Goal: Task Accomplishment & Management: Use online tool/utility

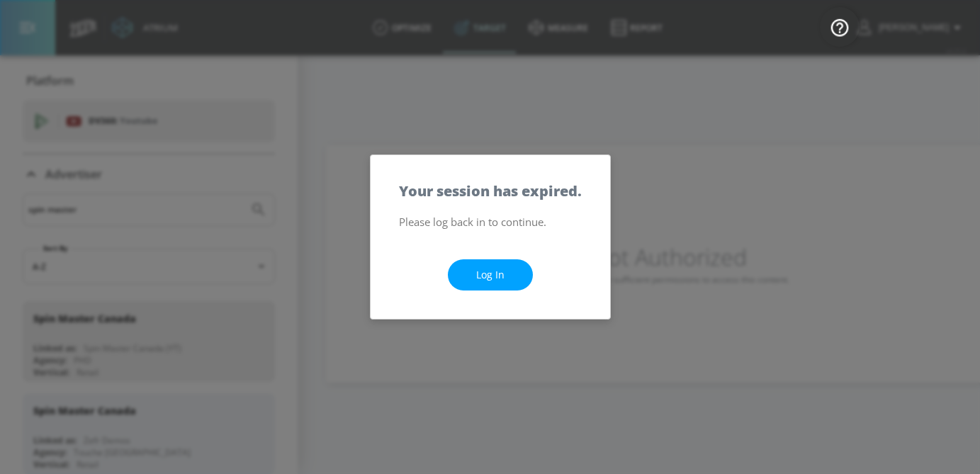
scroll to position [137, 0]
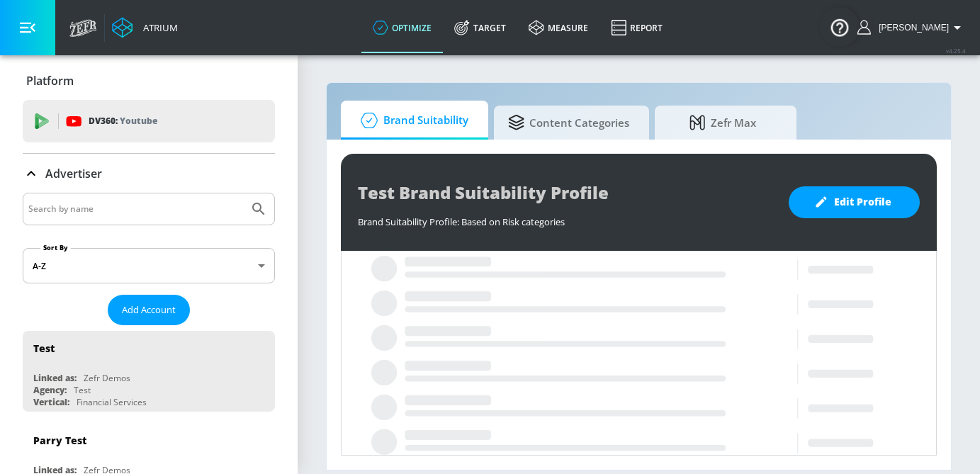
click at [118, 208] on input "Search by name" at bounding box center [135, 209] width 215 height 18
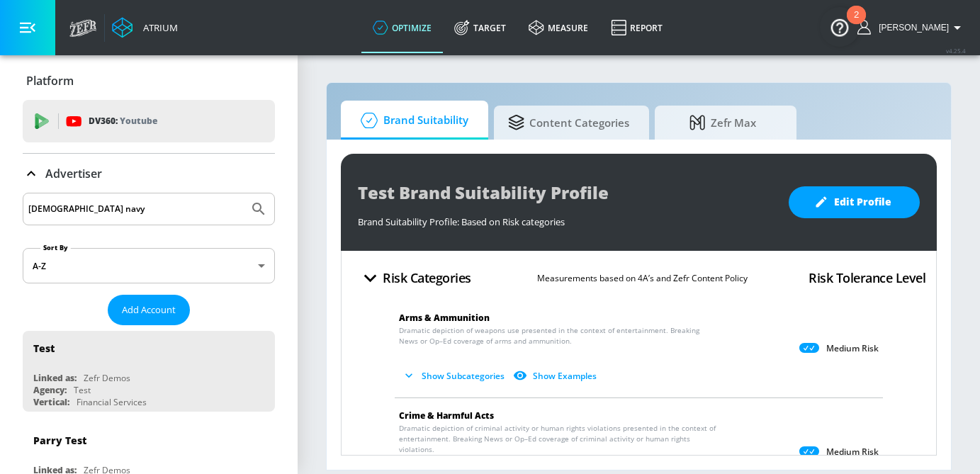
type input "[DEMOGRAPHIC_DATA] navy"
click at [243, 193] on button "Submit Search" at bounding box center [258, 208] width 31 height 31
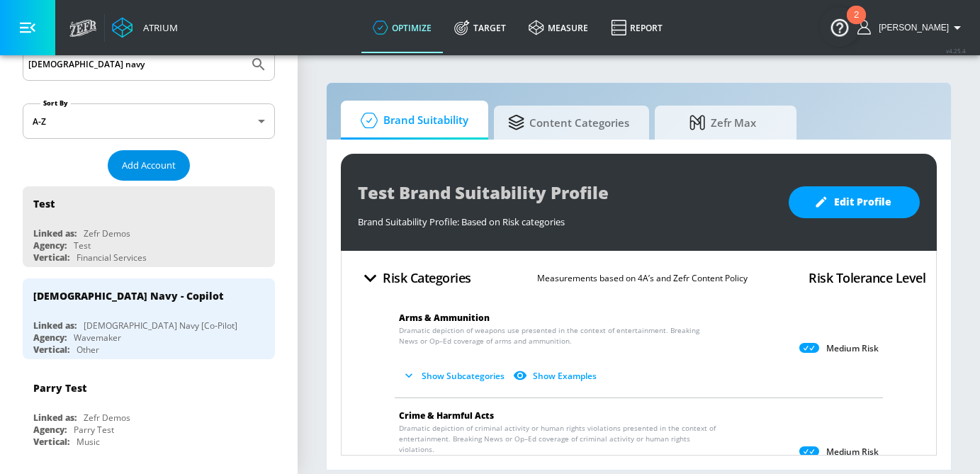
scroll to position [145, 0]
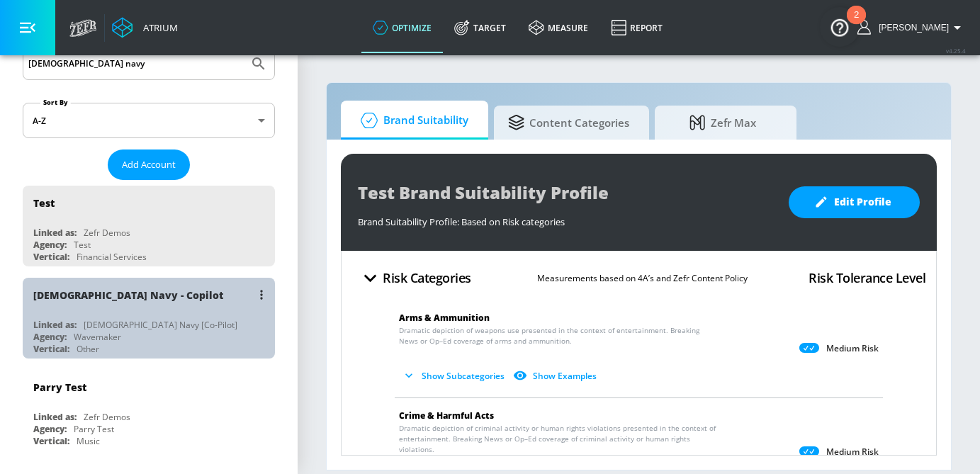
click at [120, 319] on div "[DEMOGRAPHIC_DATA] Navy [Co-Pilot]" at bounding box center [161, 325] width 154 height 12
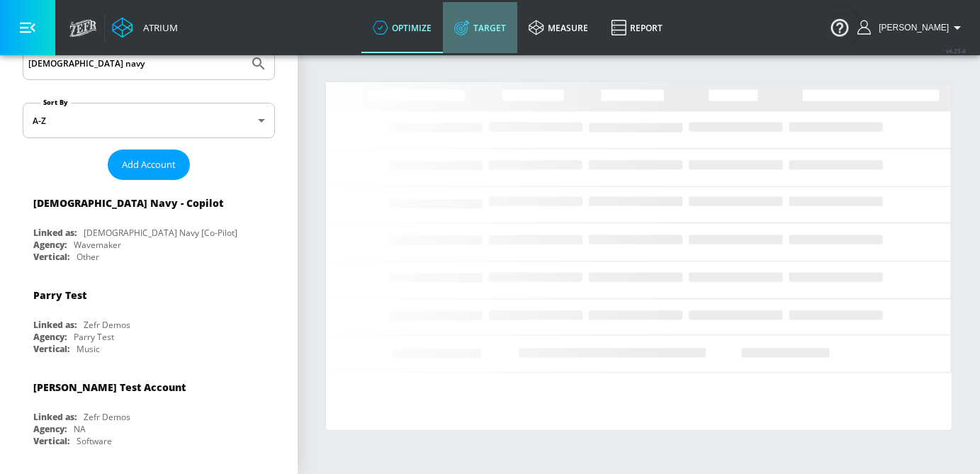
click at [517, 22] on link "Target" at bounding box center [480, 27] width 74 height 51
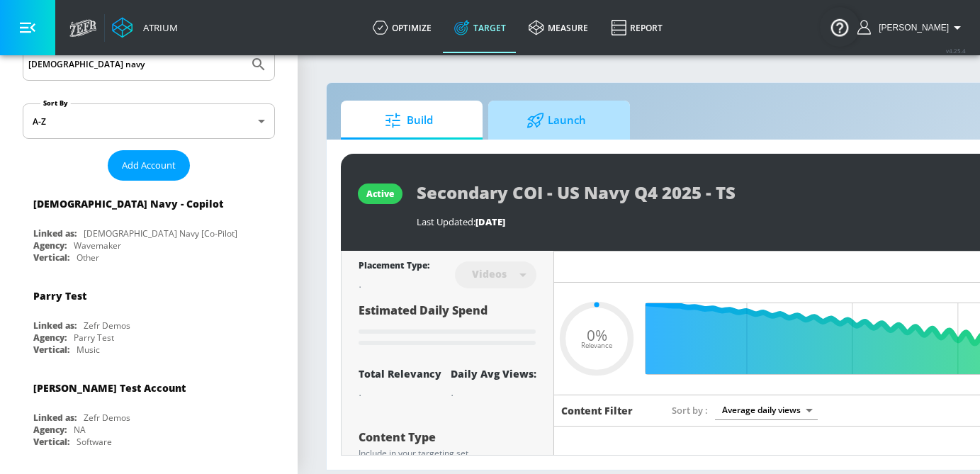
type input "0.05"
click at [551, 111] on span "Launch" at bounding box center [556, 120] width 108 height 34
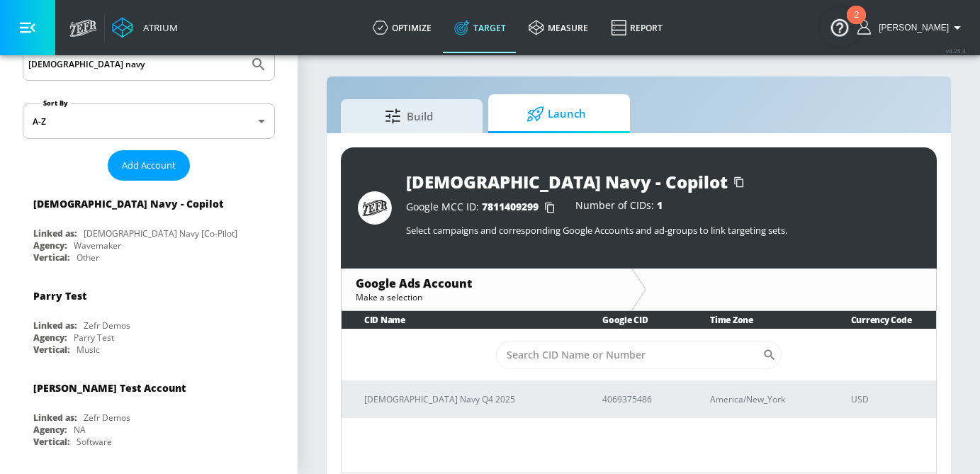
scroll to position [21, 0]
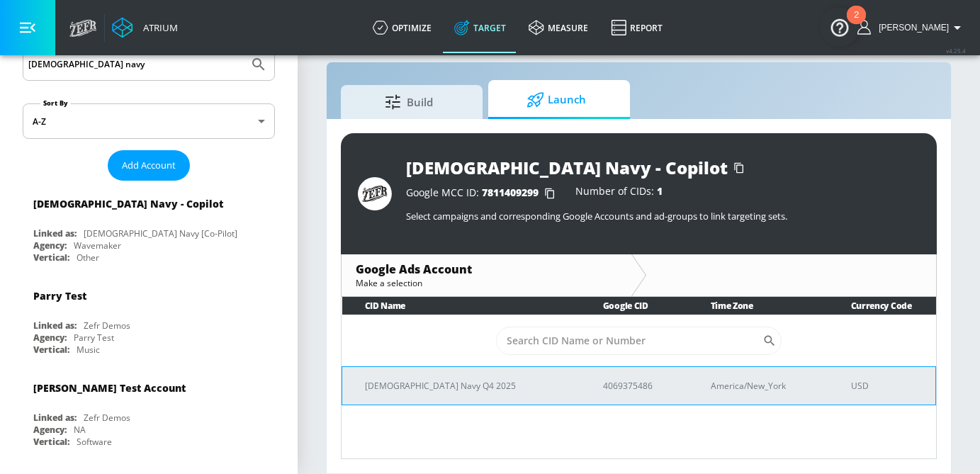
click at [405, 383] on p "[DEMOGRAPHIC_DATA] Navy Q4 2025" at bounding box center [467, 385] width 204 height 15
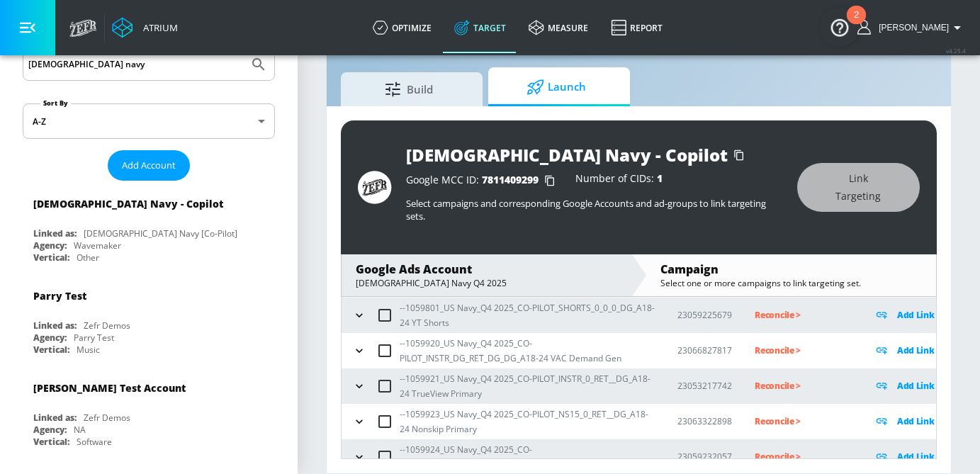
scroll to position [69, 0]
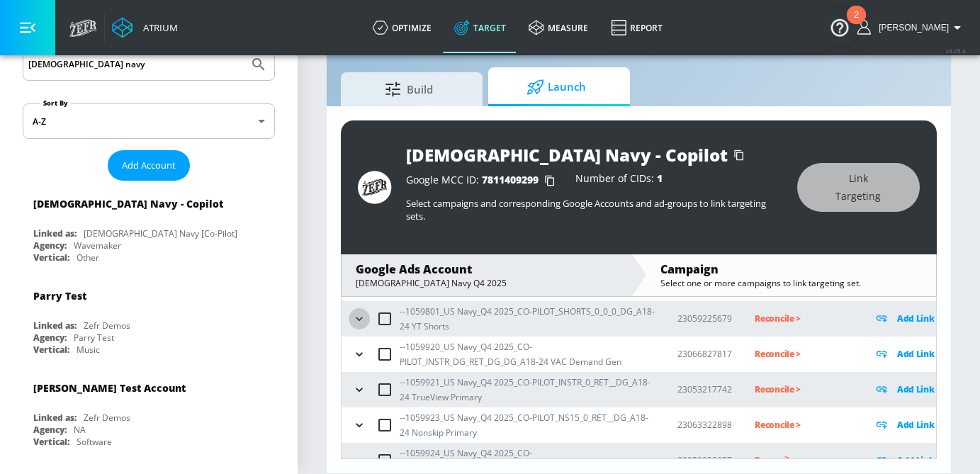
click at [361, 322] on icon "button" at bounding box center [359, 319] width 14 height 14
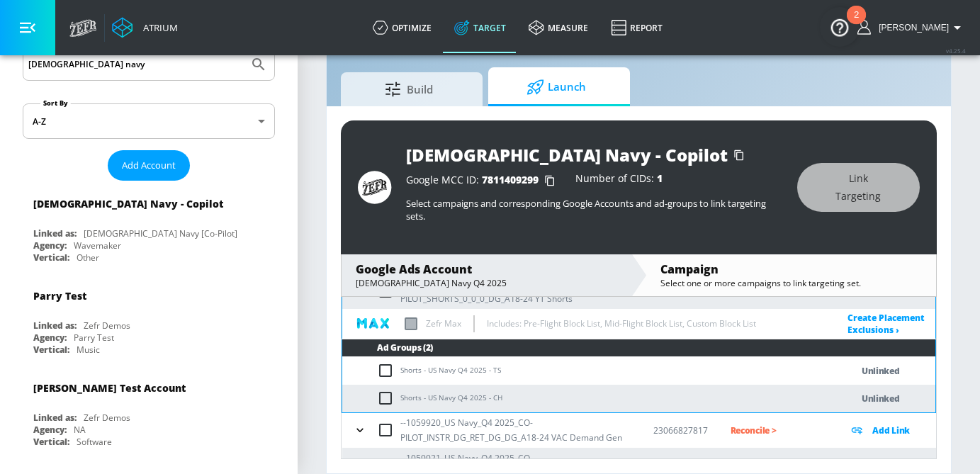
scroll to position [101, 0]
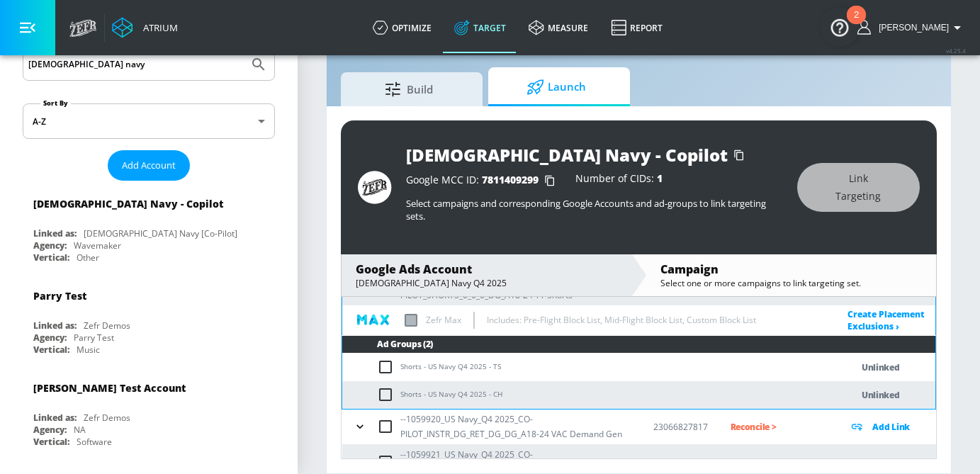
click at [388, 367] on input "checkbox" at bounding box center [388, 367] width 23 height 17
checkbox input "true"
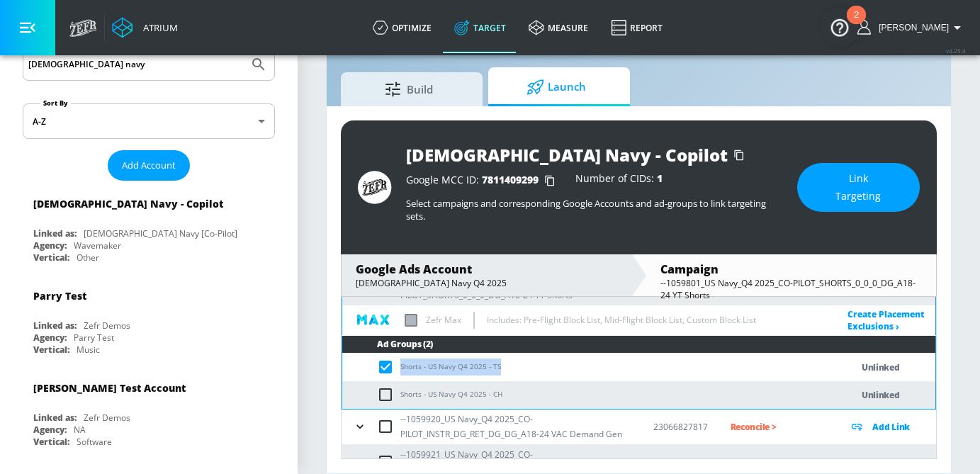
drag, startPoint x: 511, startPoint y: 366, endPoint x: 400, endPoint y: 366, distance: 111.2
click at [400, 366] on td "Shorts - US Navy Q4 2025 - TS" at bounding box center [582, 368] width 480 height 28
copy td "Shorts - US Navy Q4 2025 - TS"
click at [837, 197] on span "Link Targeting" at bounding box center [858, 187] width 66 height 35
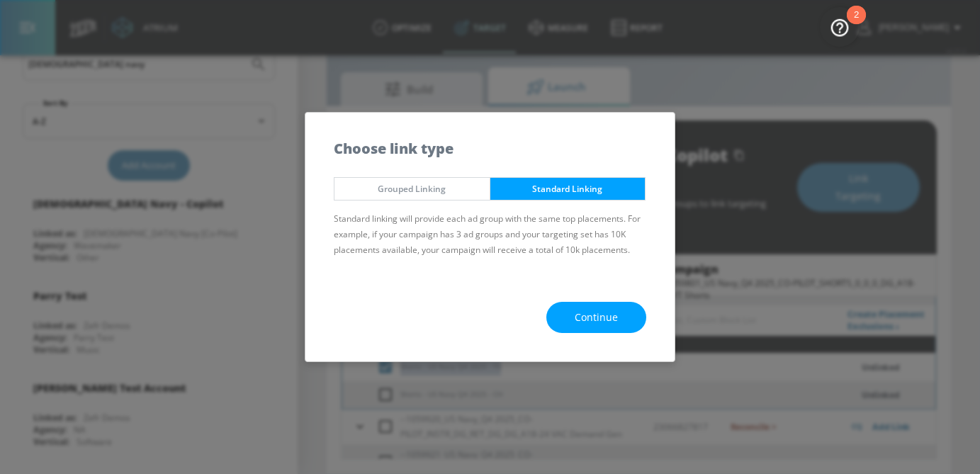
click at [580, 318] on span "Continue" at bounding box center [596, 318] width 43 height 18
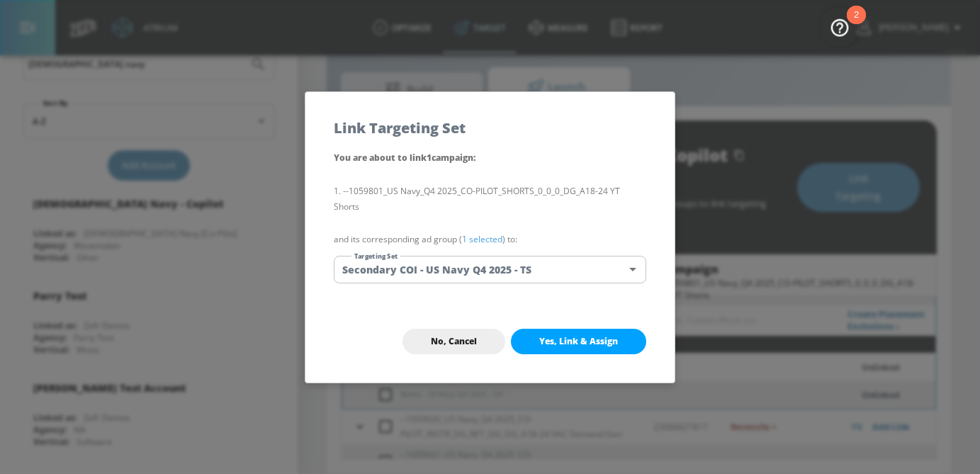
click at [523, 258] on body "Atrium optimize Target measure Report optimize Target measure Report v 4.25.4 […" at bounding box center [490, 220] width 980 height 507
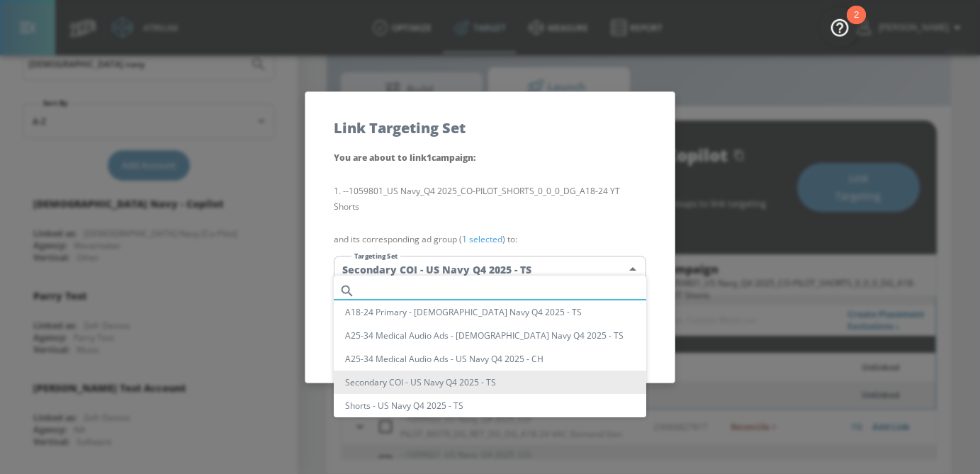
click at [427, 290] on input "text" at bounding box center [504, 290] width 286 height 19
paste input "Shorts - US Navy Q4 2025 - TS"
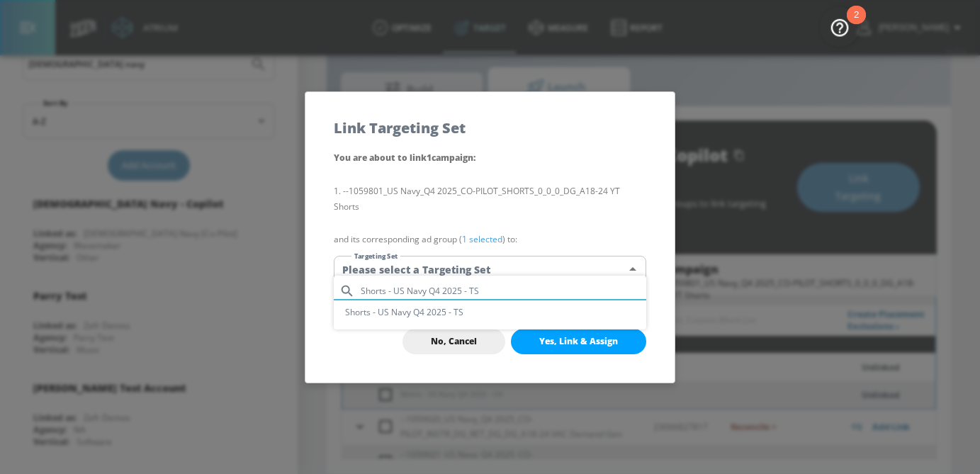
type input "Shorts - US Navy Q4 2025 - TS"
click at [427, 310] on li "Shorts - US Navy Q4 2025 - TS" at bounding box center [490, 311] width 312 height 23
type input "7521a694-769c-4f66-8aa2-130fc5ddbb24"
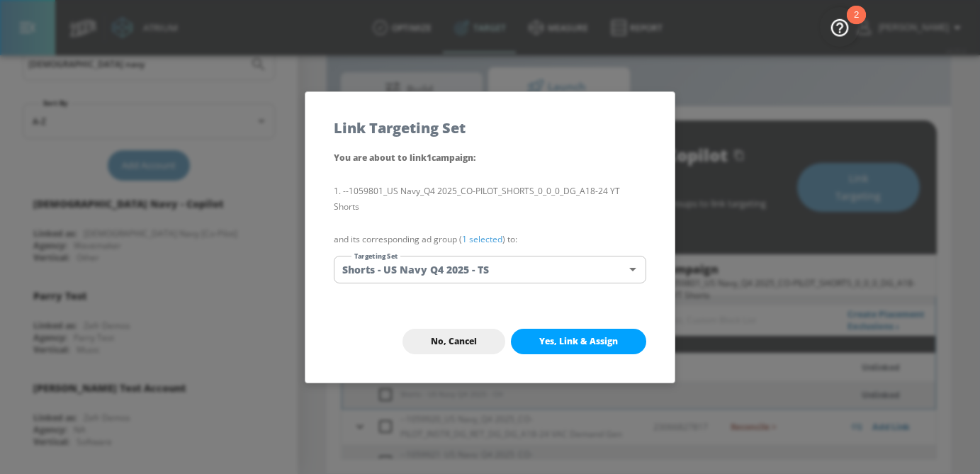
click at [495, 235] on link "1 selected" at bounding box center [482, 239] width 40 height 12
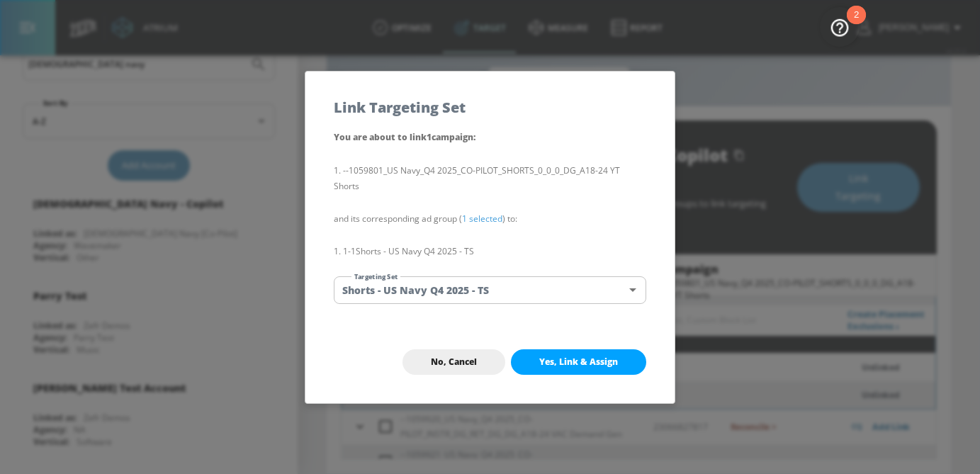
click at [569, 356] on span "Yes, Link & Assign" at bounding box center [578, 361] width 79 height 11
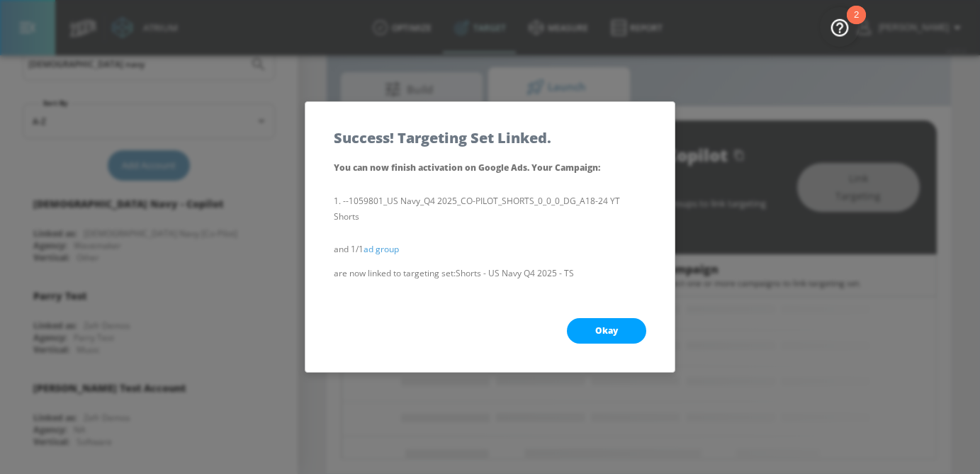
click at [616, 325] on span "Okay" at bounding box center [606, 330] width 23 height 11
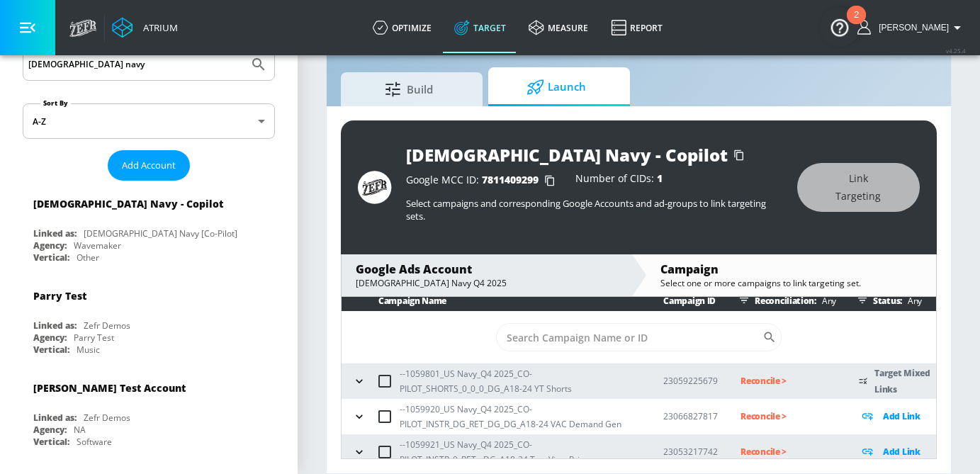
click at [361, 380] on icon "button" at bounding box center [359, 381] width 6 height 4
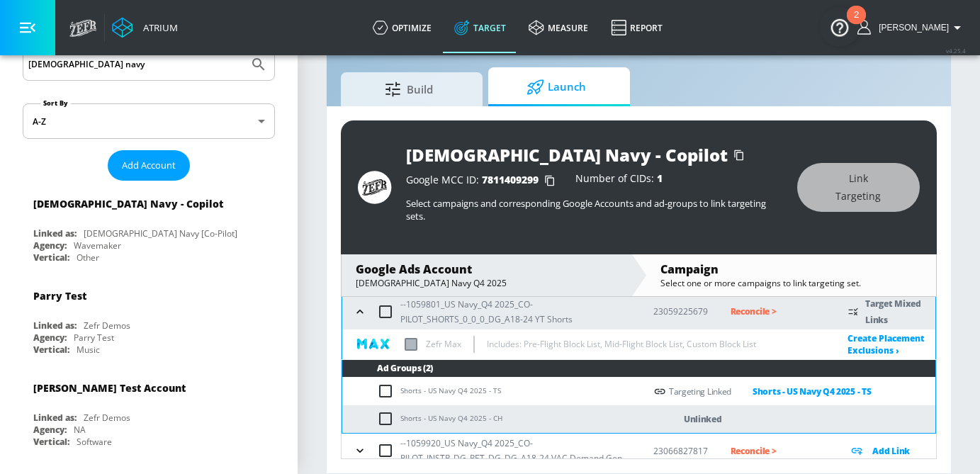
scroll to position [102, 0]
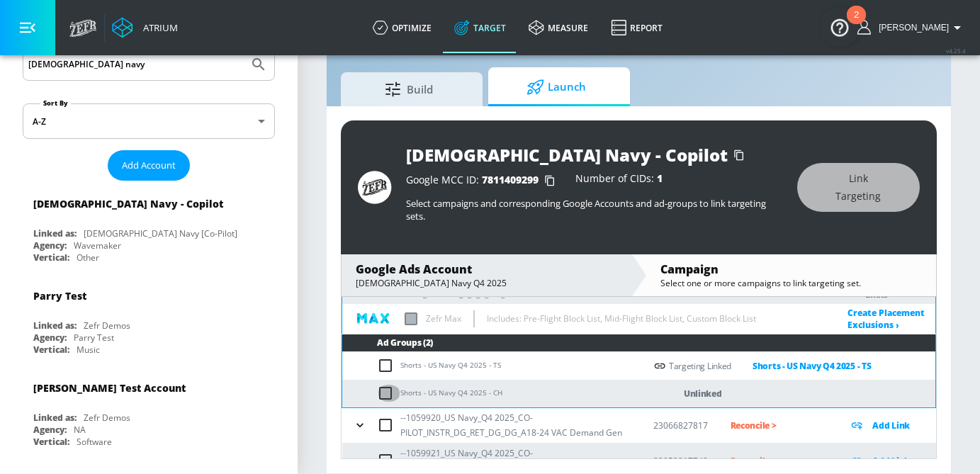
click at [380, 393] on input "checkbox" at bounding box center [388, 393] width 23 height 17
checkbox input "true"
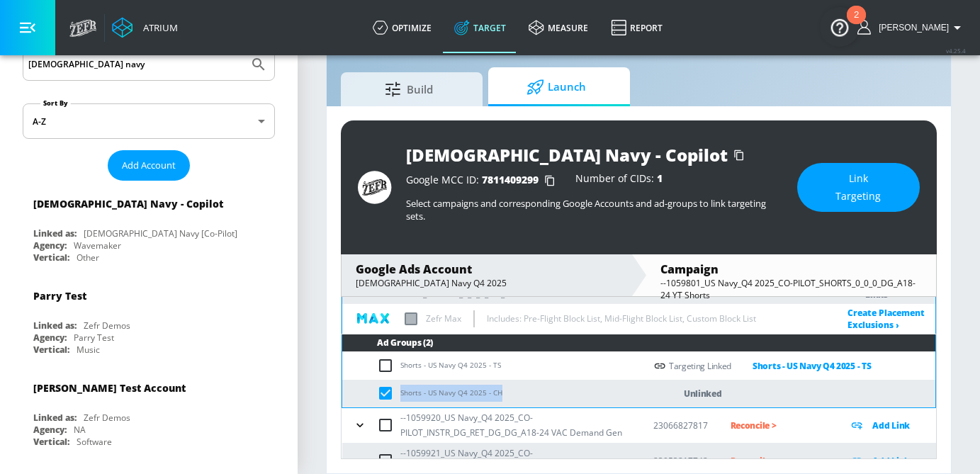
drag, startPoint x: 508, startPoint y: 397, endPoint x: 397, endPoint y: 397, distance: 110.5
click at [397, 397] on td "Shorts - US Navy Q4 2025 - CH" at bounding box center [493, 394] width 303 height 28
copy td "Shorts - US Navy Q4 2025 - CH"
click at [856, 179] on span "Link Targeting" at bounding box center [858, 187] width 66 height 35
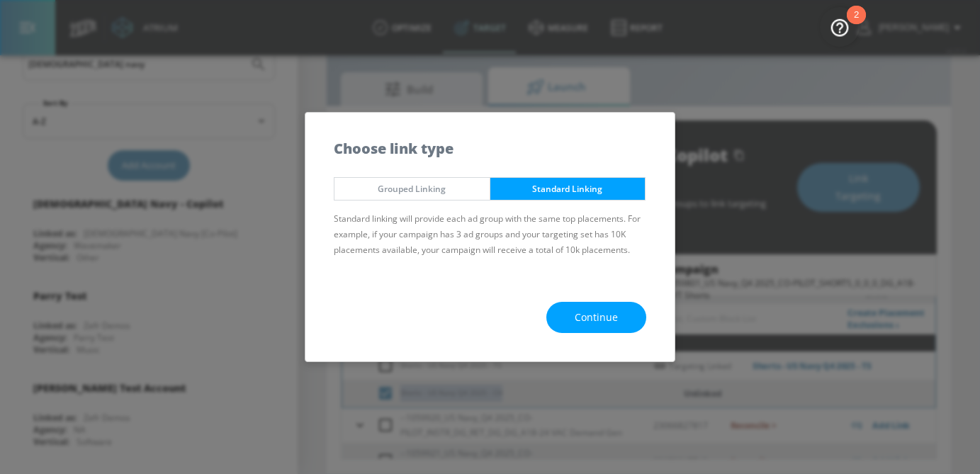
click at [588, 312] on span "Continue" at bounding box center [596, 318] width 43 height 18
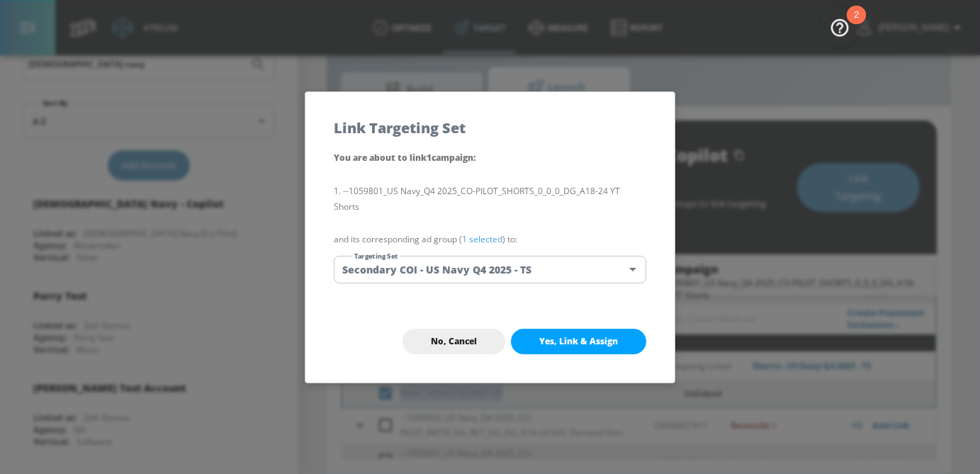
click at [500, 261] on body "Atrium optimize Target measure Report optimize Target measure Report v 4.25.4 […" at bounding box center [490, 220] width 980 height 507
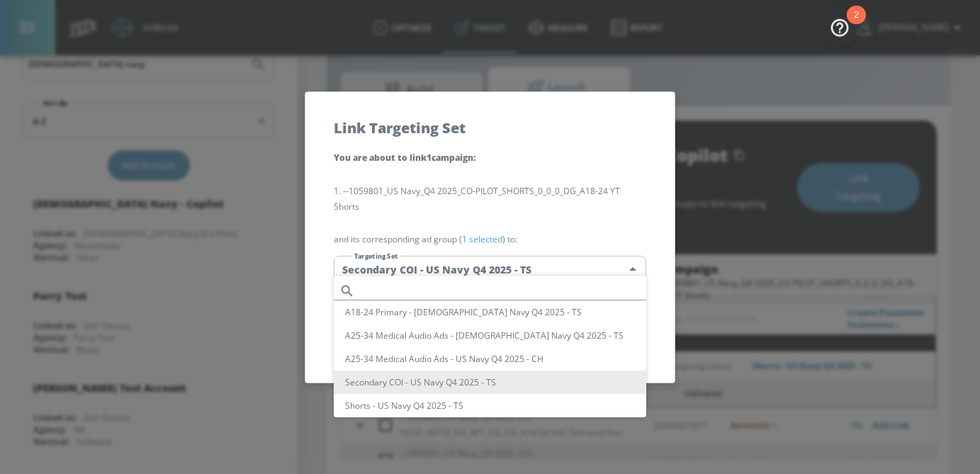
click at [446, 288] on input "text" at bounding box center [504, 290] width 286 height 19
paste input "Shorts - US Navy Q4 2025 - CH"
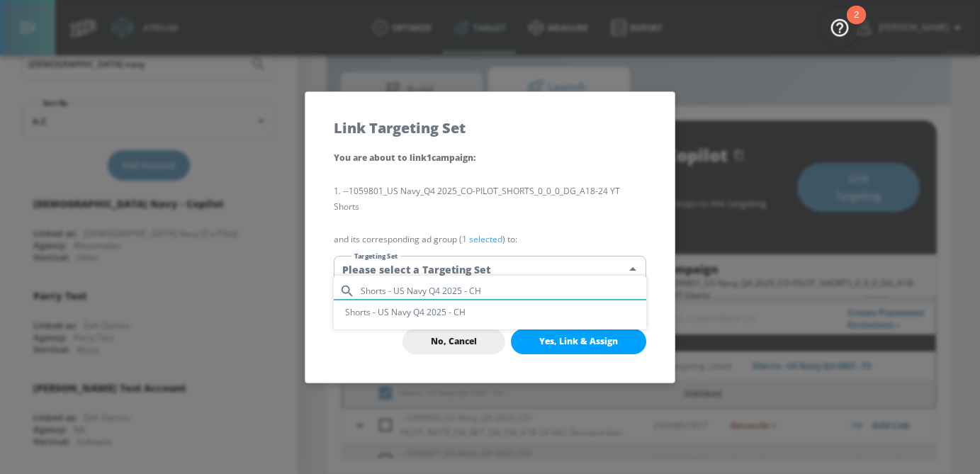
type input "Shorts - US Navy Q4 2025 - CH"
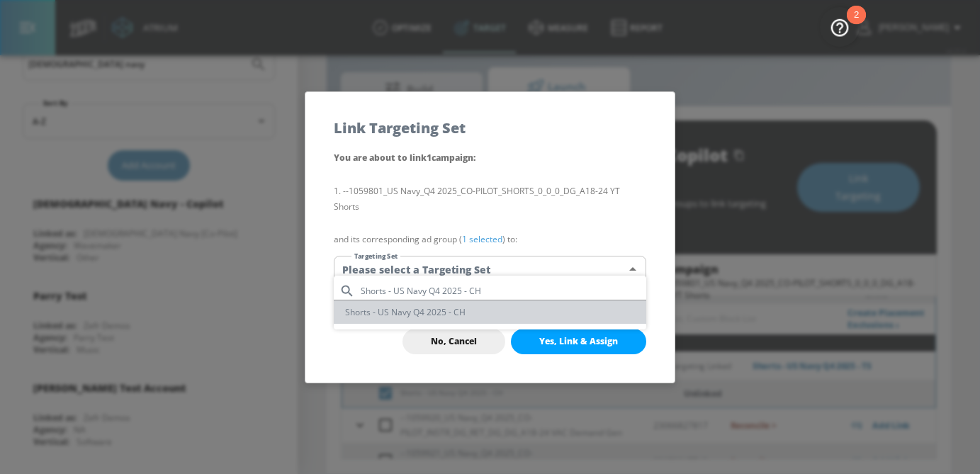
click at [426, 306] on li "Shorts - US Navy Q4 2025 - CH" at bounding box center [490, 311] width 312 height 23
type input "cd68869d-96a9-4a1d-95e9-6fa7c6756d68"
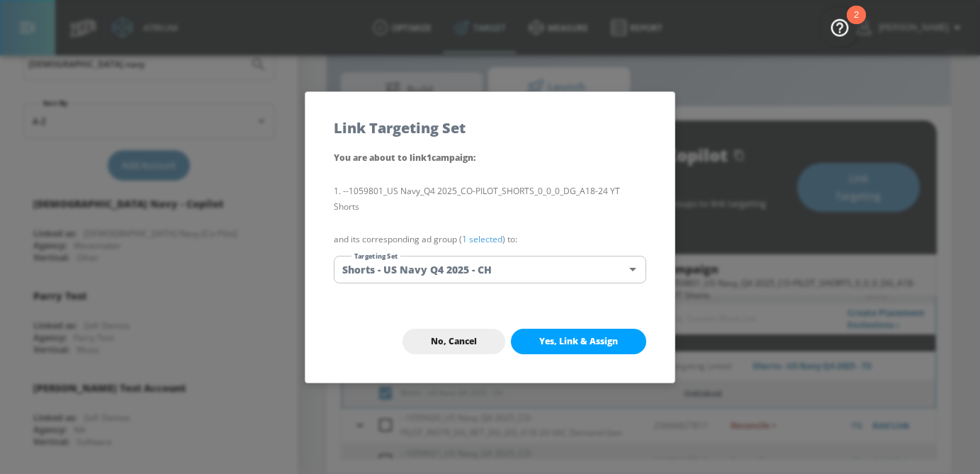
click at [490, 233] on link "1 selected" at bounding box center [482, 239] width 40 height 12
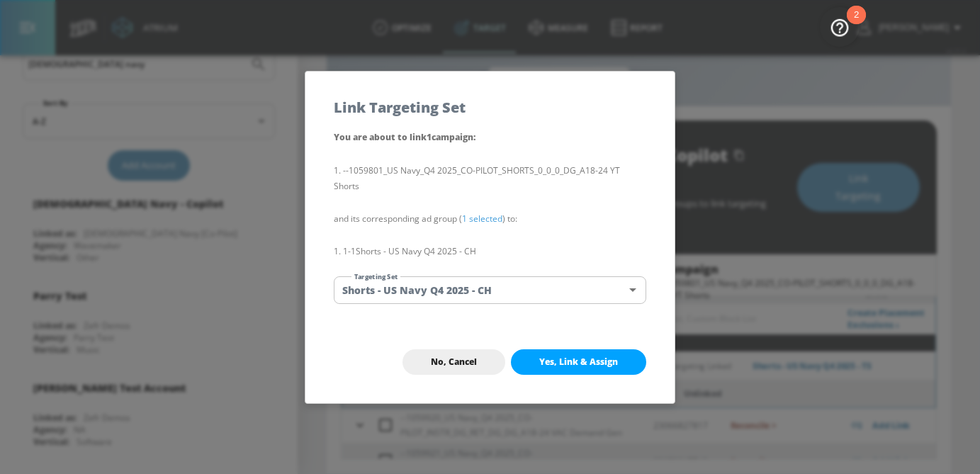
click at [574, 338] on div "No, Cancel Yes, Link & Assign" at bounding box center [489, 362] width 369 height 82
click at [574, 356] on span "Yes, Link & Assign" at bounding box center [578, 361] width 79 height 11
checkbox input "false"
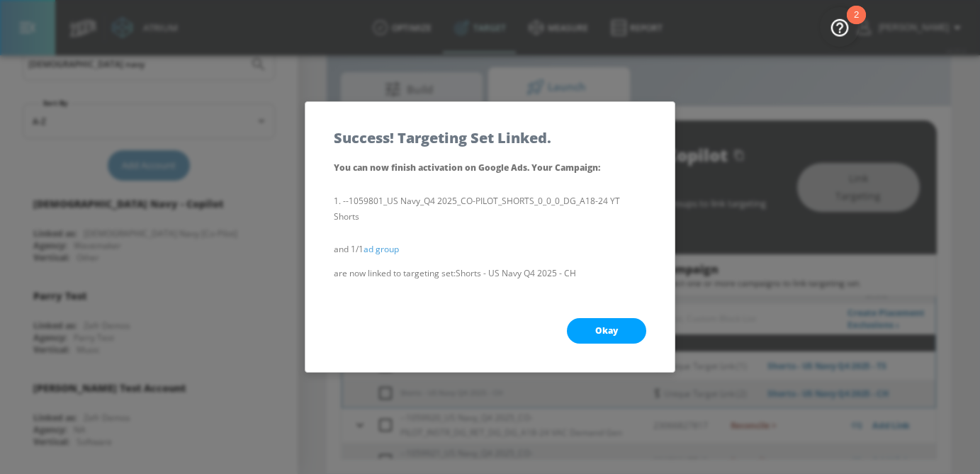
click at [620, 322] on button "Okay" at bounding box center [606, 331] width 79 height 26
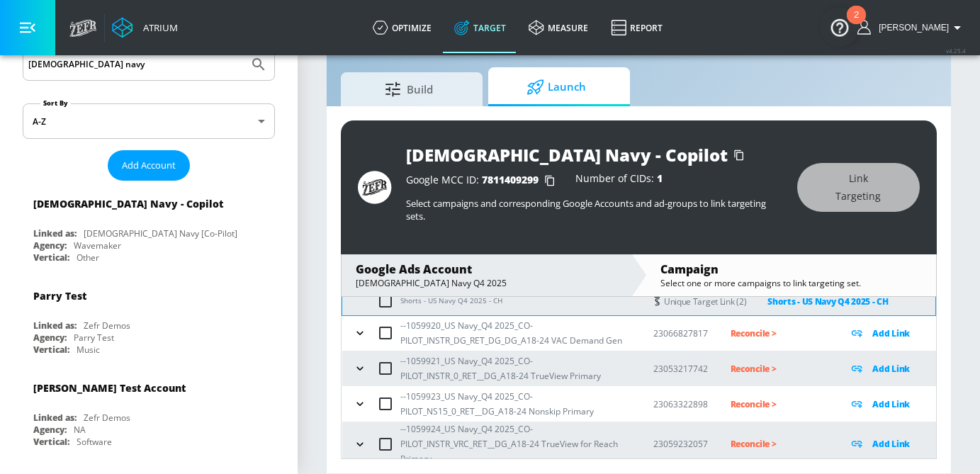
scroll to position [201, 0]
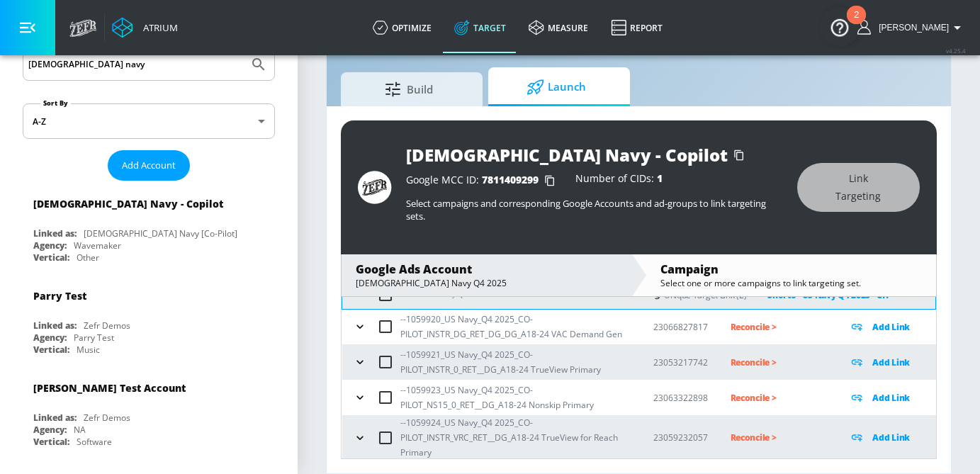
click at [361, 331] on icon "button" at bounding box center [360, 327] width 14 height 14
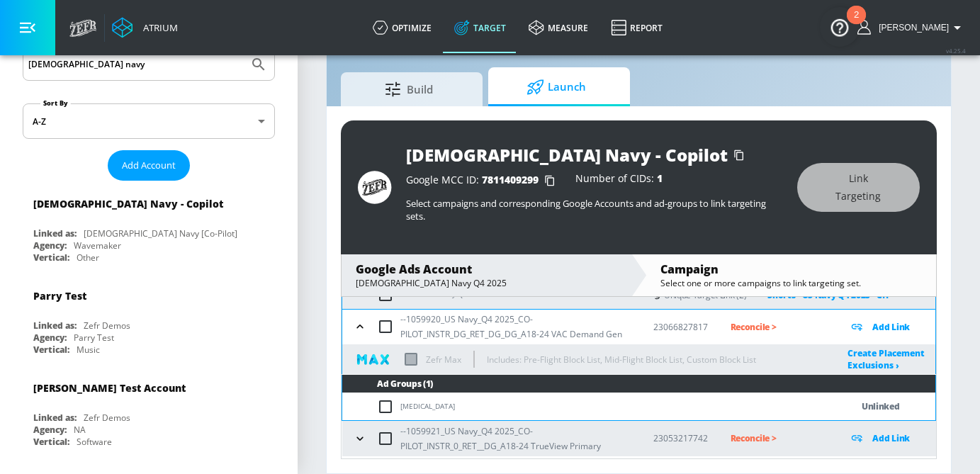
click at [385, 407] on input "checkbox" at bounding box center [388, 406] width 23 height 17
checkbox input "true"
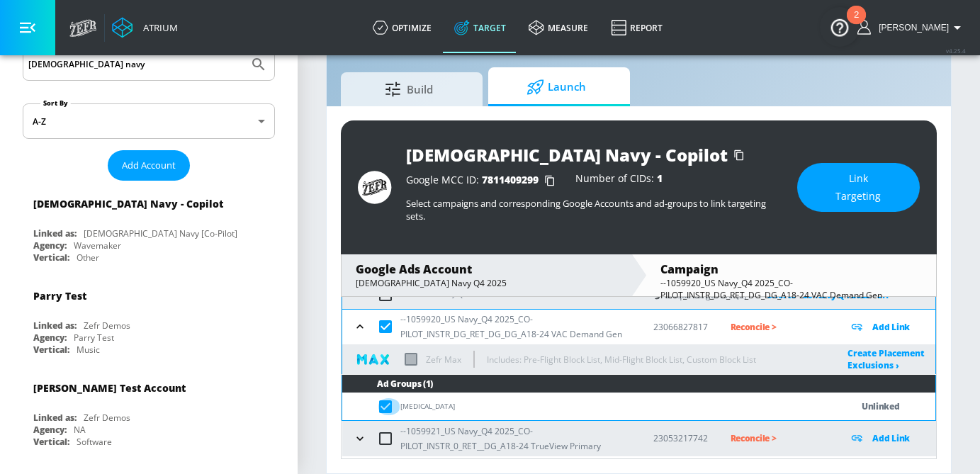
click at [385, 407] on input "checkbox" at bounding box center [388, 406] width 23 height 17
checkbox input "false"
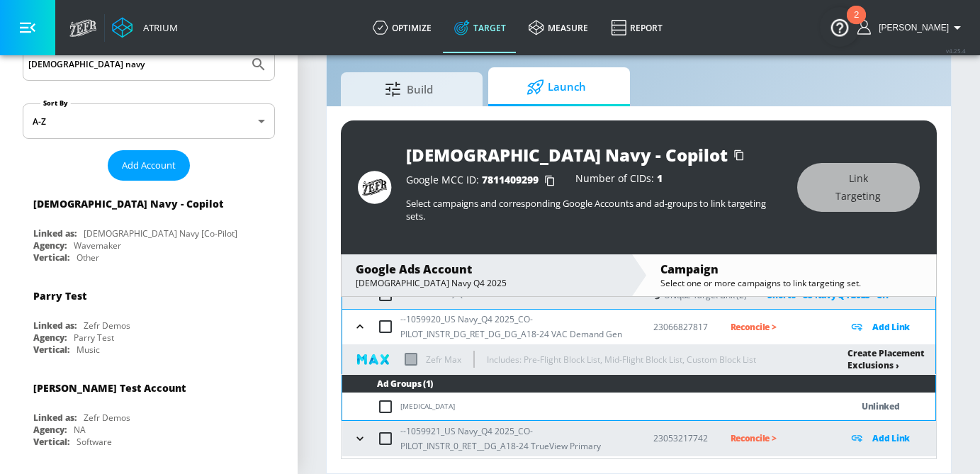
click at [864, 363] on link "Create Placement Exclusions ›" at bounding box center [885, 359] width 77 height 24
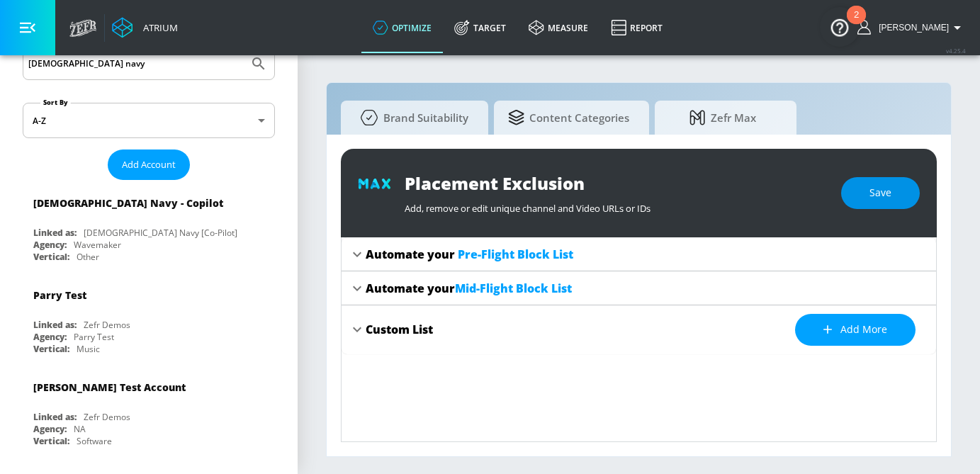
click at [881, 193] on span "Save" at bounding box center [880, 193] width 22 height 18
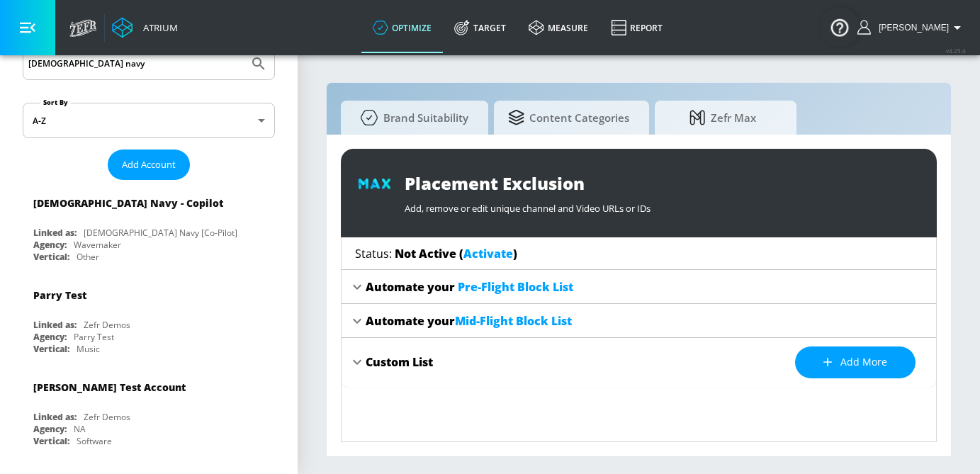
click at [487, 259] on link "Activate" at bounding box center [488, 254] width 50 height 16
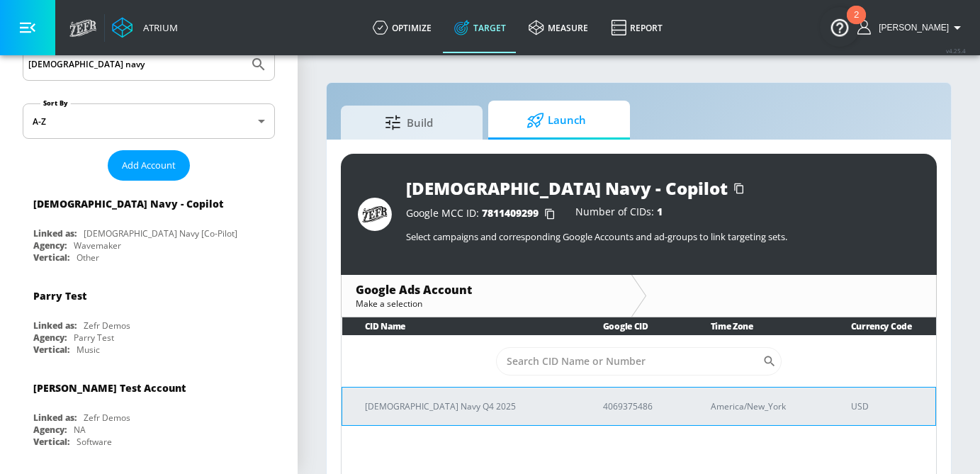
click at [399, 404] on p "[DEMOGRAPHIC_DATA] Navy Q4 2025" at bounding box center [467, 406] width 204 height 15
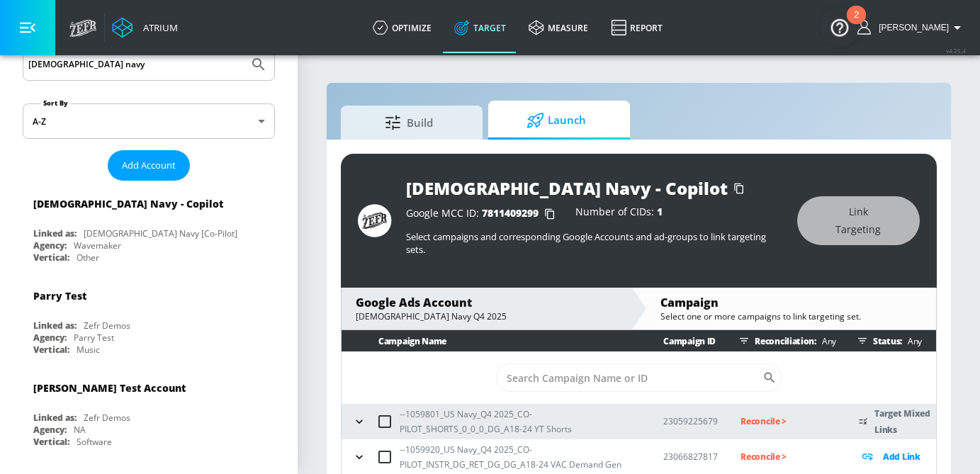
scroll to position [33, 0]
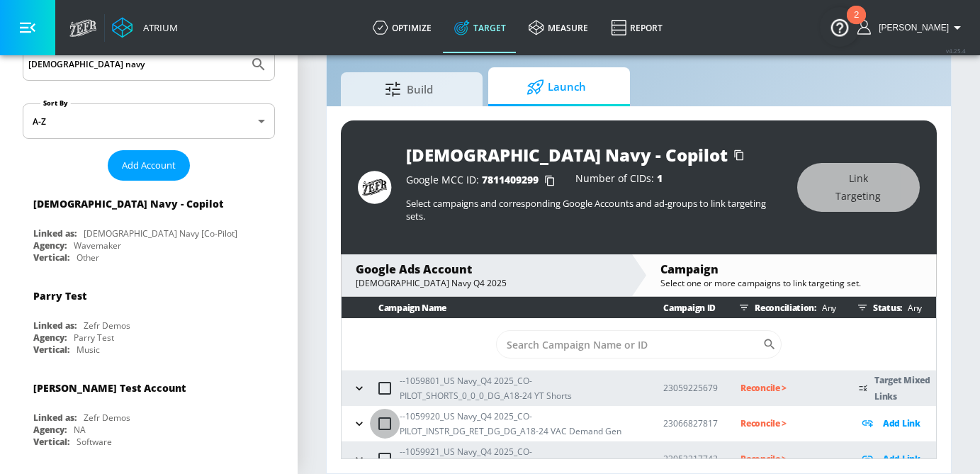
click at [370, 425] on input "checkbox" at bounding box center [385, 424] width 30 height 30
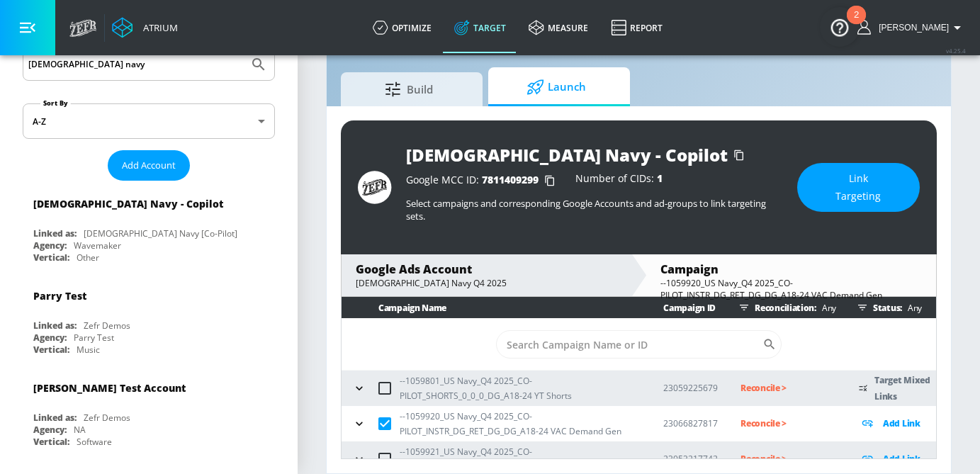
click at [370, 425] on input "checkbox" at bounding box center [385, 424] width 30 height 30
checkbox input "false"
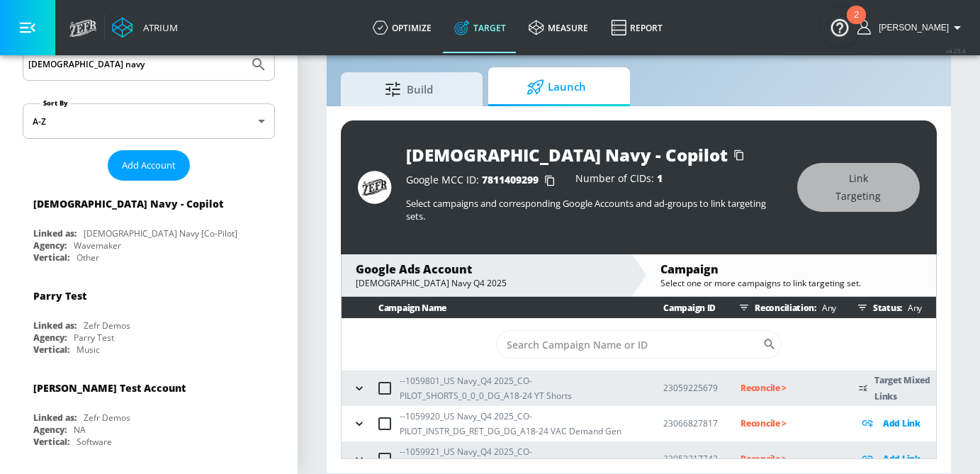
click at [356, 425] on icon "button" at bounding box center [359, 424] width 14 height 14
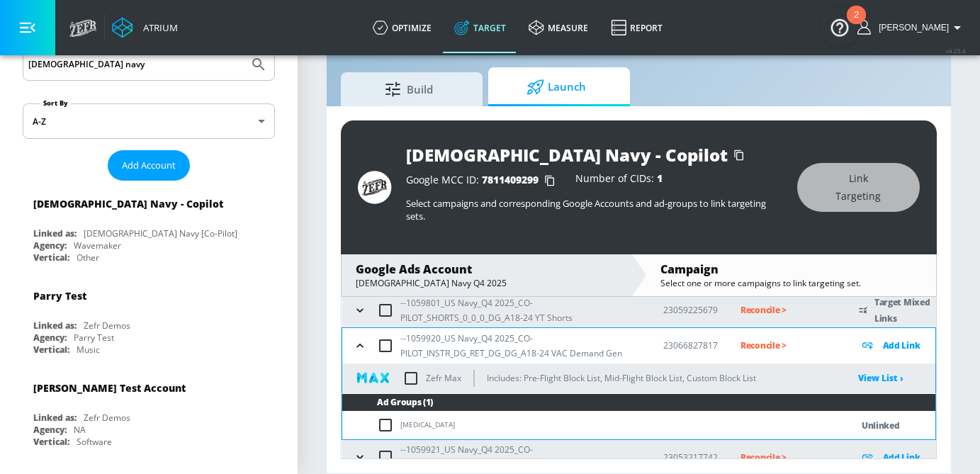
scroll to position [89, 0]
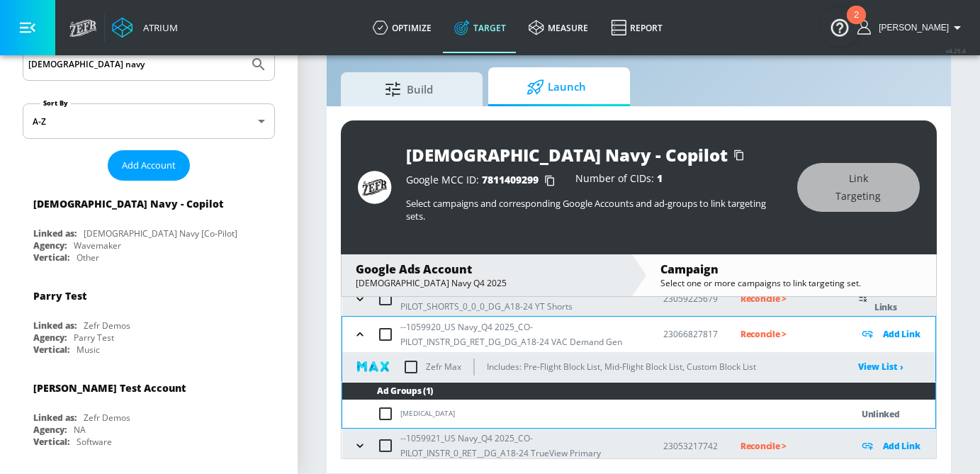
click at [414, 367] on input "checkbox" at bounding box center [411, 367] width 30 height 30
checkbox input "true"
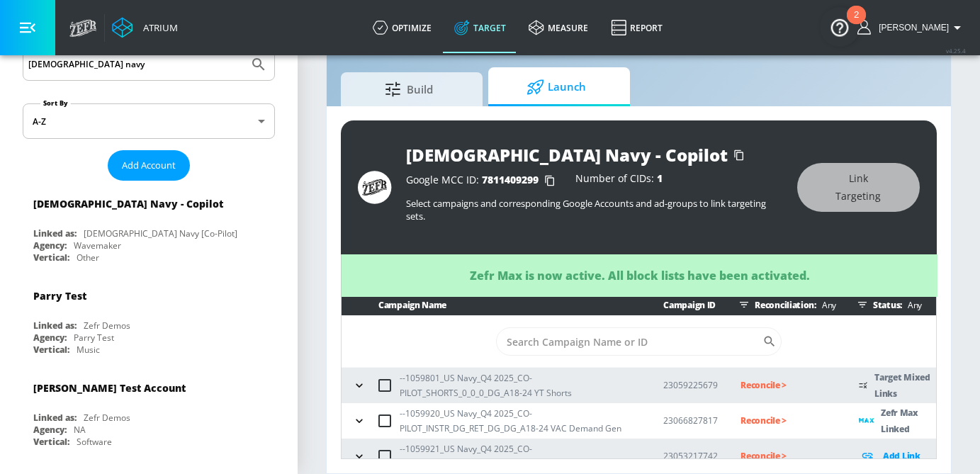
scroll to position [0, 0]
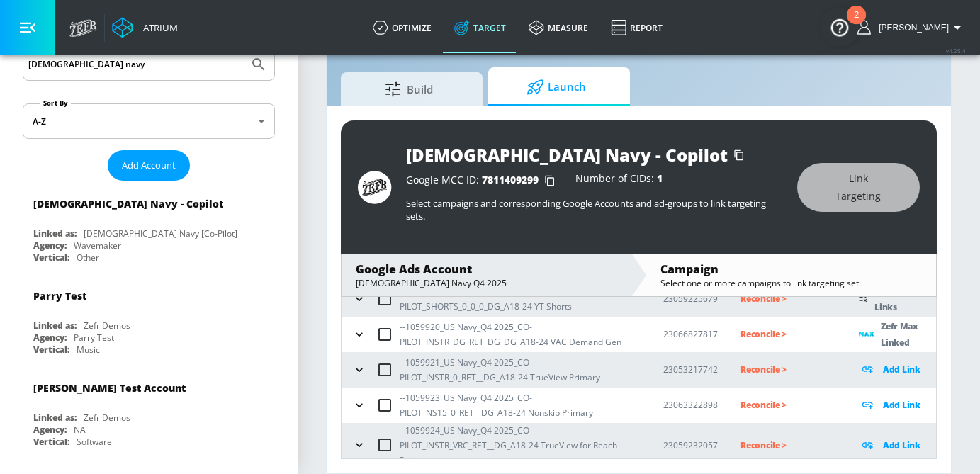
click at [361, 368] on icon "button" at bounding box center [359, 370] width 6 height 4
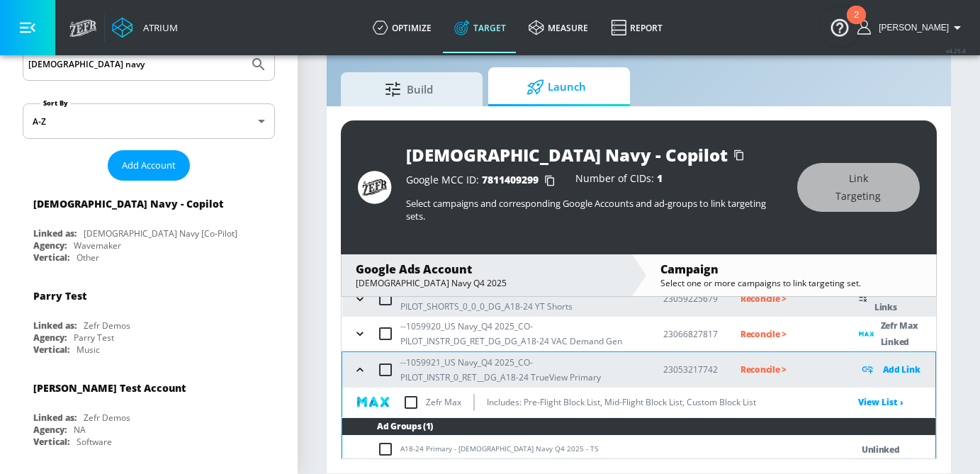
scroll to position [164, 0]
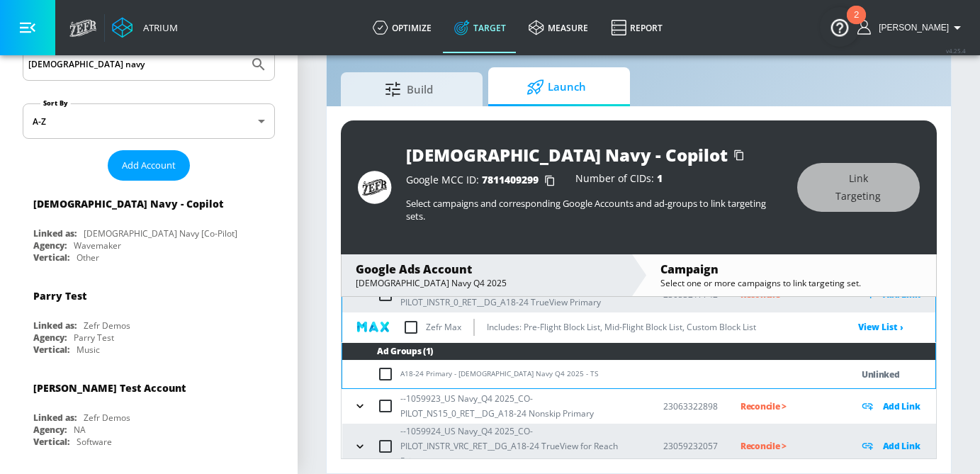
click at [383, 379] on input "checkbox" at bounding box center [388, 374] width 23 height 17
checkbox input "true"
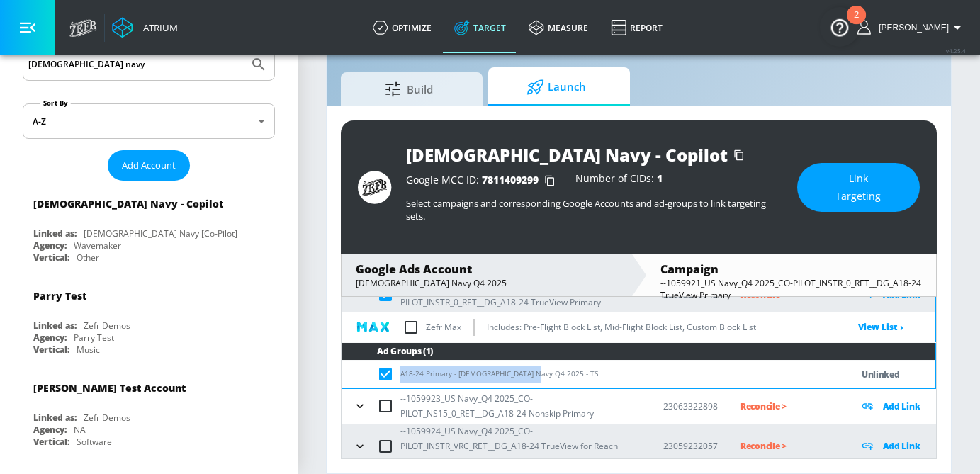
drag, startPoint x: 536, startPoint y: 373, endPoint x: 400, endPoint y: 375, distance: 135.3
click at [400, 375] on td "A18-24 Primary - [DEMOGRAPHIC_DATA] Navy Q4 2025 - TS" at bounding box center [582, 375] width 480 height 28
copy td "A18-24 Primary - [DEMOGRAPHIC_DATA] Navy Q4 2025 - TS"
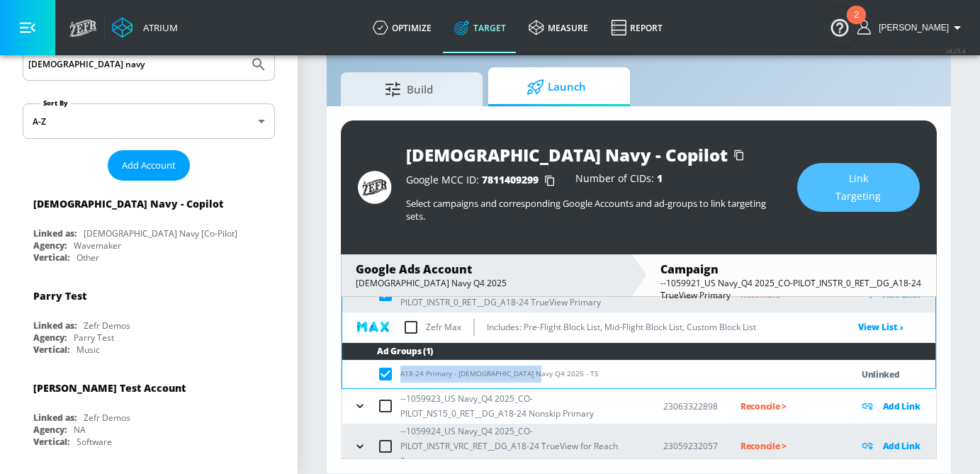
click at [814, 196] on button "Link Targeting" at bounding box center [858, 187] width 123 height 49
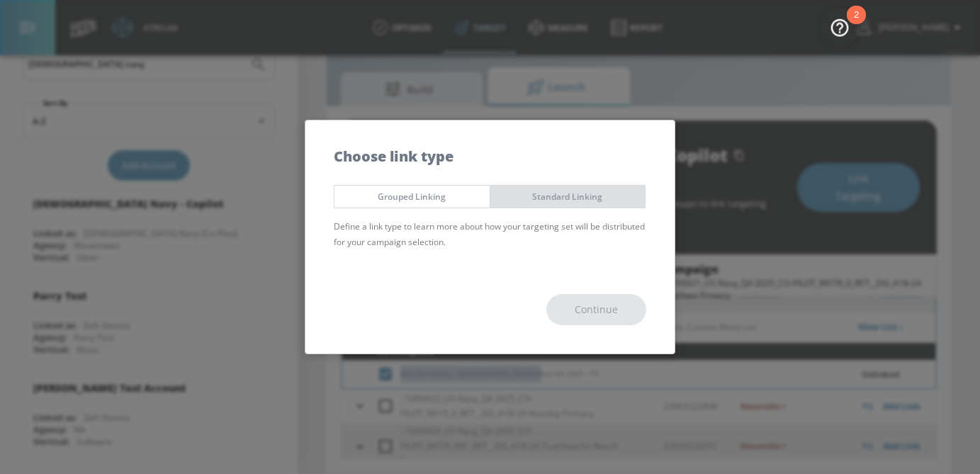
click at [583, 202] on span "Standard Linking" at bounding box center [568, 196] width 134 height 15
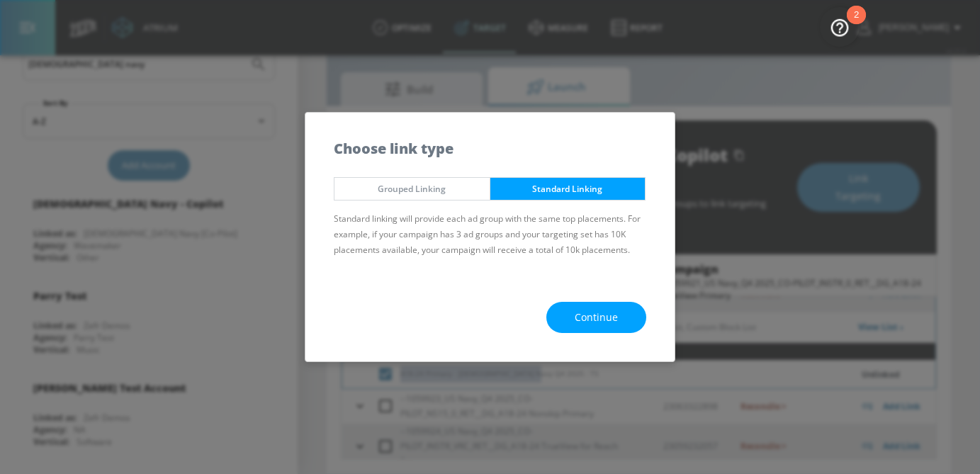
click at [587, 306] on button "Continue" at bounding box center [596, 318] width 100 height 32
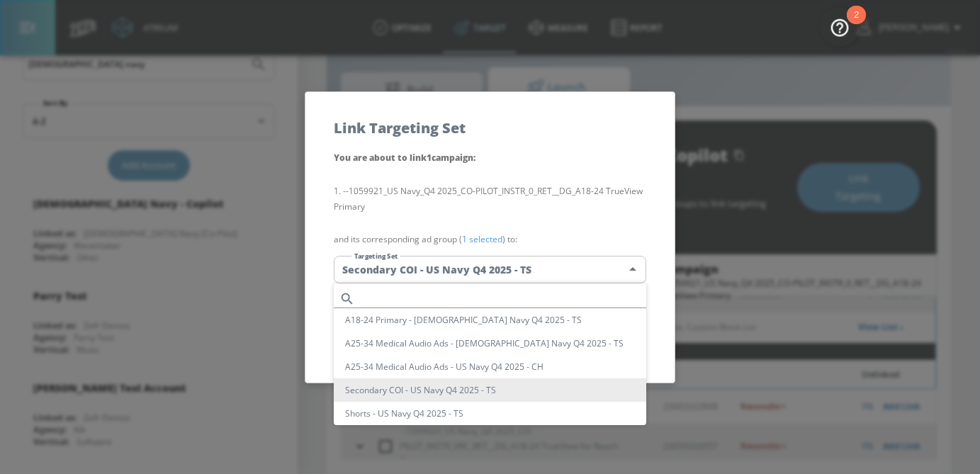
click at [487, 274] on body "Atrium optimize Target measure Report optimize Target measure Report v 4.25.4 […" at bounding box center [490, 220] width 980 height 507
click at [441, 303] on input "text" at bounding box center [504, 298] width 286 height 19
paste input "A18-24 Primary - [DEMOGRAPHIC_DATA] Navy Q4 2025 - TS"
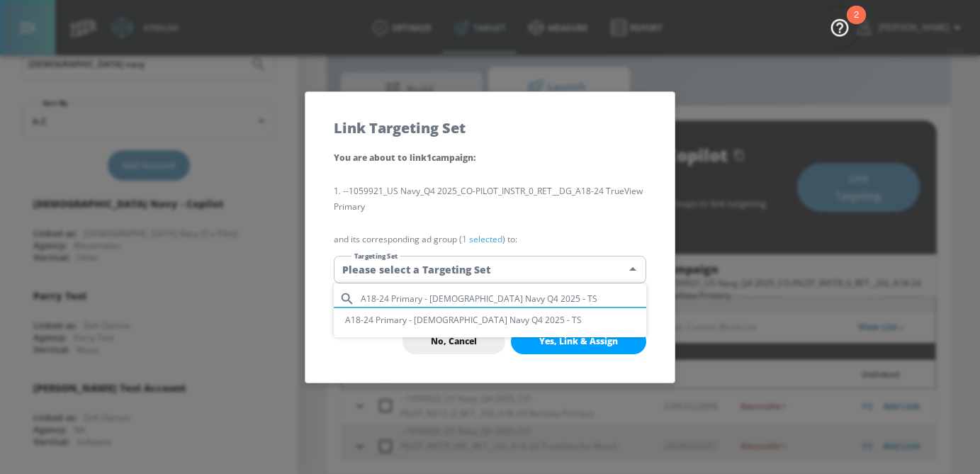
type input "A18-24 Primary - [DEMOGRAPHIC_DATA] Navy Q4 2025 - TS"
click at [442, 322] on li "A18-24 Primary - [DEMOGRAPHIC_DATA] Navy Q4 2025 - TS" at bounding box center [490, 319] width 312 height 23
type input "722a8905-f774-4e8e-9a6c-b7b34e8262f2"
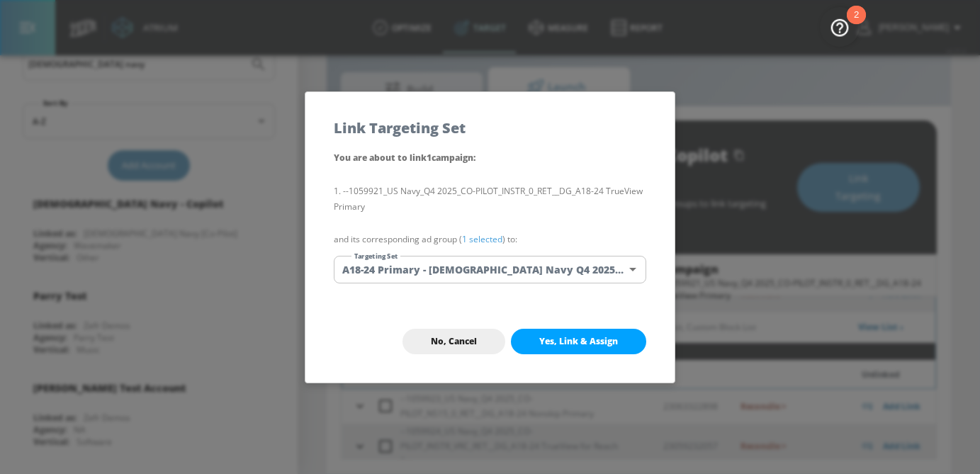
click at [495, 238] on link "1 selected" at bounding box center [482, 239] width 40 height 12
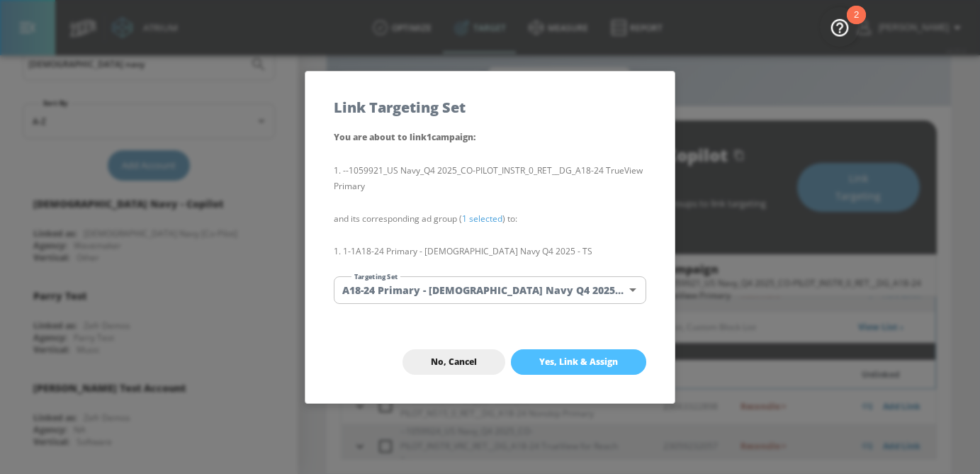
click at [591, 358] on span "Yes, Link & Assign" at bounding box center [578, 361] width 79 height 11
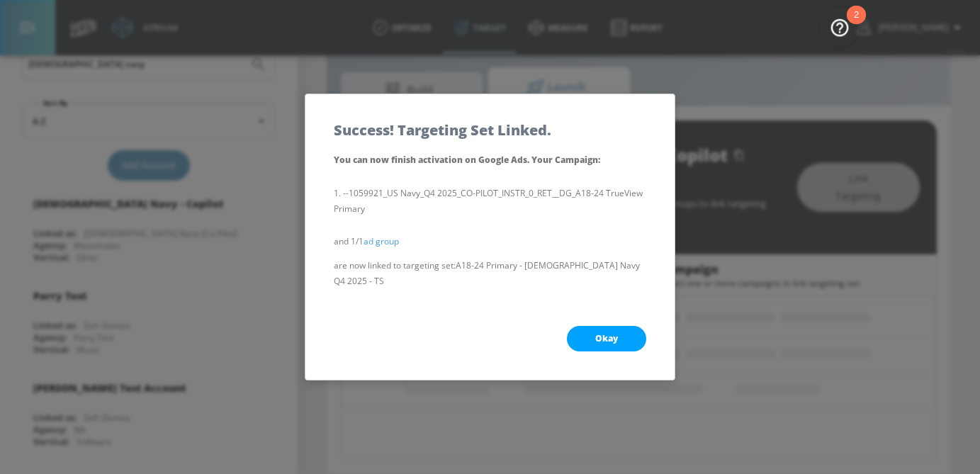
click at [629, 327] on button "Okay" at bounding box center [606, 339] width 79 height 26
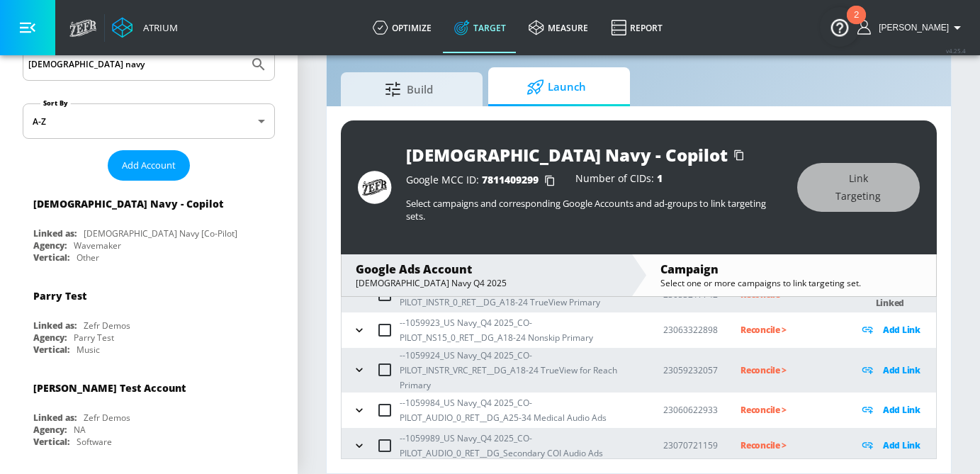
click at [359, 334] on icon "button" at bounding box center [359, 330] width 14 height 14
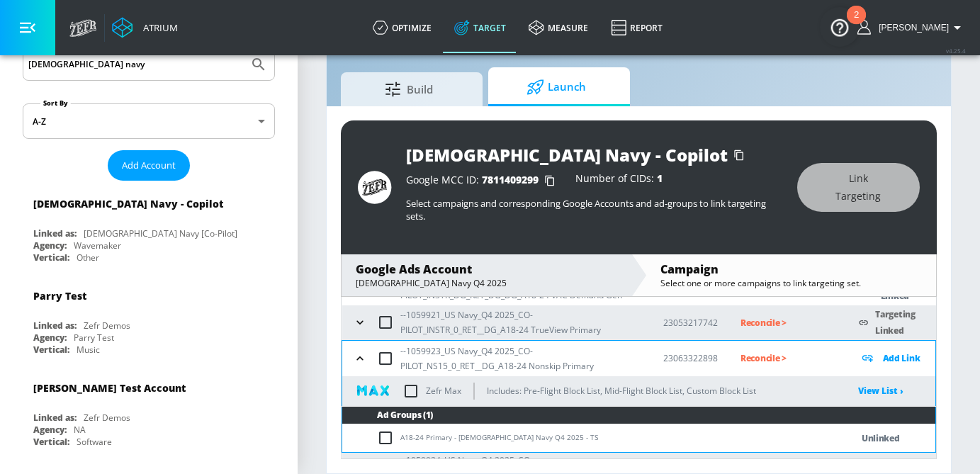
scroll to position [137, 0]
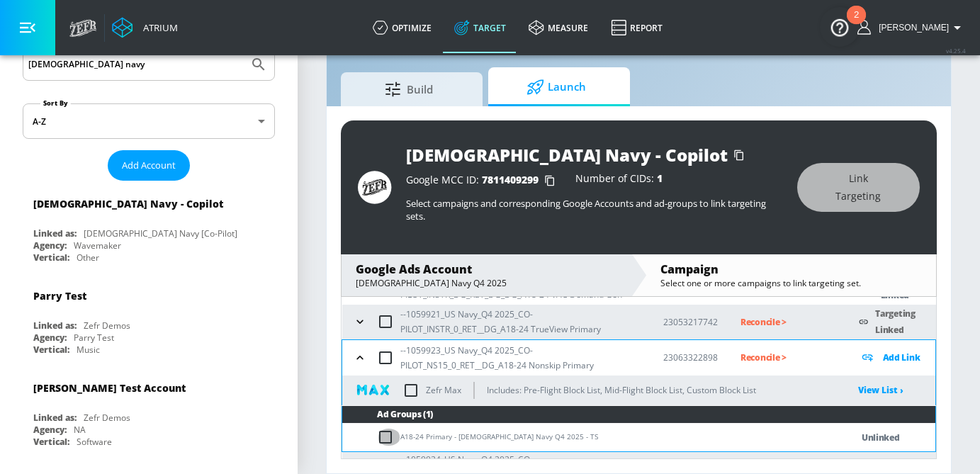
click at [388, 439] on input "checkbox" at bounding box center [388, 437] width 23 height 17
checkbox input "true"
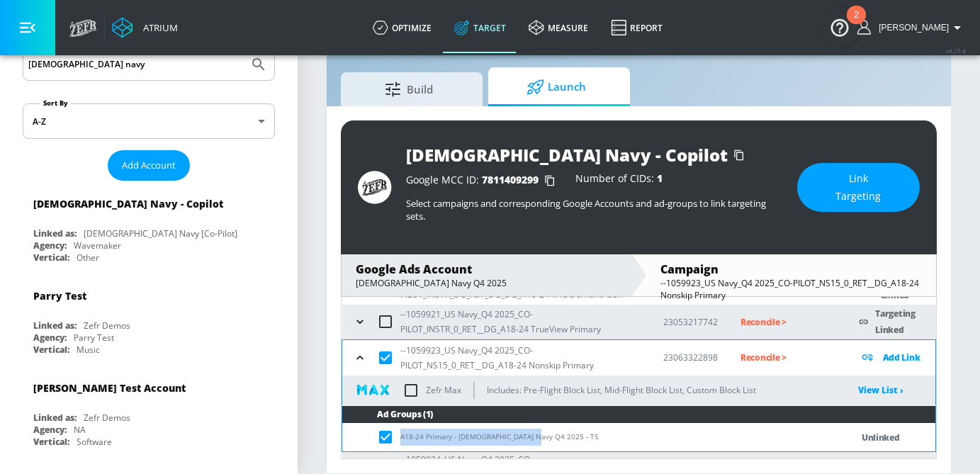
drag, startPoint x: 529, startPoint y: 441, endPoint x: 393, endPoint y: 441, distance: 136.0
click at [393, 441] on td "A18-24 Primary - [DEMOGRAPHIC_DATA] Navy Q4 2025 - TS" at bounding box center [582, 438] width 480 height 28
copy td "A18-24 Primary - [DEMOGRAPHIC_DATA] Navy Q4 2025 - TS"
click at [817, 205] on button "Link Targeting" at bounding box center [858, 187] width 123 height 49
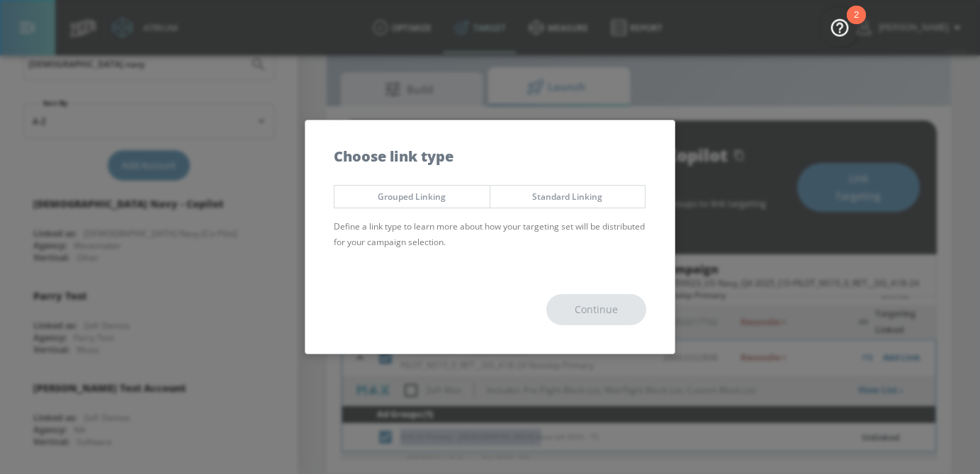
click at [587, 187] on button "Standard Linking" at bounding box center [568, 196] width 157 height 23
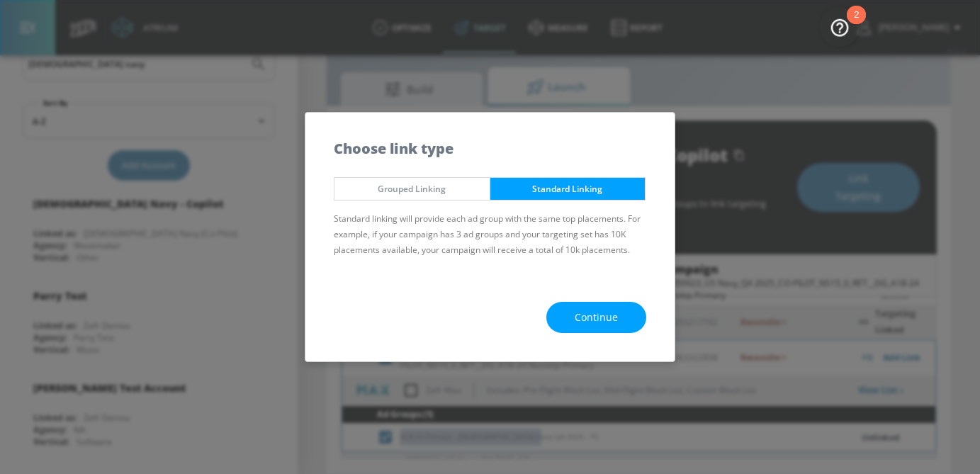
click at [597, 307] on button "Continue" at bounding box center [596, 318] width 100 height 32
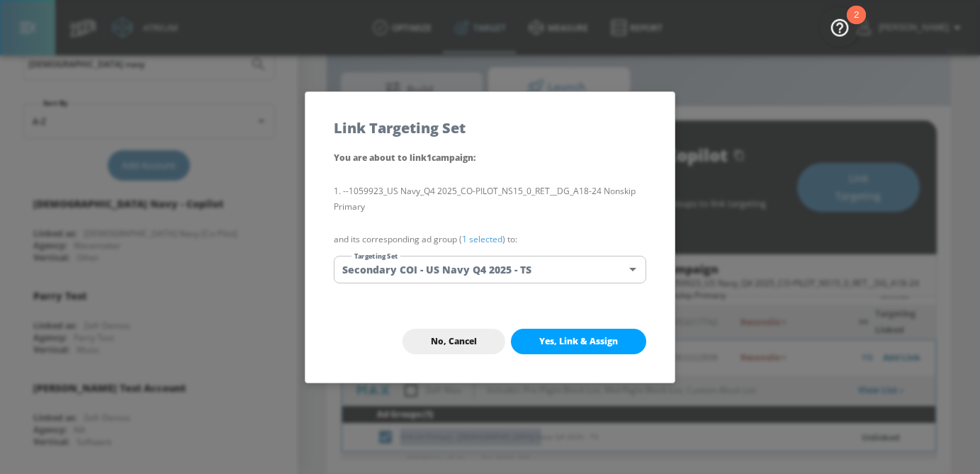
click at [557, 257] on body "Atrium optimize Target measure Report optimize Target measure Report v 4.25.4 […" at bounding box center [490, 220] width 980 height 507
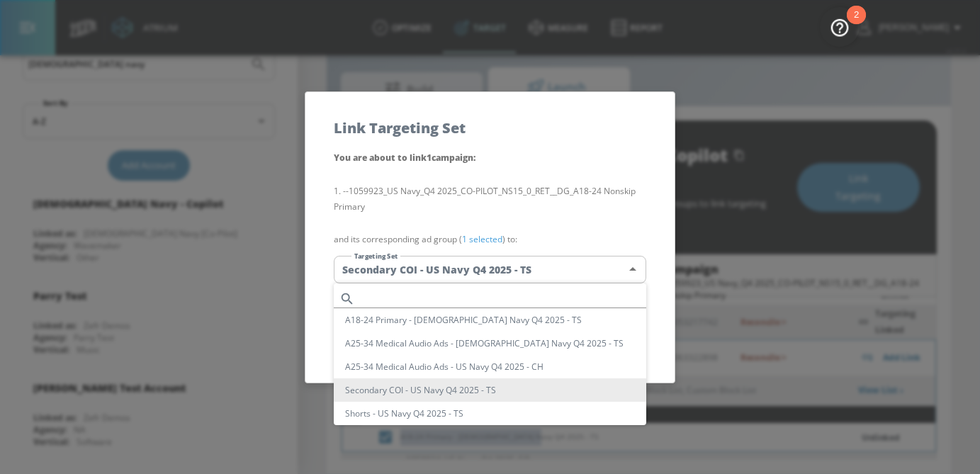
click at [450, 312] on li "A18-24 Primary - [DEMOGRAPHIC_DATA] Navy Q4 2025 - TS" at bounding box center [490, 319] width 312 height 23
type input "722a8905-f774-4e8e-9a6c-b7b34e8262f2"
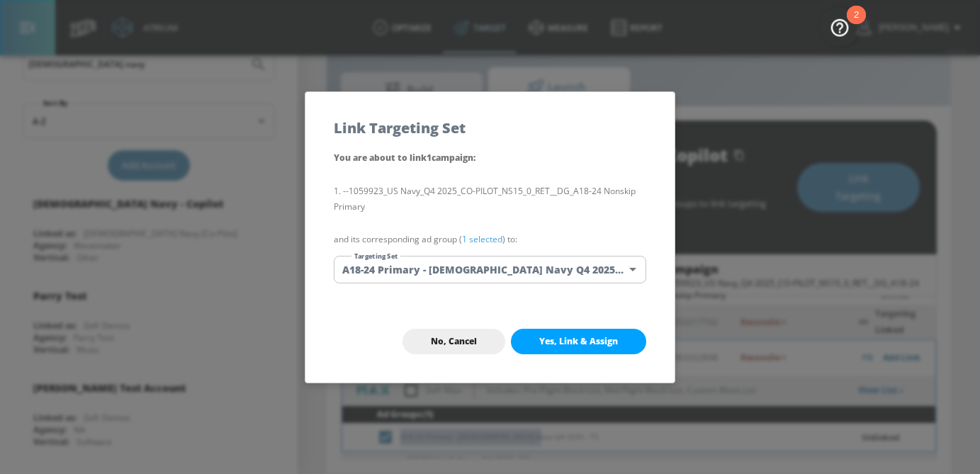
click at [480, 271] on body "Atrium optimize Target measure Report optimize Target measure Report v 4.25.4 […" at bounding box center [490, 220] width 980 height 507
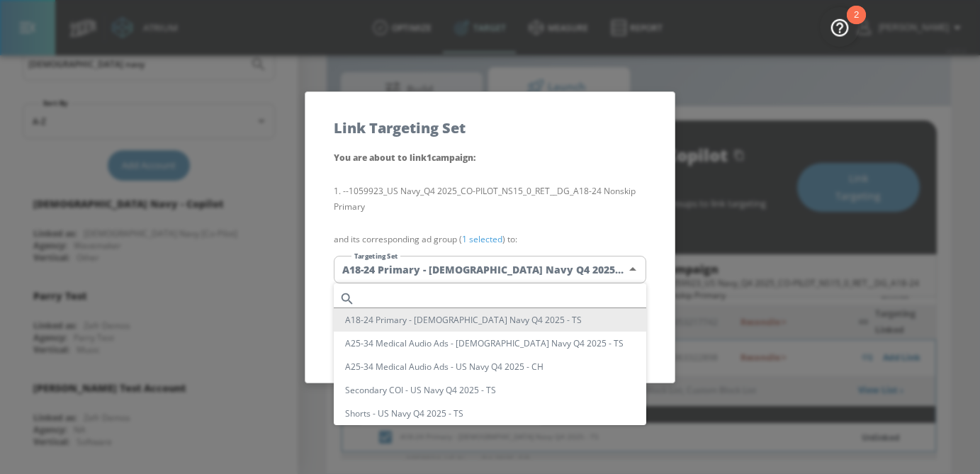
click at [461, 293] on input "text" at bounding box center [504, 298] width 286 height 19
paste input "A18-24 Primary - [DEMOGRAPHIC_DATA] Navy Q4 2025 - TS"
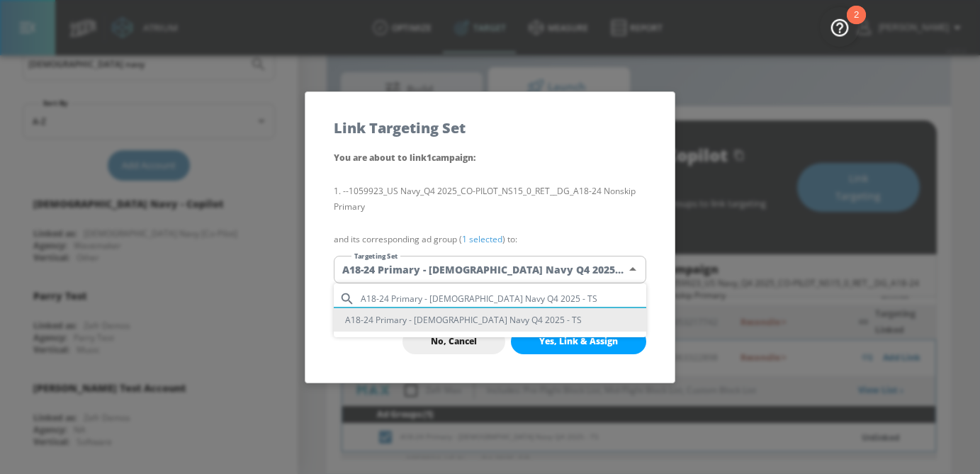
type input "A18-24 Primary - [DEMOGRAPHIC_DATA] Navy Q4 2025 - TS"
click at [457, 318] on li "A18-24 Primary - [DEMOGRAPHIC_DATA] Navy Q4 2025 - TS" at bounding box center [490, 319] width 312 height 23
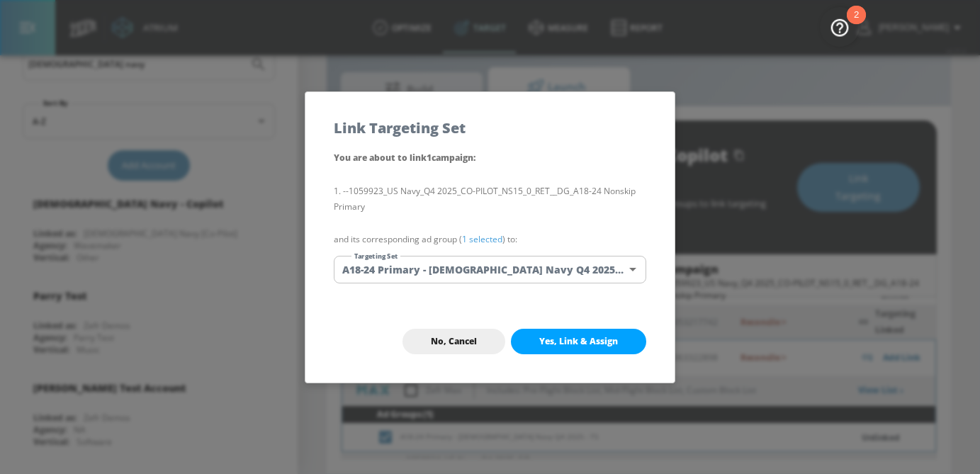
click at [488, 242] on link "1 selected" at bounding box center [482, 239] width 40 height 12
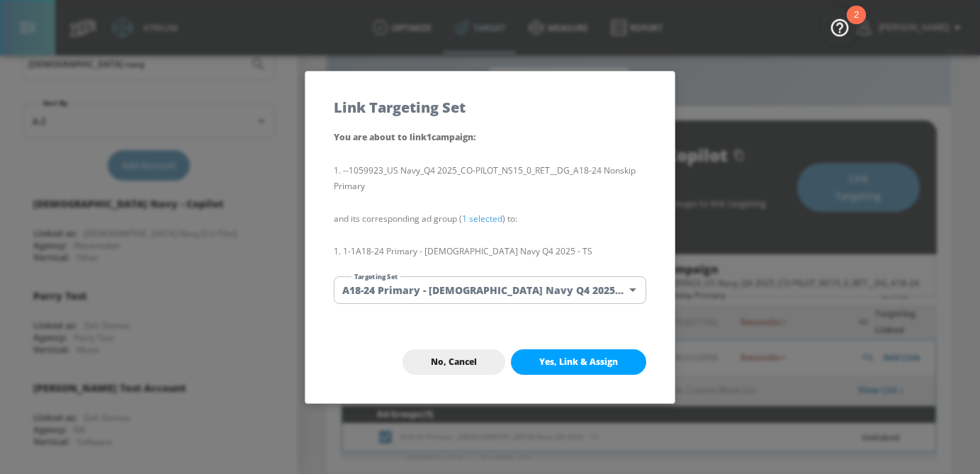
click at [587, 359] on span "Yes, Link & Assign" at bounding box center [578, 361] width 79 height 11
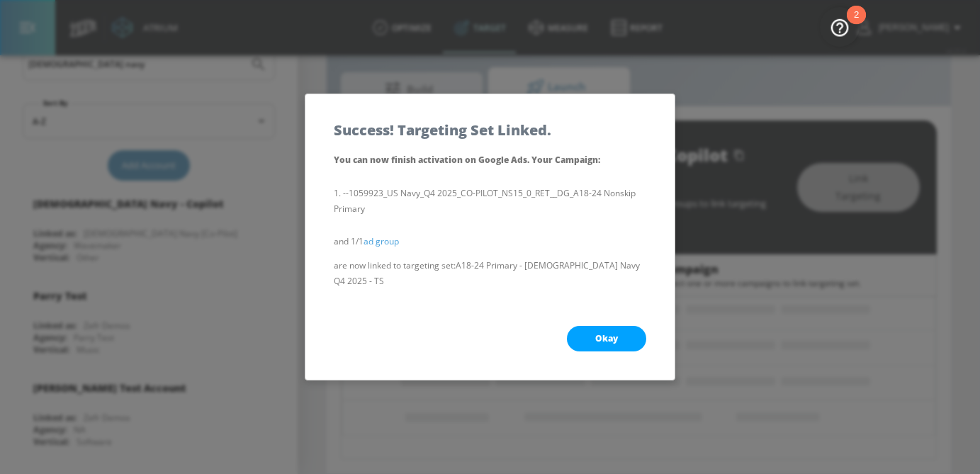
click at [618, 329] on button "Okay" at bounding box center [606, 339] width 79 height 26
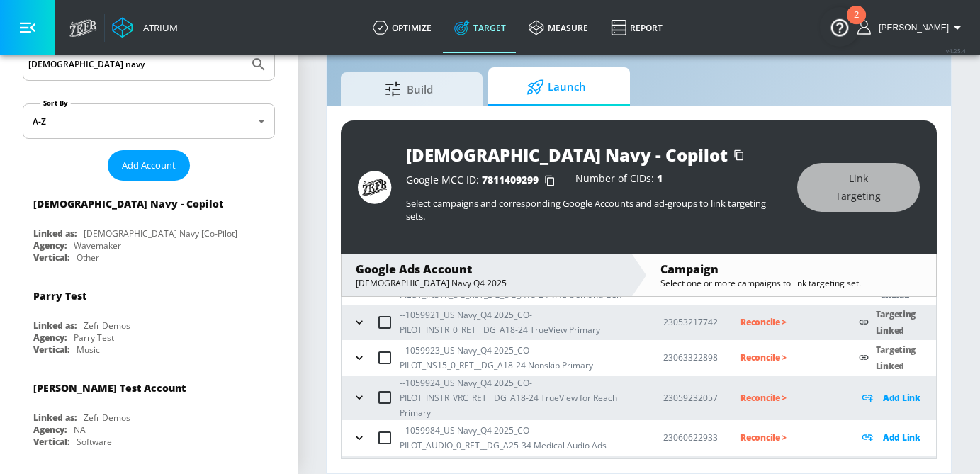
click at [368, 395] on button "button" at bounding box center [359, 397] width 21 height 21
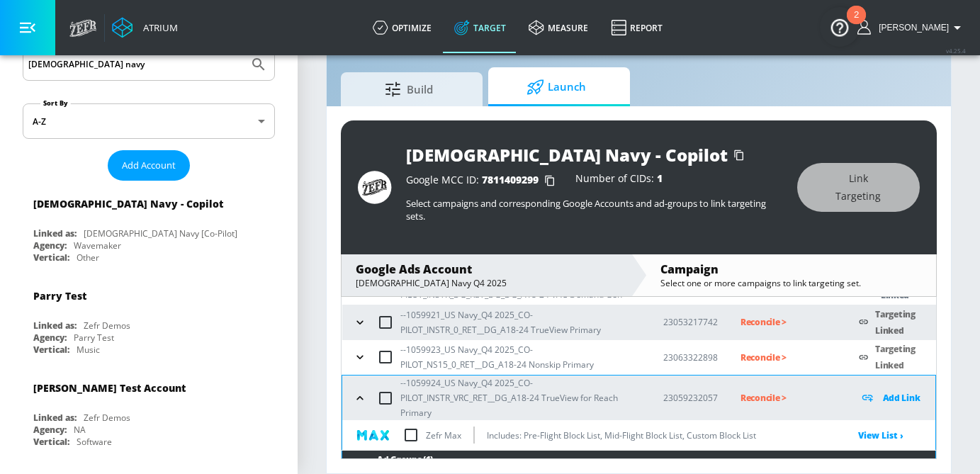
scroll to position [206, 0]
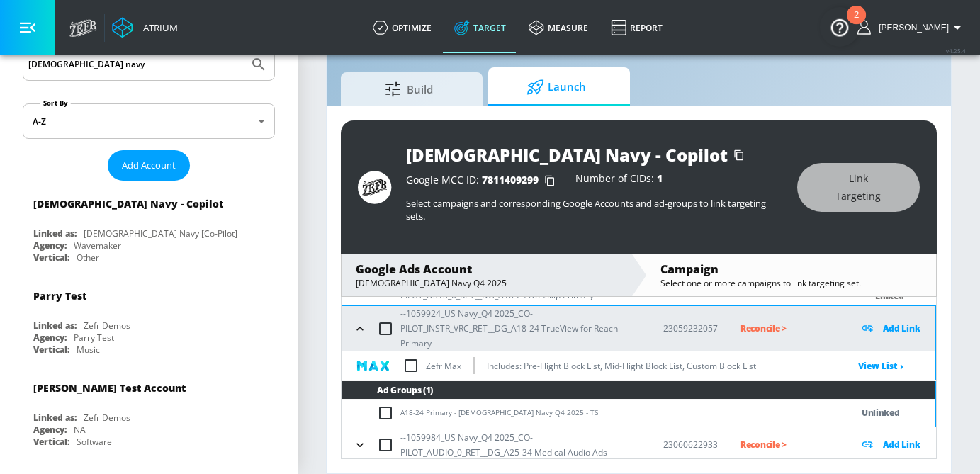
click at [393, 414] on input "checkbox" at bounding box center [388, 413] width 23 height 17
checkbox input "true"
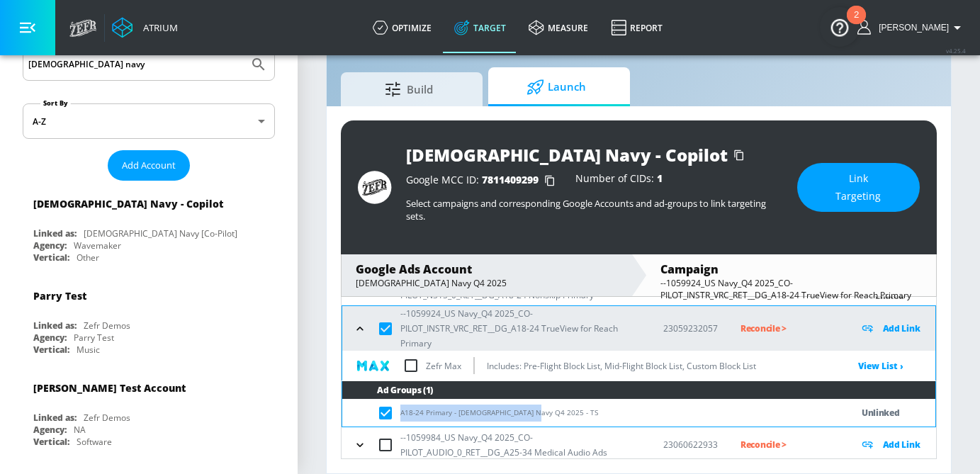
drag, startPoint x: 531, startPoint y: 420, endPoint x: 386, endPoint y: 421, distance: 145.3
click at [386, 421] on td "A18-24 Primary - [DEMOGRAPHIC_DATA] Navy Q4 2025 - TS" at bounding box center [582, 413] width 480 height 28
copy td "A18-24 Primary - [DEMOGRAPHIC_DATA] Navy Q4 2025 - TS"
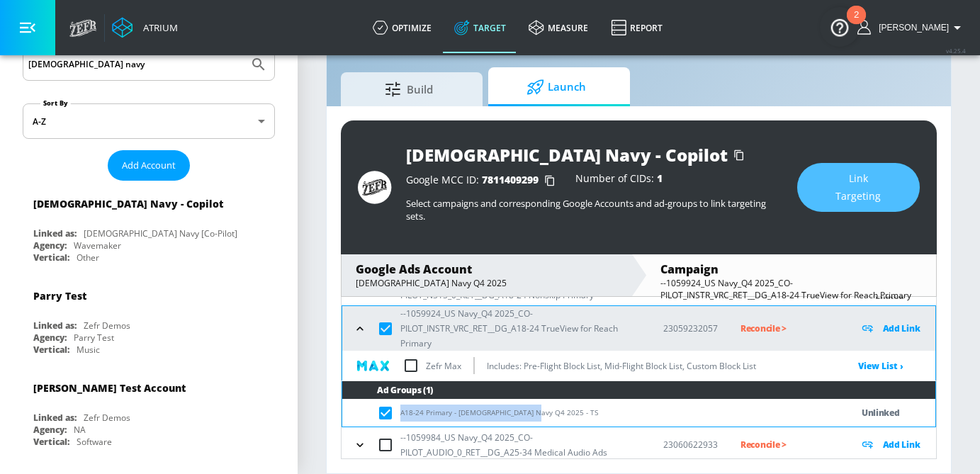
click at [842, 202] on span "Link Targeting" at bounding box center [858, 187] width 66 height 35
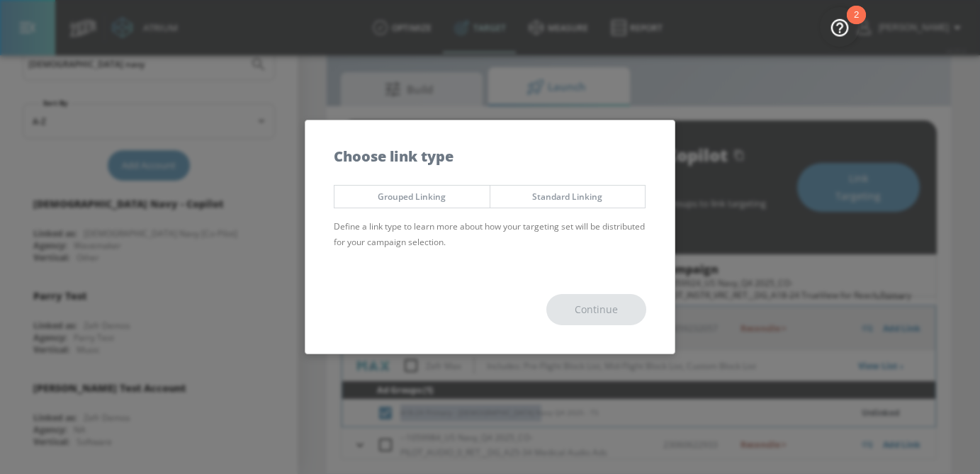
click at [577, 190] on span "Standard Linking" at bounding box center [568, 196] width 134 height 15
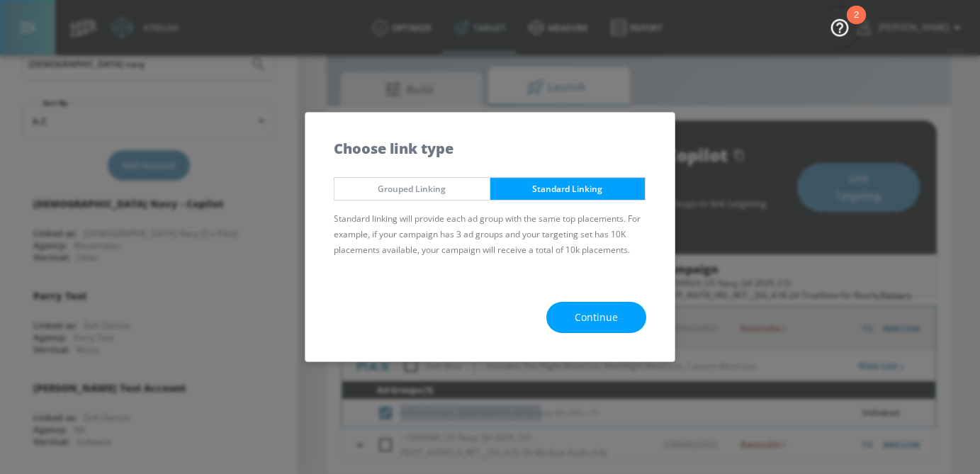
click at [591, 307] on button "Continue" at bounding box center [596, 318] width 100 height 32
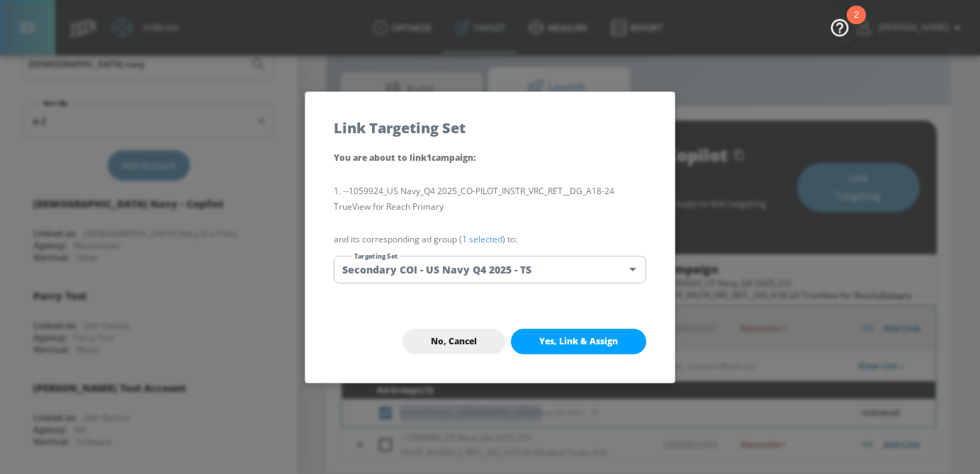
click at [530, 276] on body "Atrium optimize Target measure Report optimize Target measure Report v 4.25.4 […" at bounding box center [490, 220] width 980 height 507
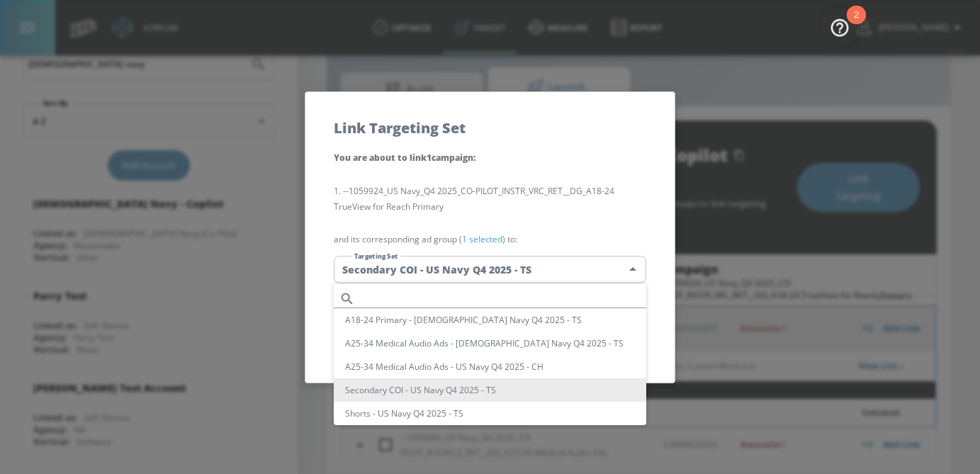
click at [459, 295] on input "text" at bounding box center [504, 298] width 286 height 19
paste input "A18-24 Primary - [DEMOGRAPHIC_DATA] Navy Q4 2025 - TS"
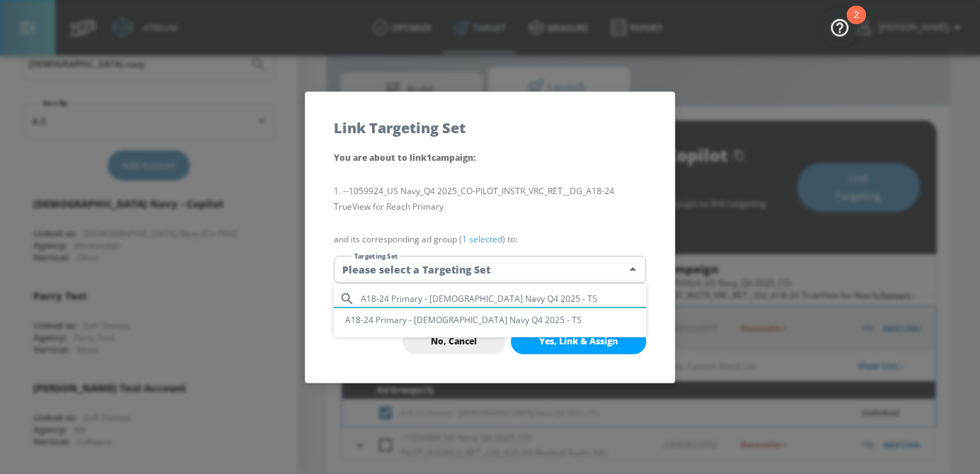
type input "A18-24 Primary - [DEMOGRAPHIC_DATA] Navy Q4 2025 - TS"
click at [462, 325] on li "A18-24 Primary - [DEMOGRAPHIC_DATA] Navy Q4 2025 - TS" at bounding box center [490, 319] width 312 height 23
type input "722a8905-f774-4e8e-9a6c-b7b34e8262f2"
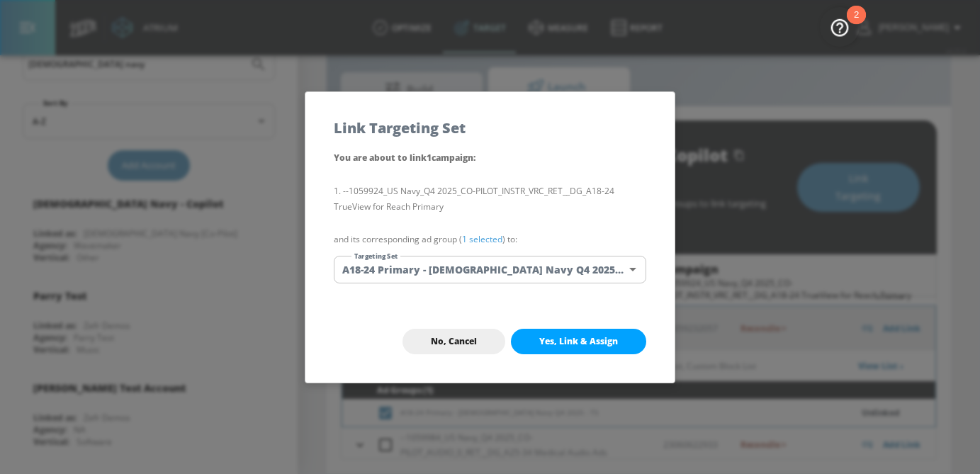
click at [496, 243] on link "1 selected" at bounding box center [482, 239] width 40 height 12
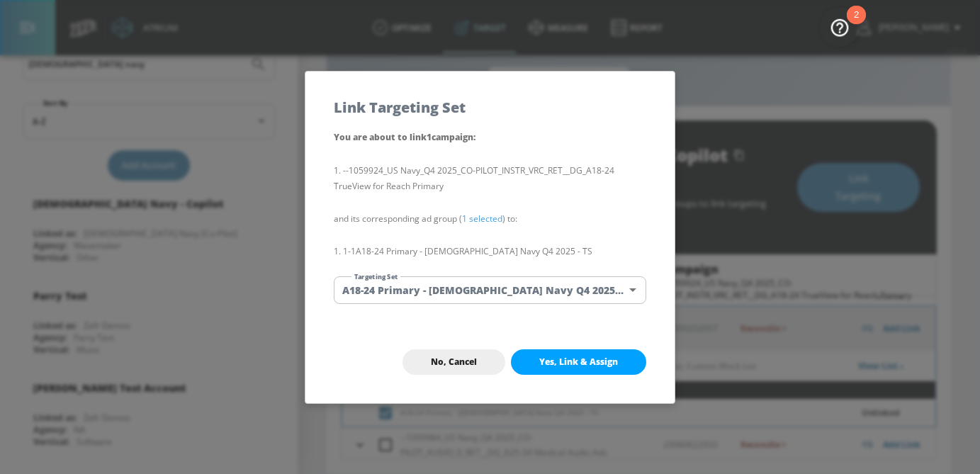
click at [585, 369] on button "Yes, Link & Assign" at bounding box center [578, 362] width 135 height 26
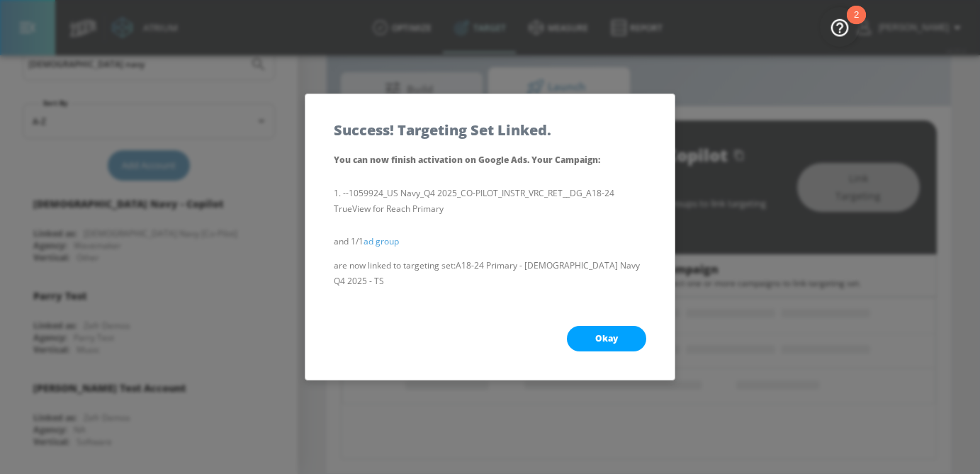
scroll to position [169, 0]
click at [618, 327] on button "Okay" at bounding box center [606, 339] width 79 height 26
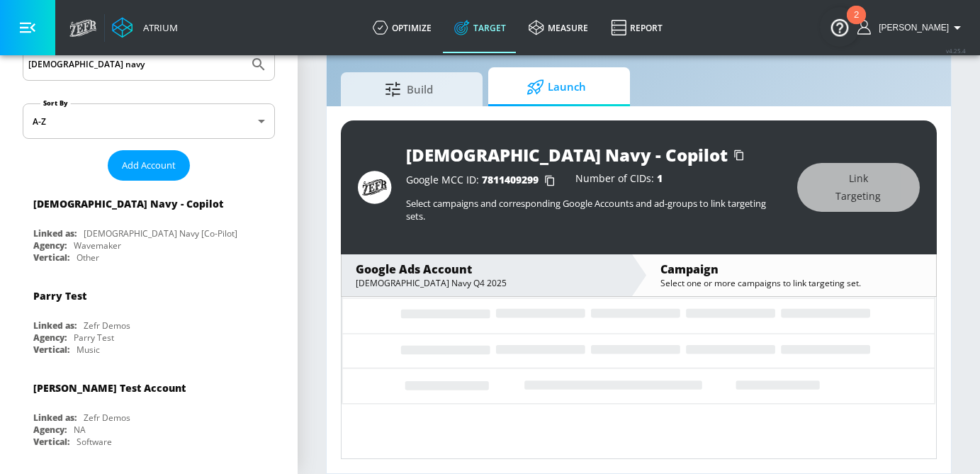
scroll to position [206, 0]
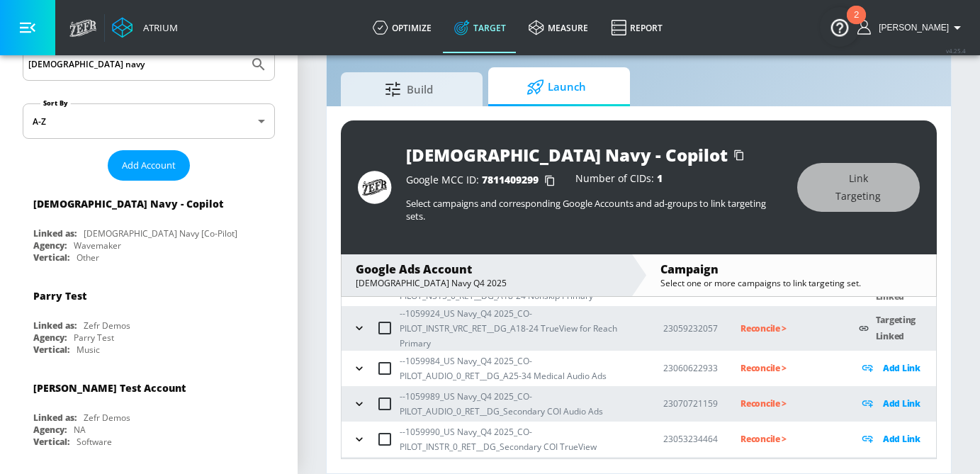
click at [363, 366] on icon "button" at bounding box center [359, 368] width 14 height 14
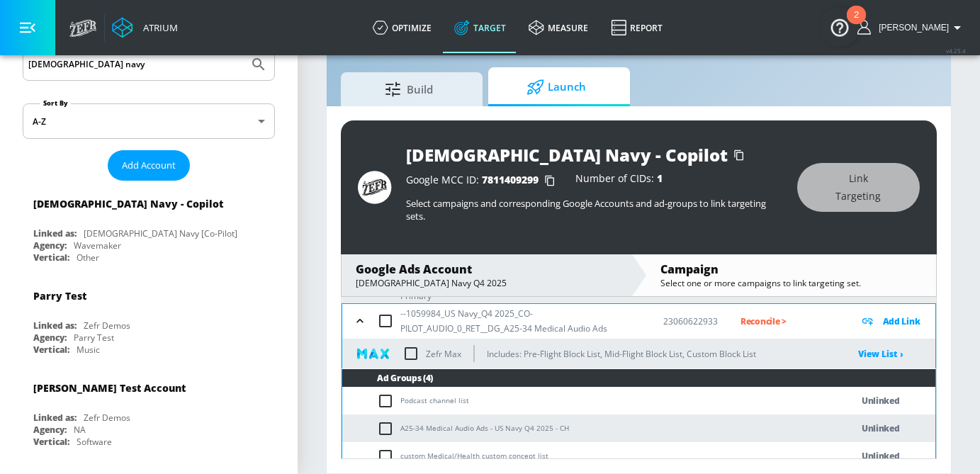
scroll to position [319, 0]
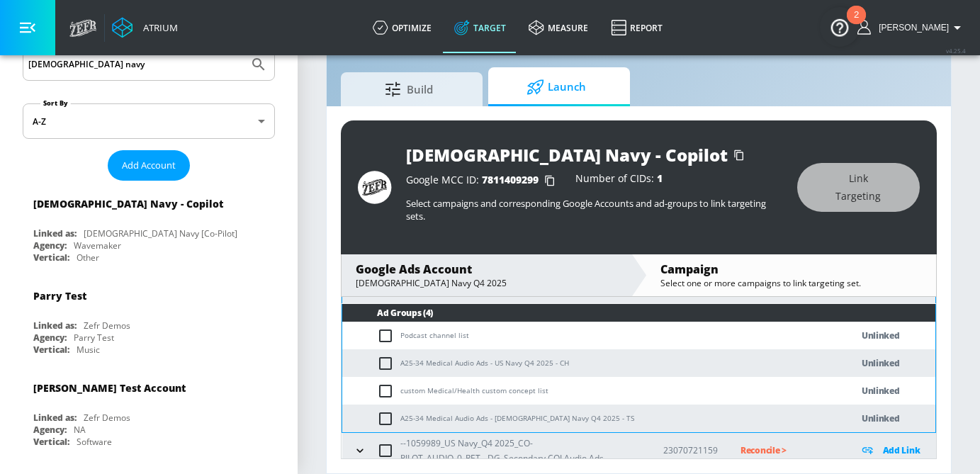
click at [388, 361] on input "checkbox" at bounding box center [388, 363] width 23 height 17
checkbox input "true"
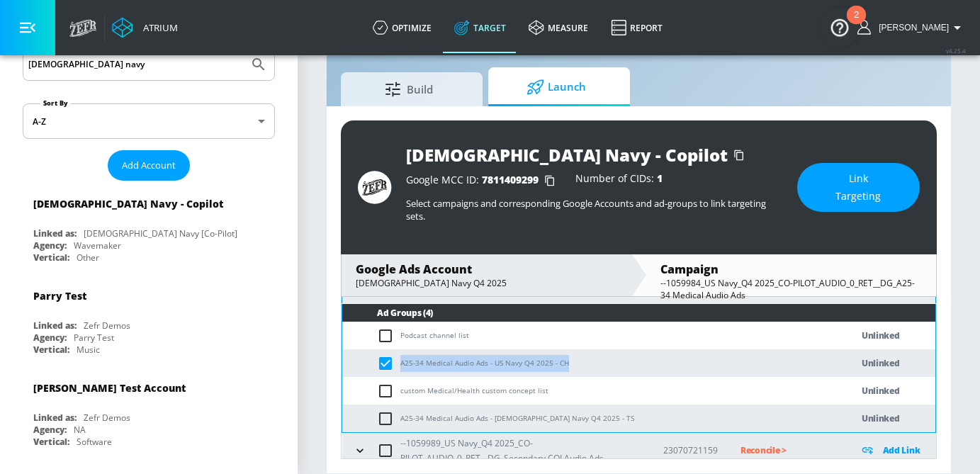
drag, startPoint x: 580, startPoint y: 360, endPoint x: 401, endPoint y: 367, distance: 178.7
click at [401, 367] on td "A25-34 Medical Audio Ads - US Navy Q4 2025 - CH" at bounding box center [582, 363] width 480 height 28
copy td "A25-34 Medical Audio Ads - US Navy Q4 2025 - CH"
click at [830, 200] on span "Link Targeting" at bounding box center [858, 187] width 66 height 35
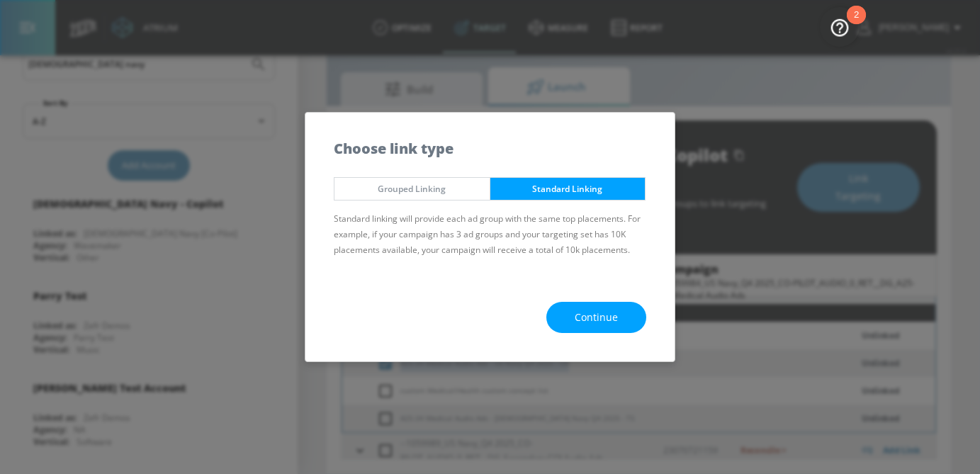
click at [607, 305] on button "Continue" at bounding box center [596, 318] width 100 height 32
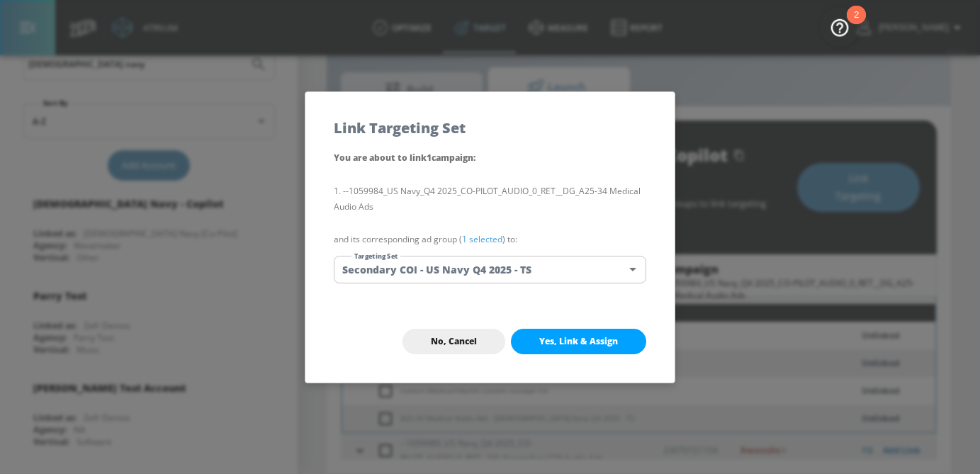
click at [577, 264] on body "Atrium optimize Target measure Report optimize Target measure Report v 4.25.4 […" at bounding box center [490, 220] width 980 height 507
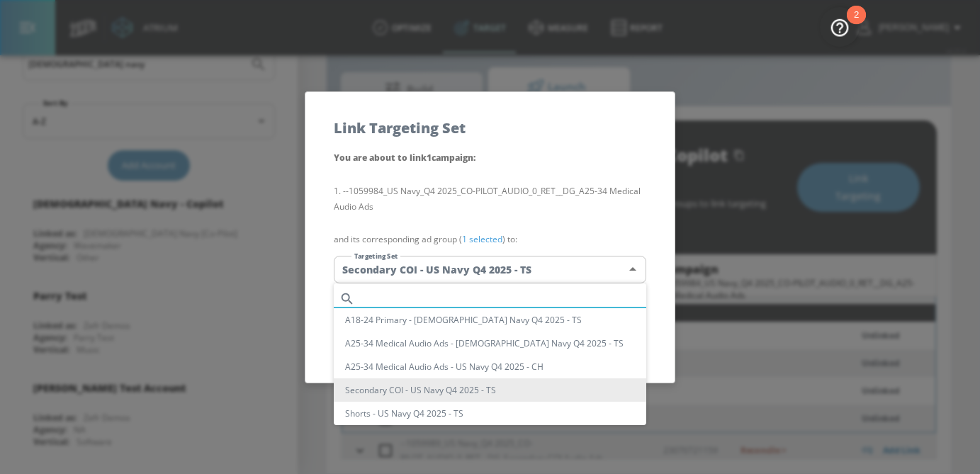
click at [474, 301] on input "text" at bounding box center [504, 298] width 286 height 19
paste input "A25-34 Medical Audio Ads - US Navy Q4 2025 - CH"
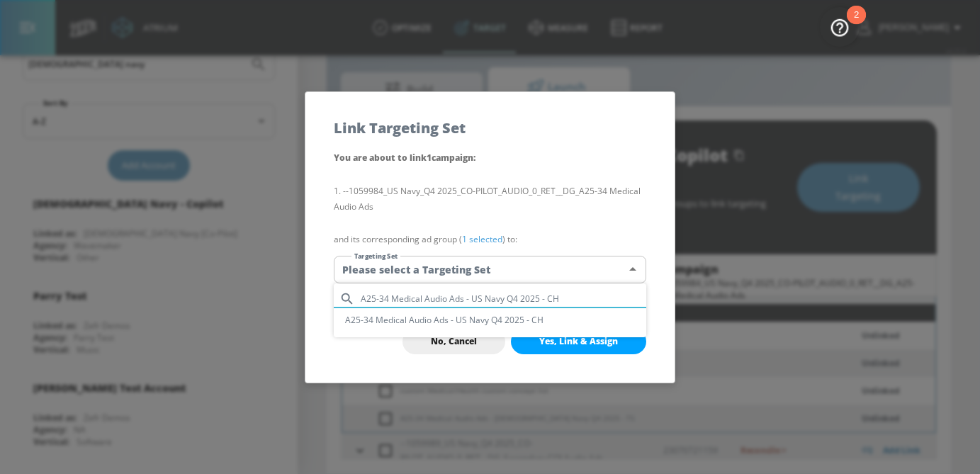
type input "A25-34 Medical Audio Ads - US Navy Q4 2025 - CH"
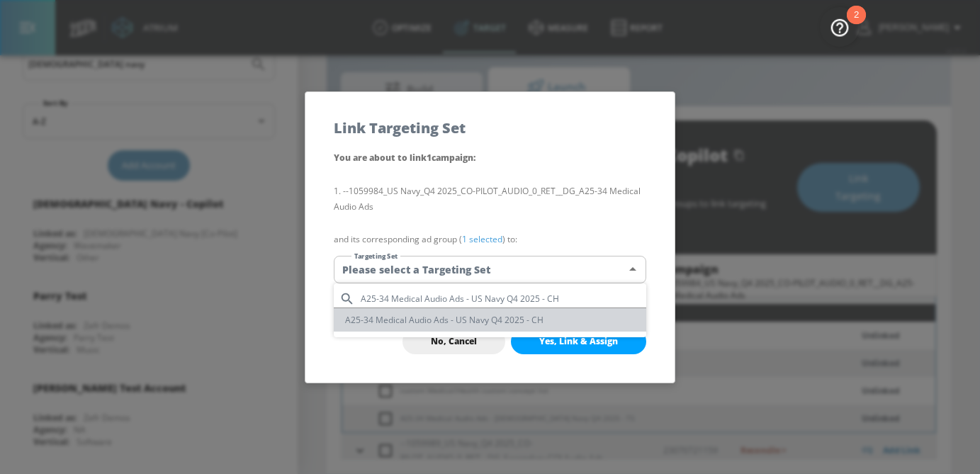
click at [474, 320] on li "A25-34 Medical Audio Ads - US Navy Q4 2025 - CH" at bounding box center [490, 319] width 312 height 23
type input "58d817d6-2eab-45c6-a3df-49c4daa0a99d"
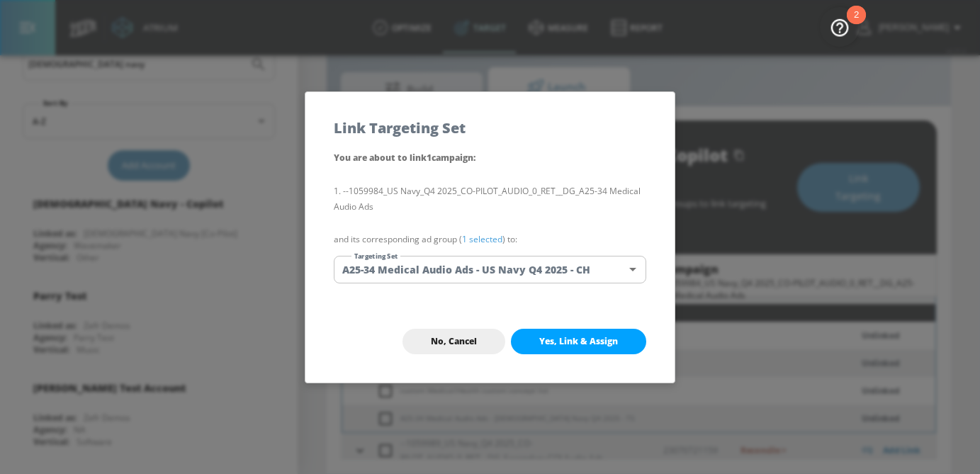
click at [488, 242] on link "1 selected" at bounding box center [482, 239] width 40 height 12
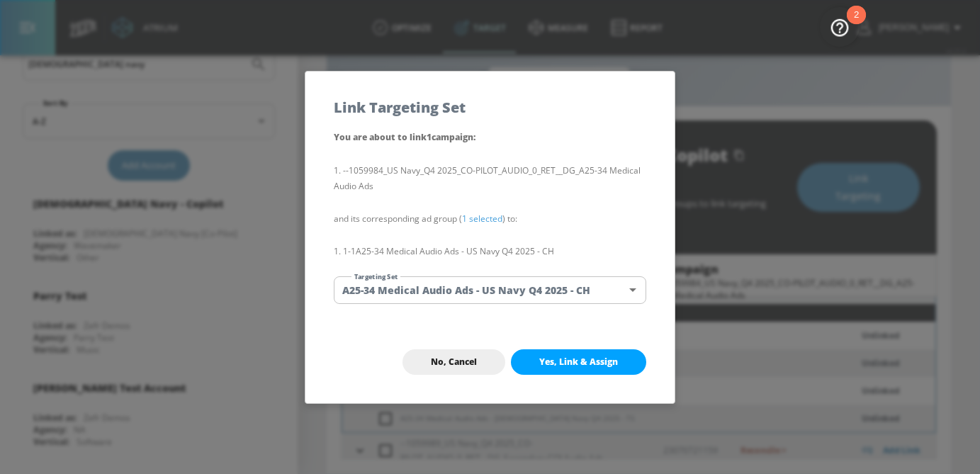
click at [597, 356] on span "Yes, Link & Assign" at bounding box center [578, 361] width 79 height 11
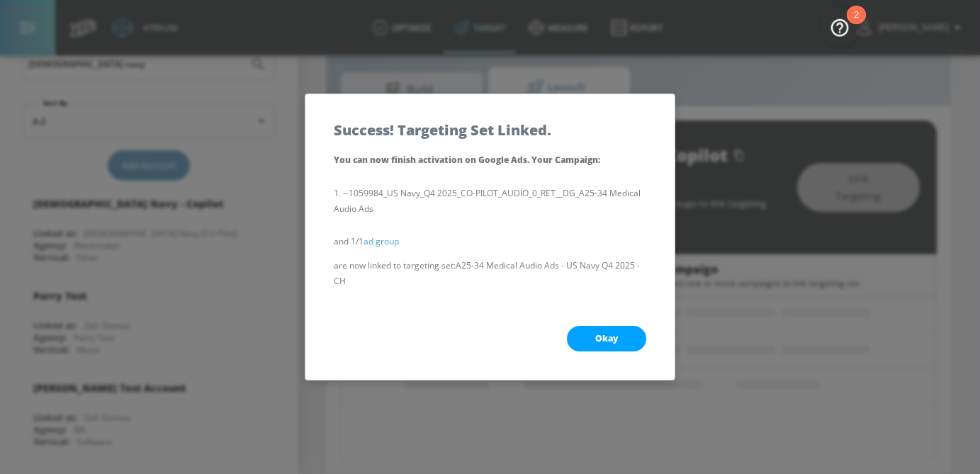
scroll to position [169, 0]
click at [615, 326] on button "Okay" at bounding box center [606, 339] width 79 height 26
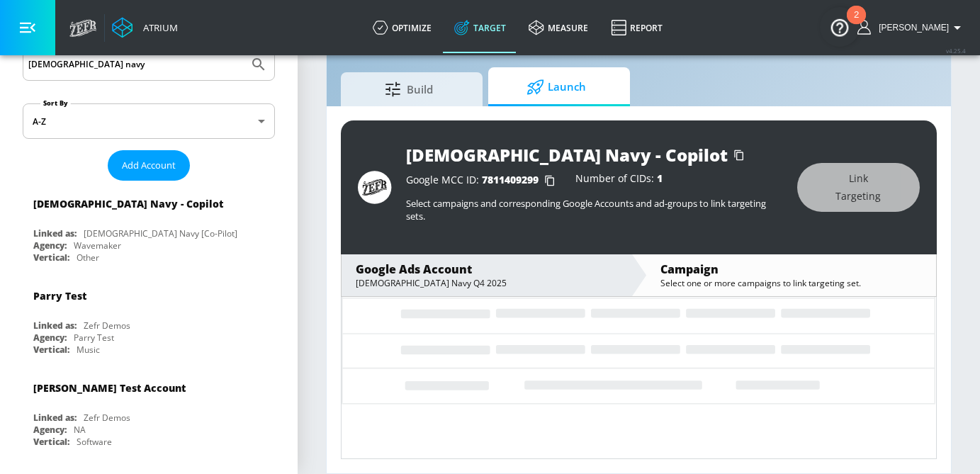
scroll to position [239, 0]
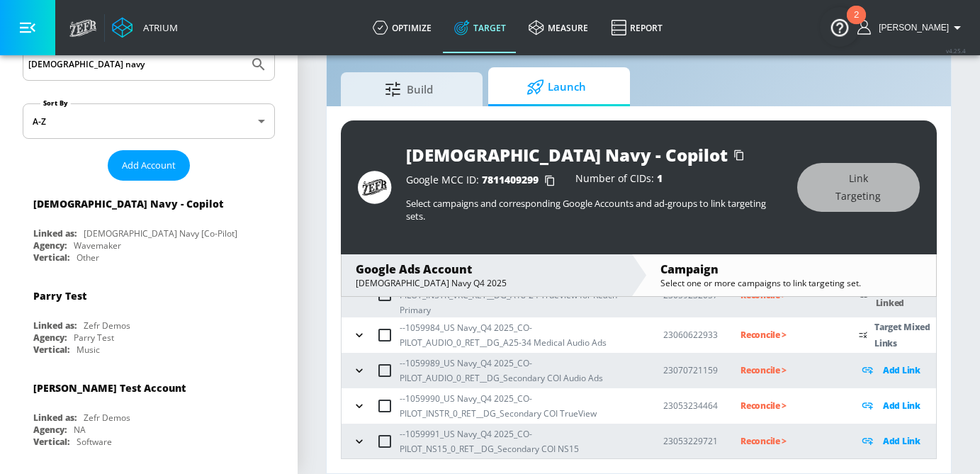
click at [370, 335] on input "checkbox" at bounding box center [385, 335] width 30 height 30
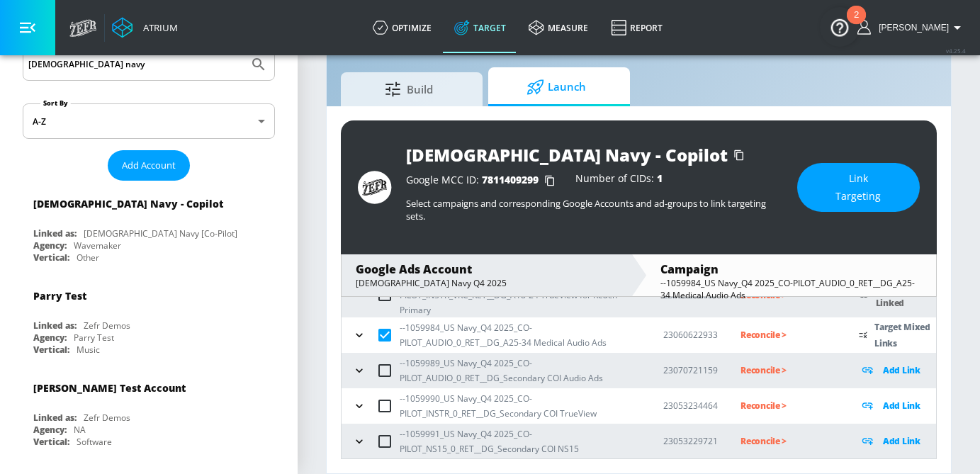
click at [370, 335] on input "checkbox" at bounding box center [385, 335] width 30 height 30
checkbox input "false"
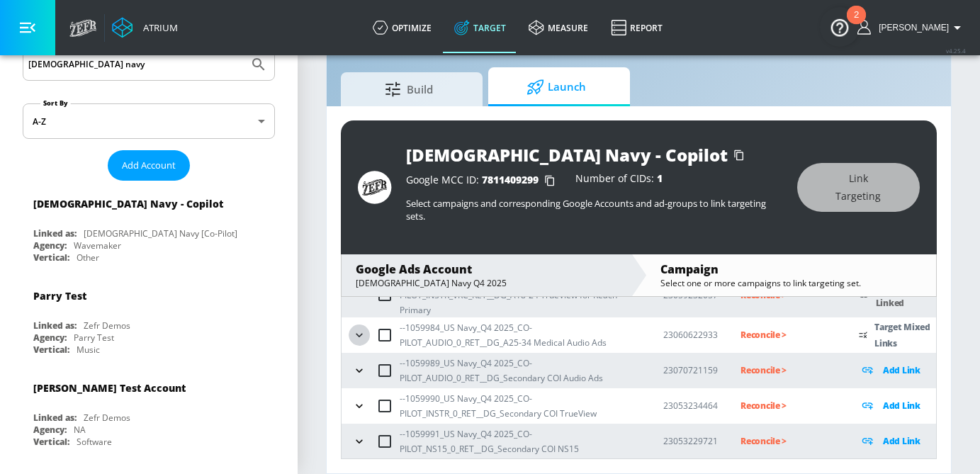
click at [361, 335] on icon "button" at bounding box center [359, 335] width 14 height 14
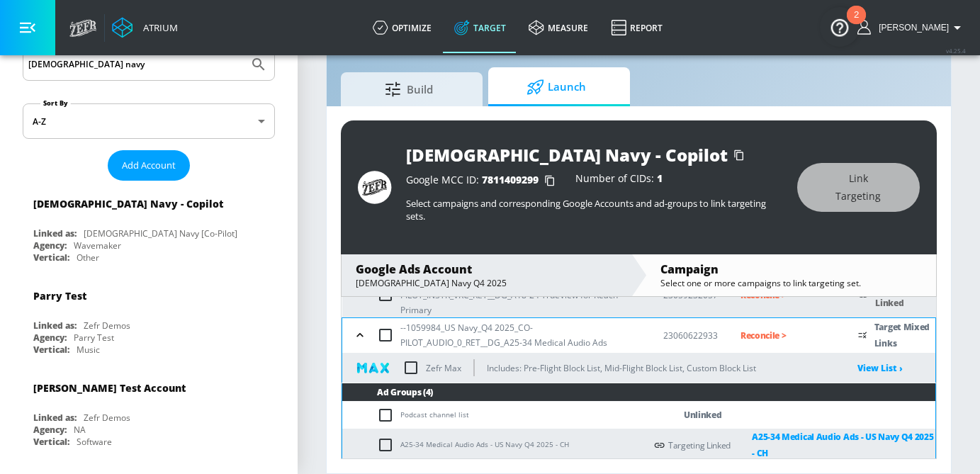
scroll to position [307, 0]
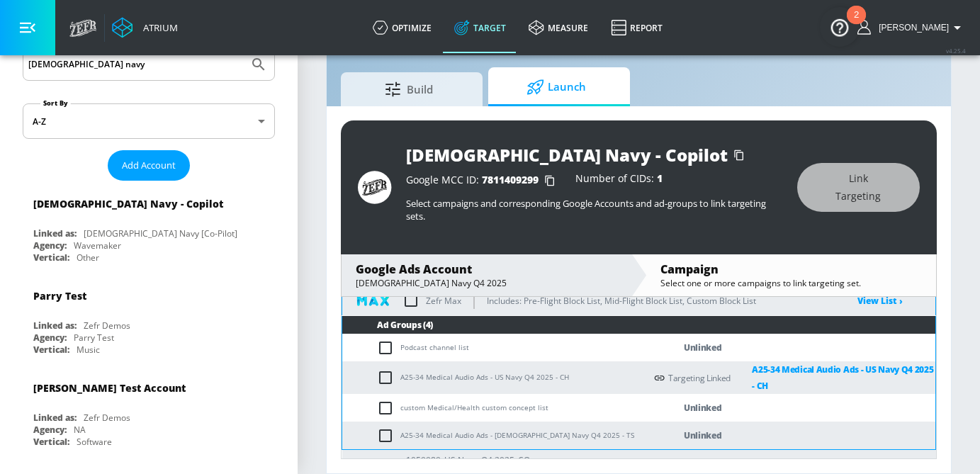
click at [383, 435] on input "checkbox" at bounding box center [388, 435] width 23 height 17
checkbox input "true"
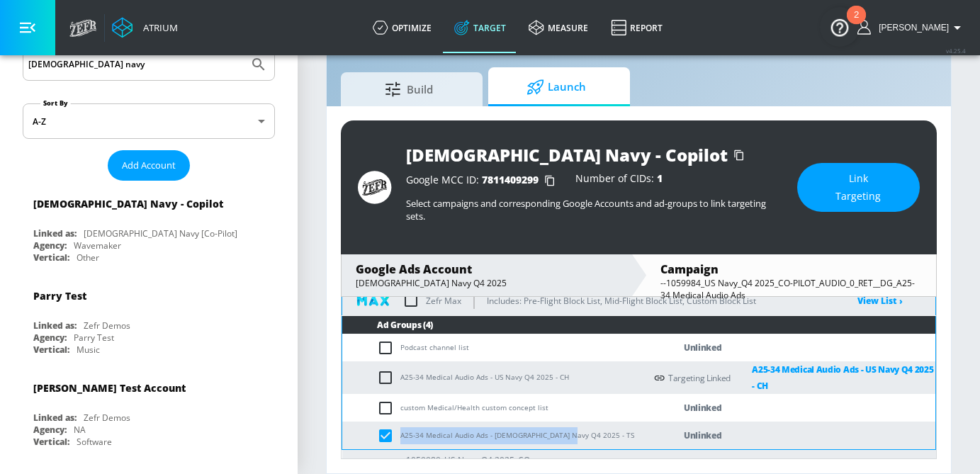
drag, startPoint x: 585, startPoint y: 432, endPoint x: 397, endPoint y: 439, distance: 187.2
click at [397, 439] on td "A25-34 Medical Audio Ads - [DEMOGRAPHIC_DATA] Navy Q4 2025 - TS" at bounding box center [493, 436] width 303 height 28
copy td "A25-34 Medical Audio Ads - [DEMOGRAPHIC_DATA] Navy Q4 2025 - TS"
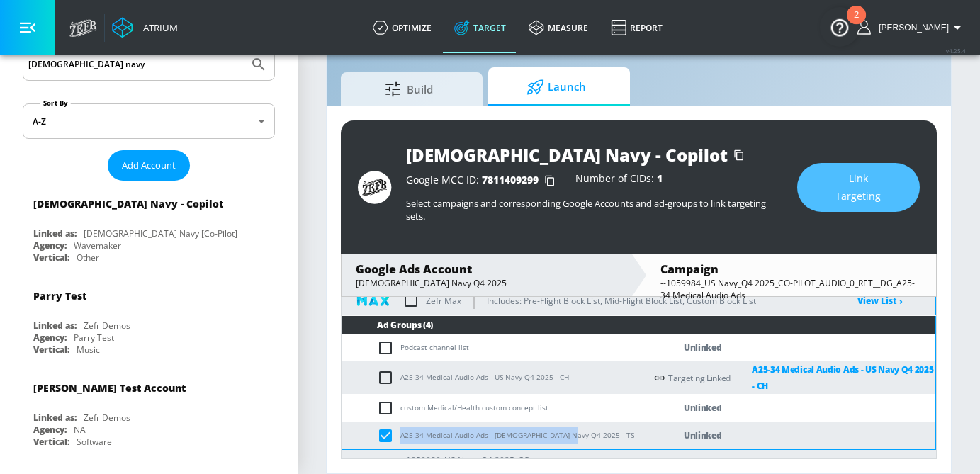
click at [871, 176] on span "Link Targeting" at bounding box center [858, 187] width 66 height 35
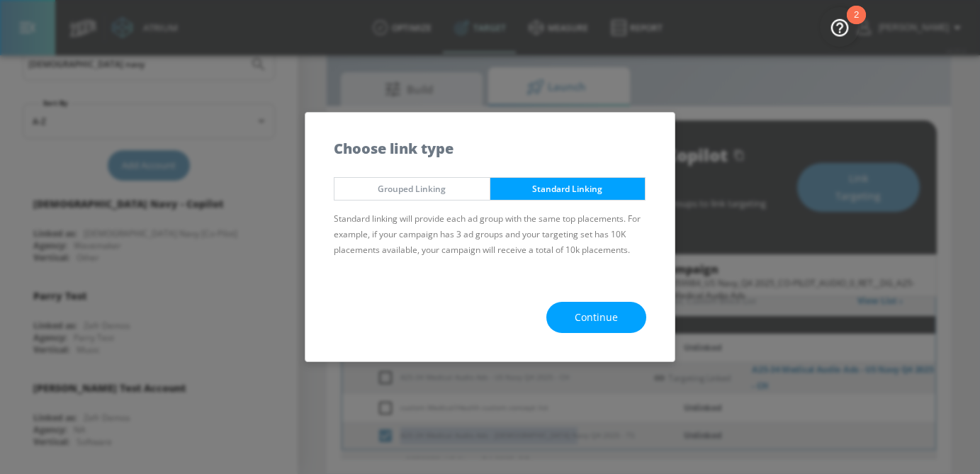
click at [591, 309] on span "Continue" at bounding box center [596, 318] width 43 height 18
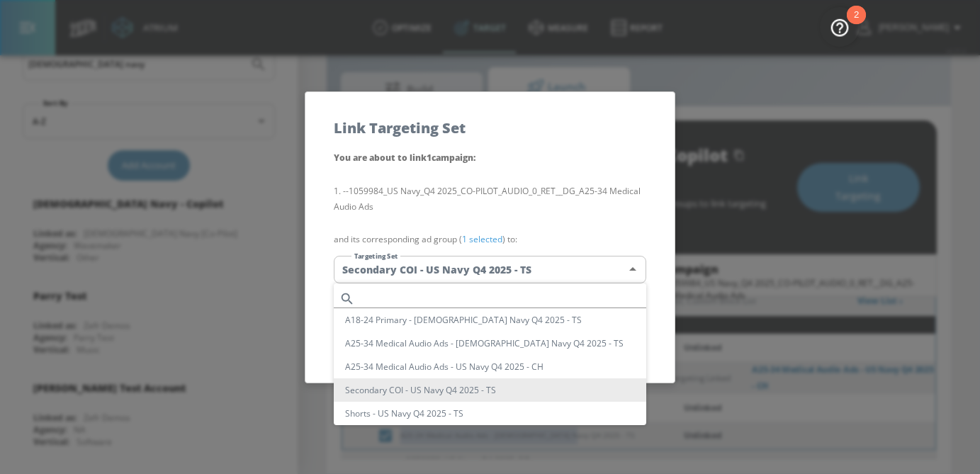
click at [523, 272] on body "Atrium optimize Target measure Report optimize Target measure Report v 4.25.4 […" at bounding box center [490, 220] width 980 height 507
click at [440, 310] on li "A18-24 Primary - [DEMOGRAPHIC_DATA] Navy Q4 2025 - TS" at bounding box center [490, 319] width 312 height 23
type input "722a8905-f774-4e8e-9a6c-b7b34e8262f2"
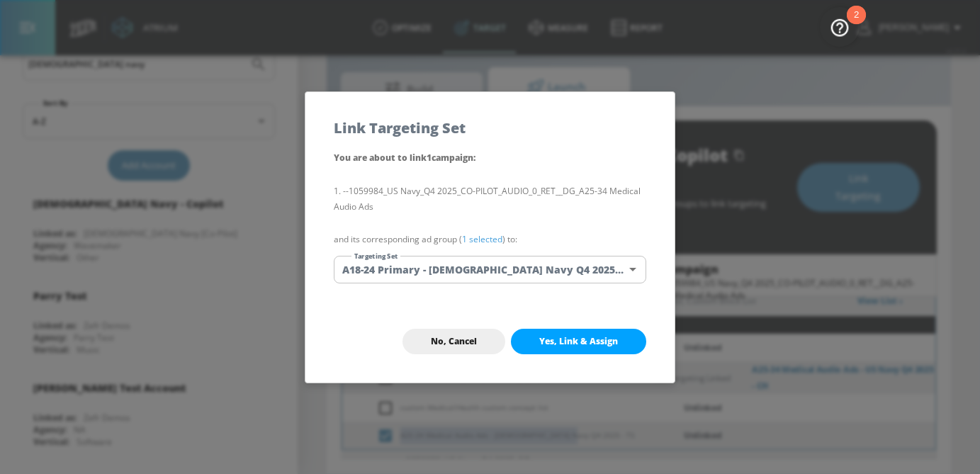
click at [446, 271] on body "Atrium optimize Target measure Report optimize Target measure Report v 4.25.4 […" at bounding box center [490, 220] width 980 height 507
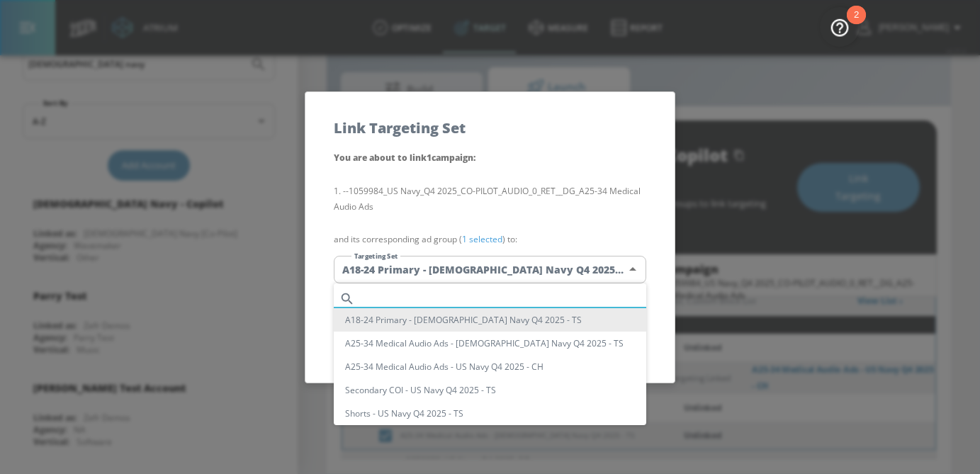
click at [445, 292] on input "text" at bounding box center [504, 298] width 286 height 19
paste input "A25-34 Medical Audio Ads - [DEMOGRAPHIC_DATA] Navy Q4 2025 - TS"
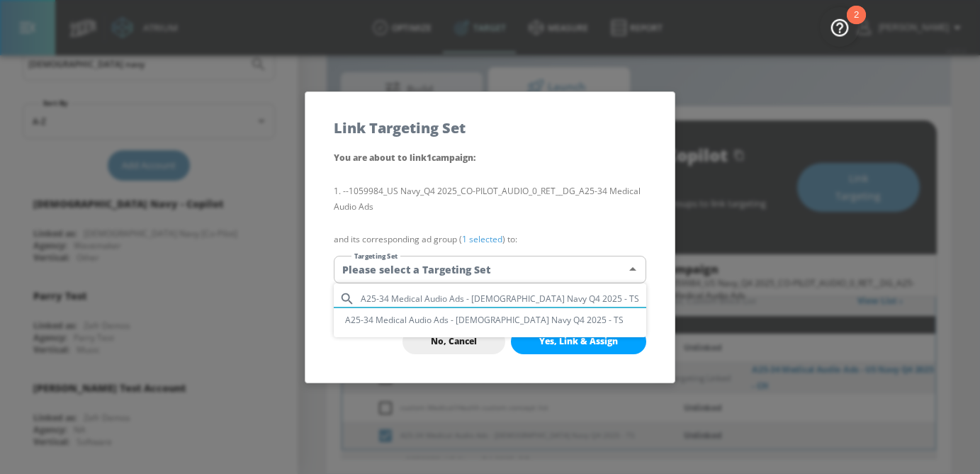
type input "A25-34 Medical Audio Ads - [DEMOGRAPHIC_DATA] Navy Q4 2025 - TS"
click at [450, 324] on li "A25-34 Medical Audio Ads - [DEMOGRAPHIC_DATA] Navy Q4 2025 - TS" at bounding box center [490, 319] width 312 height 23
type input "b8e99a31-733f-41c4-92dd-56bfb4196f07"
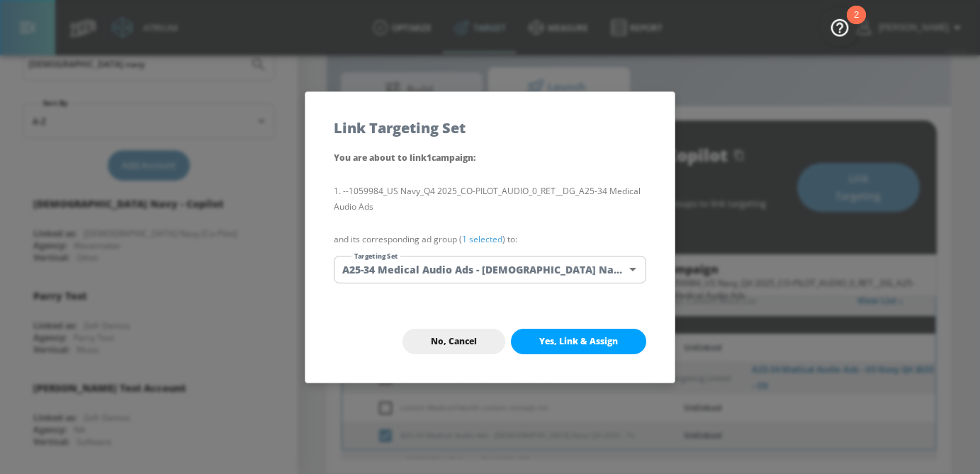
click at [482, 238] on link "1 selected" at bounding box center [482, 239] width 40 height 12
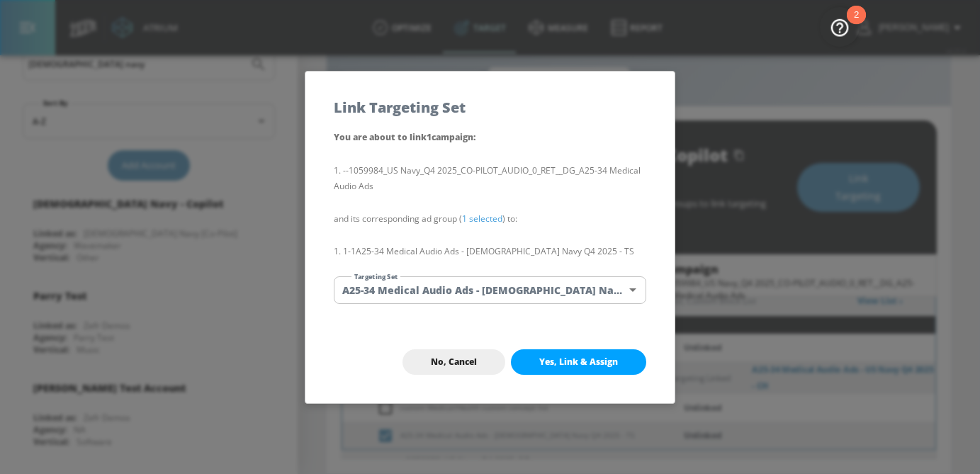
click at [581, 360] on span "Yes, Link & Assign" at bounding box center [578, 361] width 79 height 11
checkbox input "false"
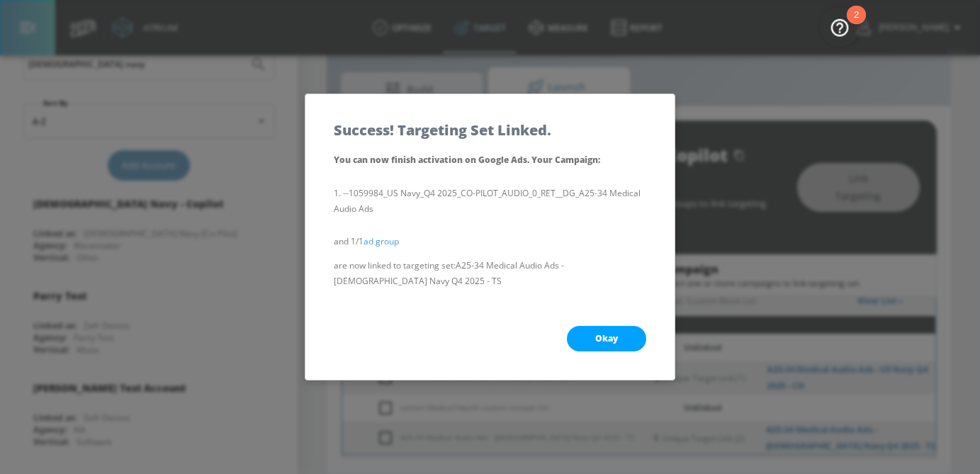
click at [611, 342] on span "Okay" at bounding box center [606, 338] width 23 height 11
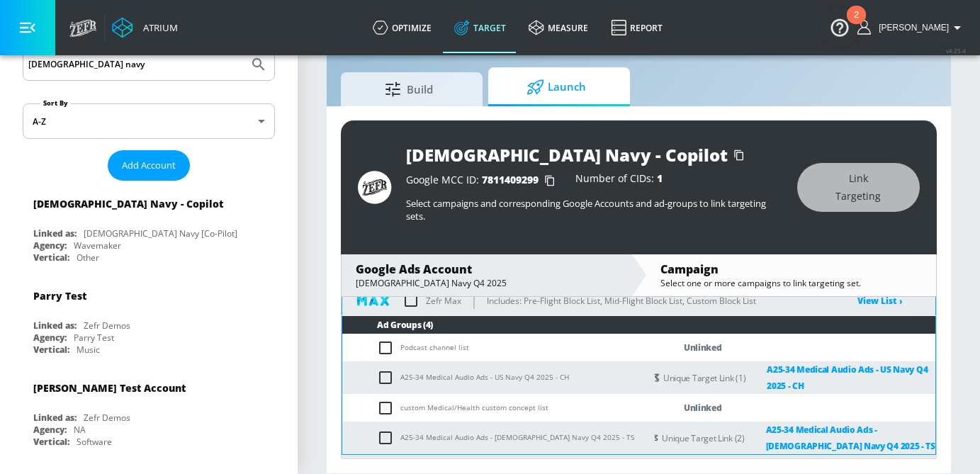
scroll to position [410, 0]
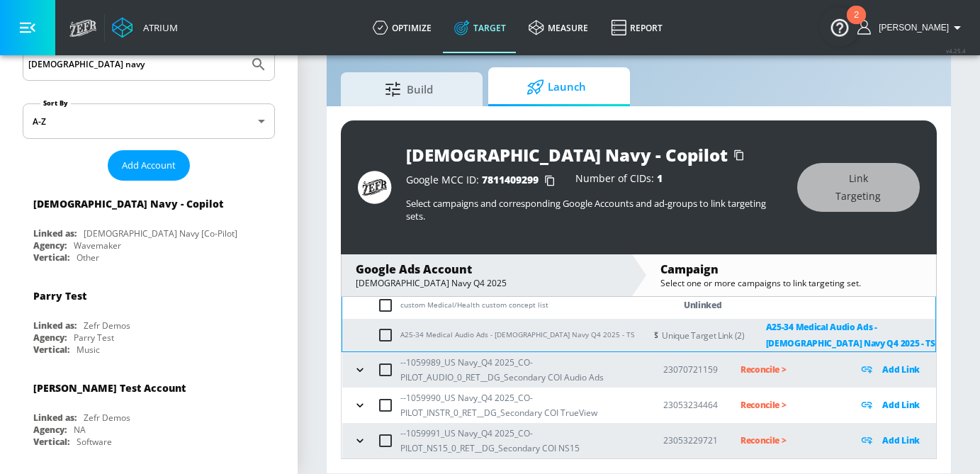
click at [367, 365] on button "button" at bounding box center [359, 369] width 21 height 21
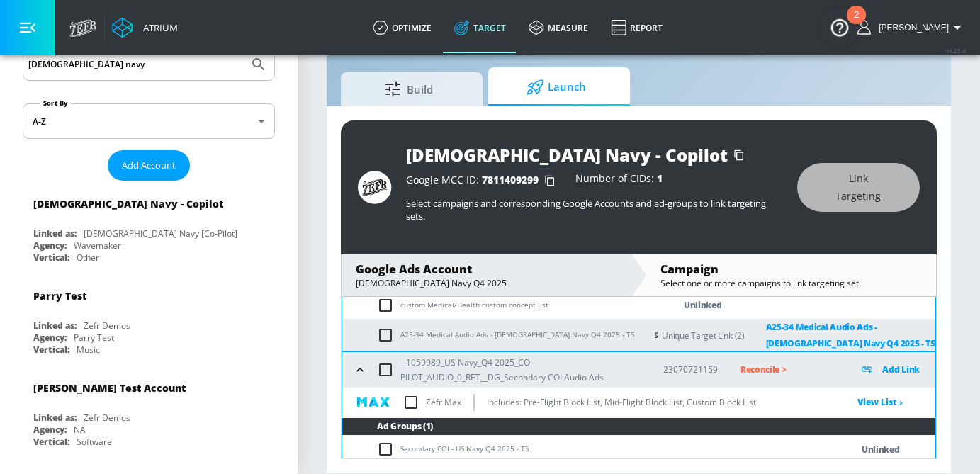
scroll to position [485, 0]
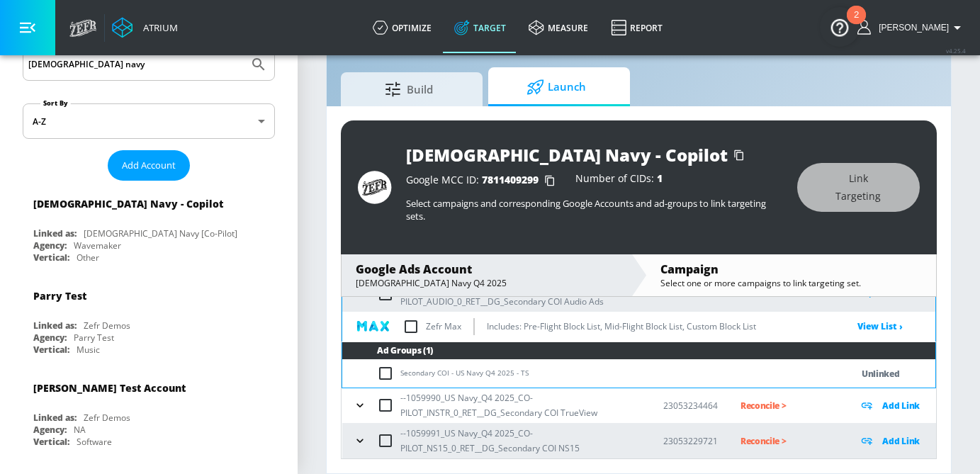
click at [381, 371] on input "checkbox" at bounding box center [388, 373] width 23 height 17
checkbox input "true"
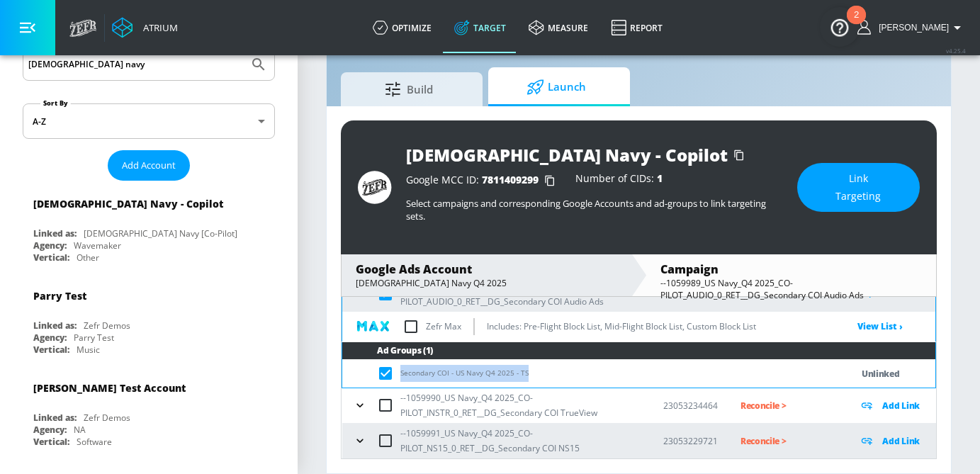
drag, startPoint x: 541, startPoint y: 372, endPoint x: 394, endPoint y: 372, distance: 146.7
click at [393, 372] on td "Secondary COI - US Navy Q4 2025 - TS" at bounding box center [582, 374] width 480 height 28
copy td "Secondary COI - US Navy Q4 2025 - TS"
click at [854, 186] on span "Link Targeting" at bounding box center [858, 187] width 66 height 35
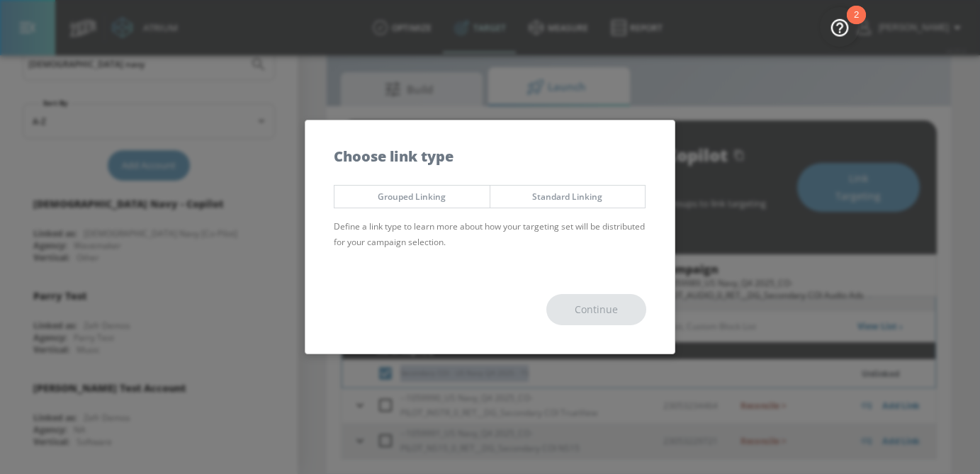
click at [553, 208] on button "Standard Linking" at bounding box center [568, 196] width 157 height 23
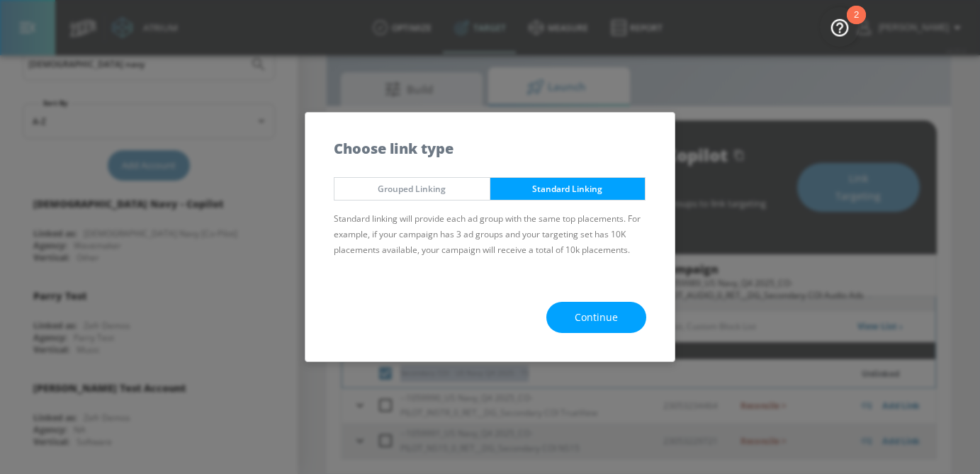
click at [601, 317] on span "Continue" at bounding box center [596, 318] width 43 height 18
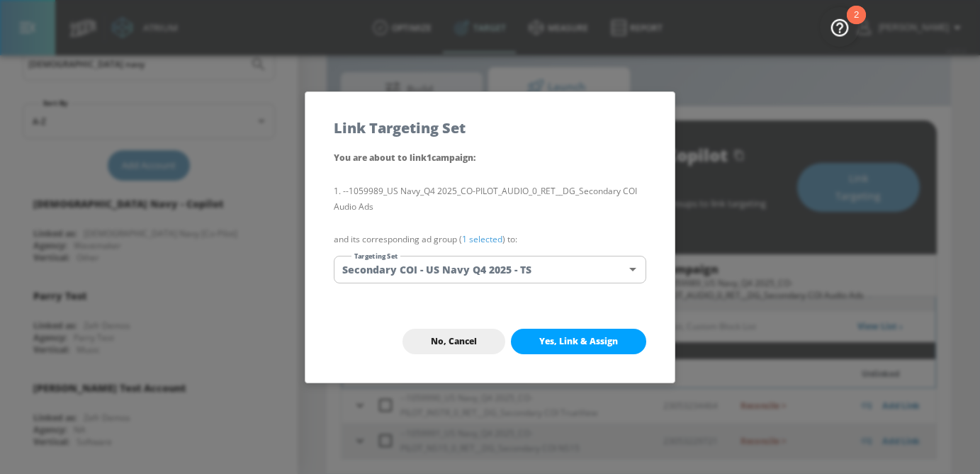
click at [511, 266] on body "Atrium optimize Target measure Report optimize Target measure Report v 4.25.4 […" at bounding box center [490, 220] width 980 height 507
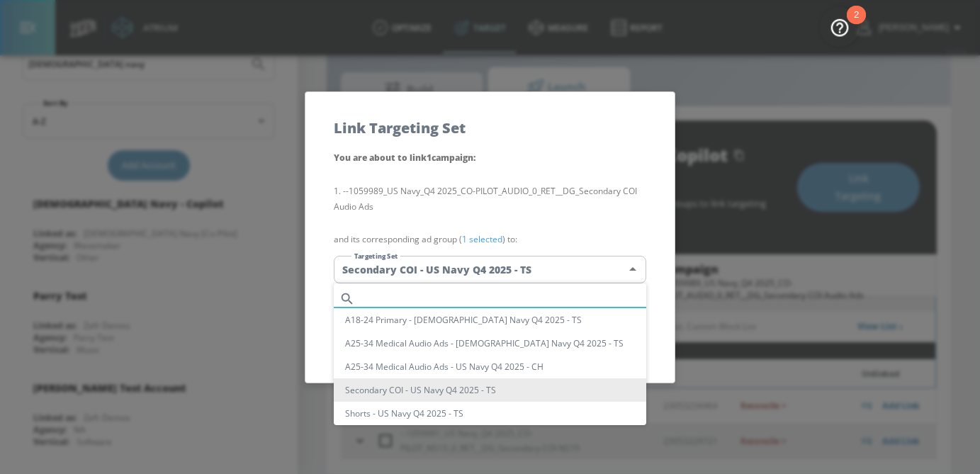
click at [424, 300] on input "text" at bounding box center [504, 298] width 286 height 19
paste input "Secondary COI - US Navy Q4 2025 - TS"
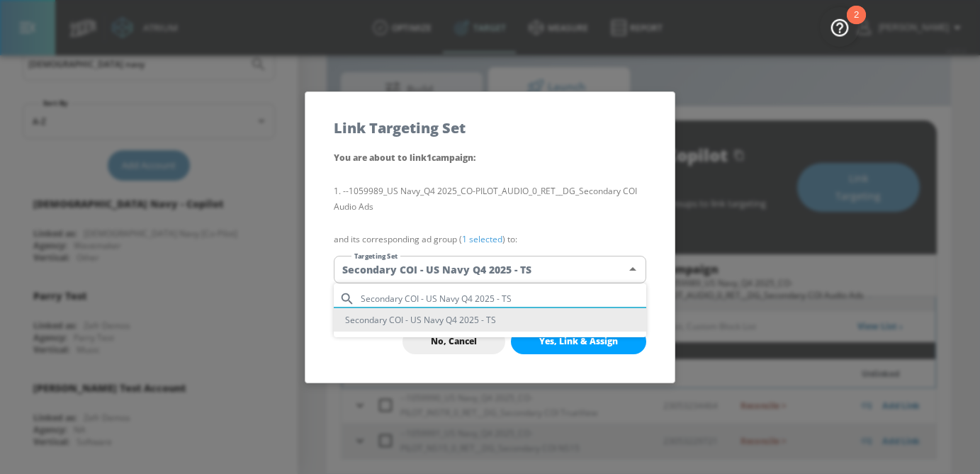
type input "Secondary COI - US Navy Q4 2025 - TS"
click at [452, 315] on li "Secondary COI - US Navy Q4 2025 - TS" at bounding box center [490, 319] width 312 height 23
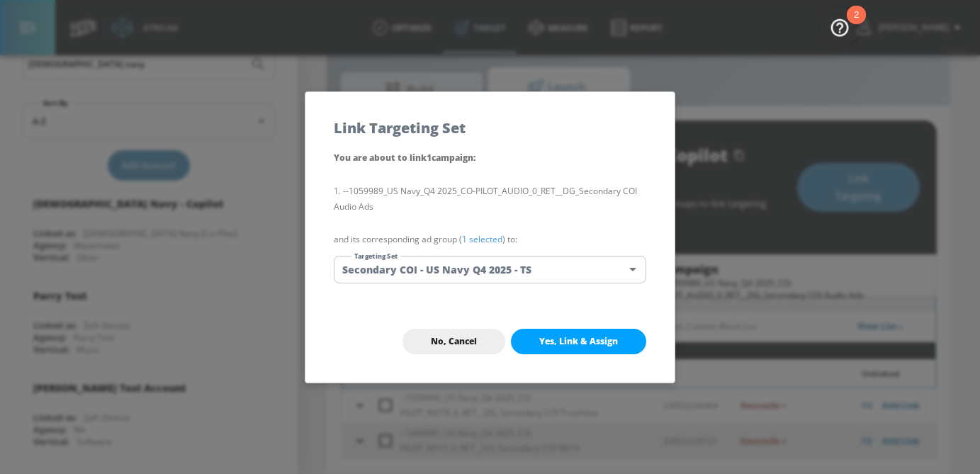
click at [490, 243] on link "1 selected" at bounding box center [482, 239] width 40 height 12
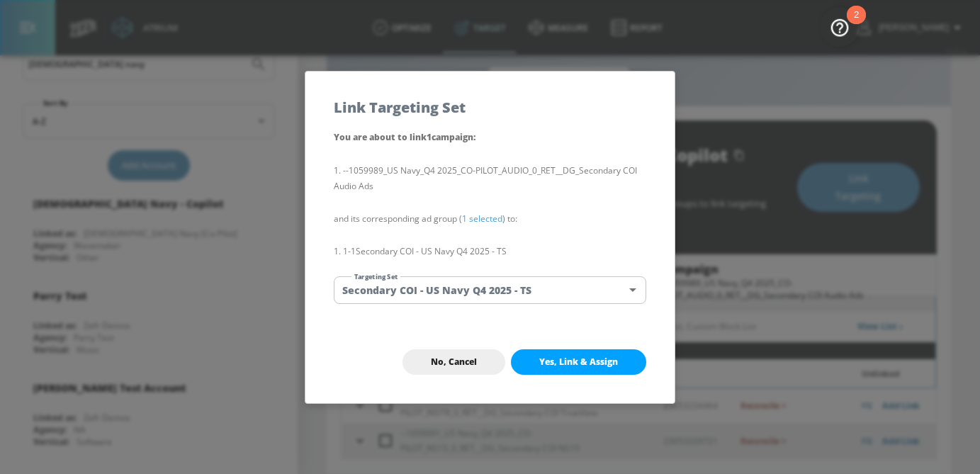
click at [568, 366] on span "Yes, Link & Assign" at bounding box center [578, 361] width 79 height 11
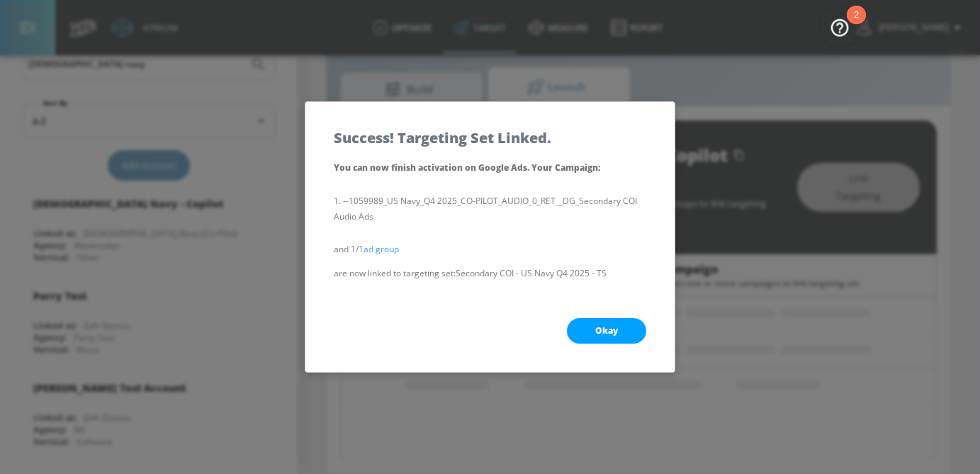
scroll to position [169, 0]
click at [619, 325] on button "Okay" at bounding box center [606, 331] width 79 height 26
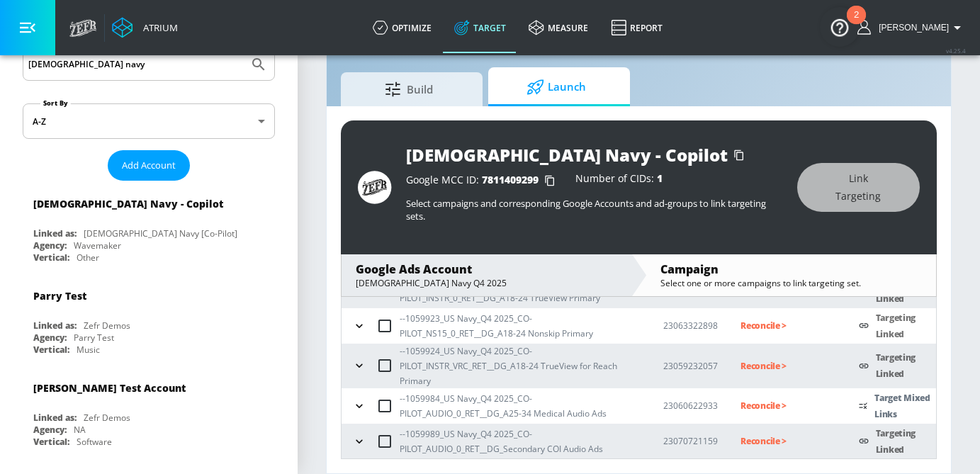
scroll to position [239, 0]
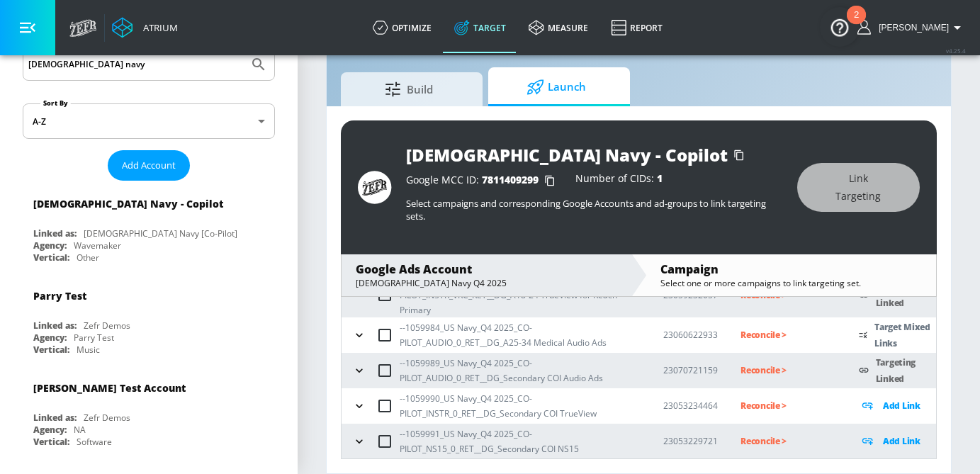
click at [349, 410] on div "--1059990_US Navy_Q4 2025_CO-PILOT_INSTR_0_RET__DG_Secondary COI TrueView" at bounding box center [495, 406] width 292 height 30
click at [359, 368] on icon "button" at bounding box center [359, 370] width 14 height 14
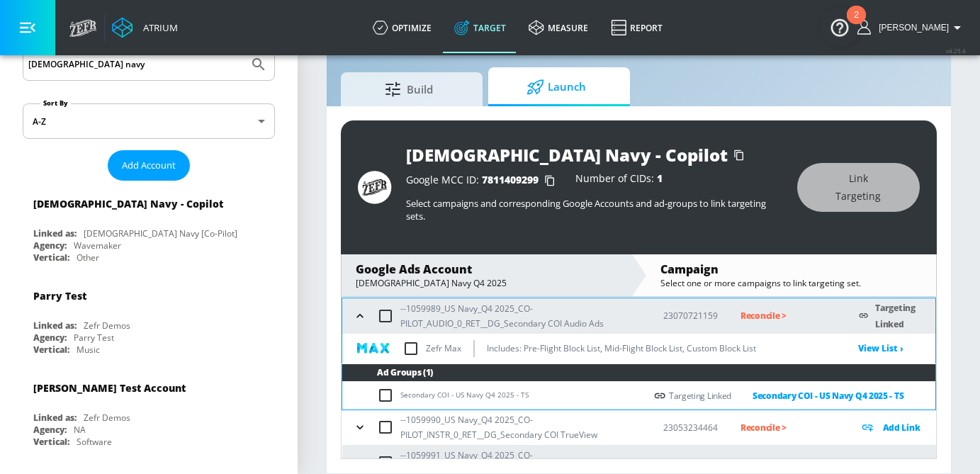
scroll to position [296, 0]
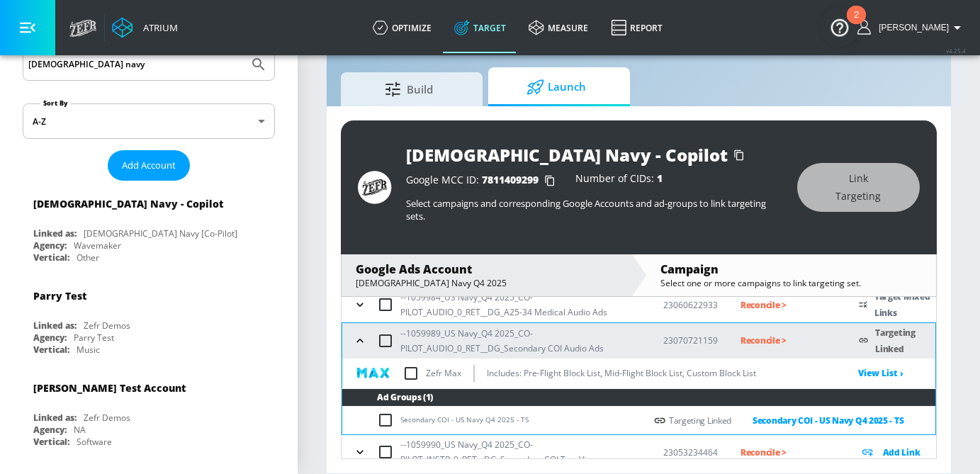
click at [363, 343] on icon "button" at bounding box center [360, 341] width 14 height 14
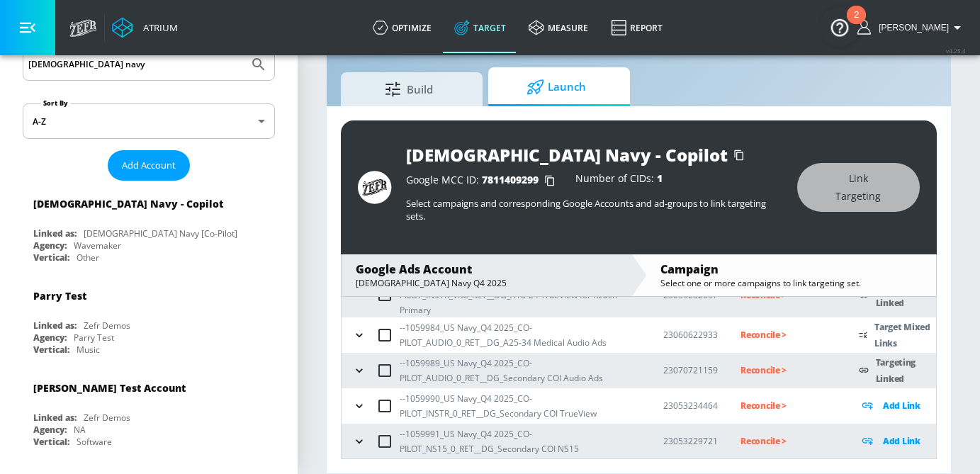
click at [359, 405] on icon "button" at bounding box center [359, 406] width 14 height 14
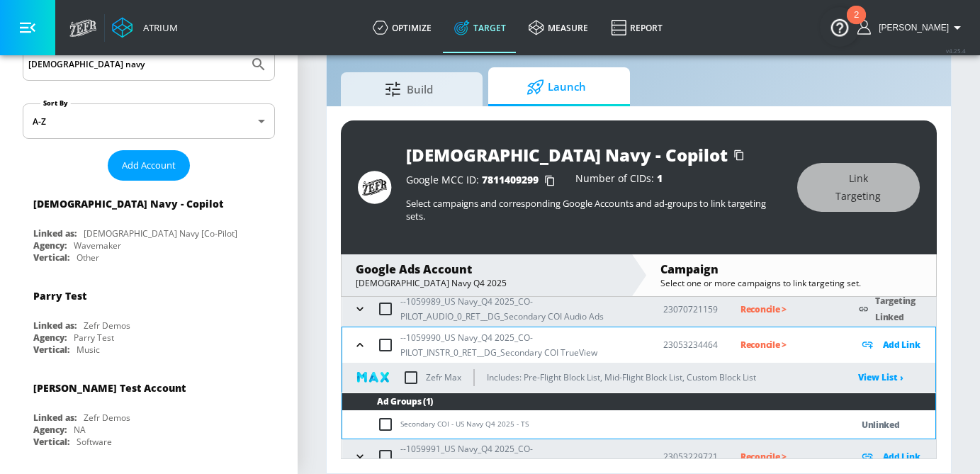
scroll to position [316, 0]
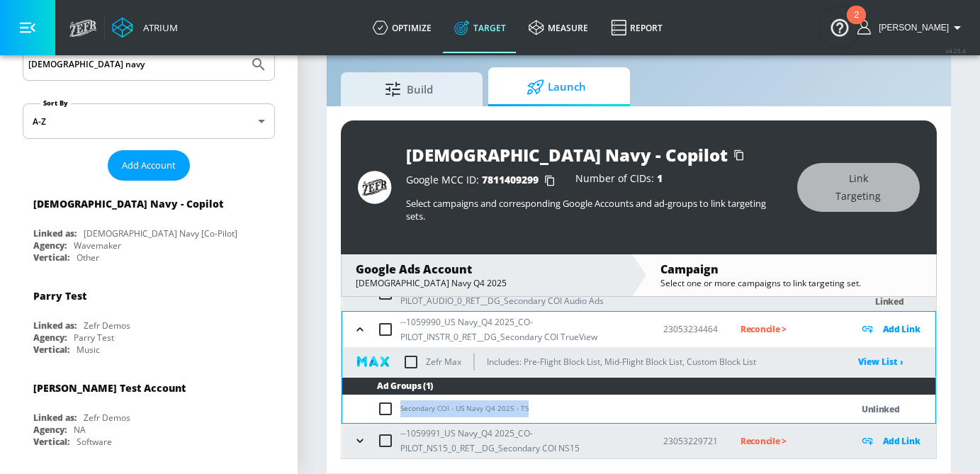
drag, startPoint x: 535, startPoint y: 412, endPoint x: 400, endPoint y: 412, distance: 135.3
click at [400, 412] on td "Secondary COI - US Navy Q4 2025 - TS" at bounding box center [582, 409] width 480 height 28
copy td "Secondary COI - US Navy Q4 2025 - TS"
click at [380, 409] on input "checkbox" at bounding box center [388, 408] width 23 height 17
checkbox input "true"
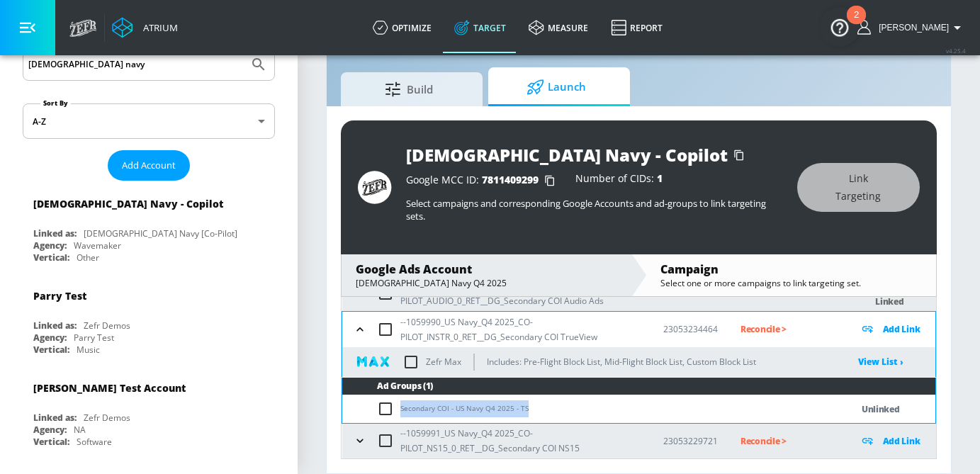
checkbox input "true"
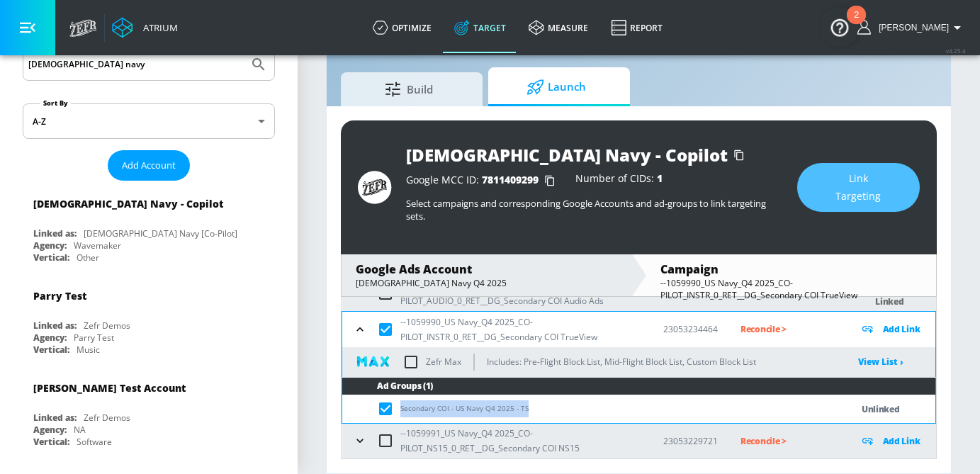
click at [818, 191] on button "Link Targeting" at bounding box center [858, 187] width 123 height 49
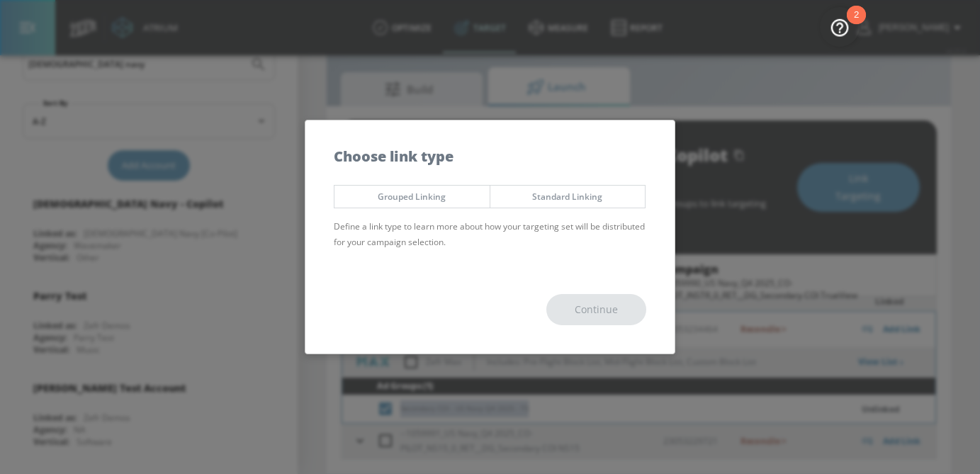
click at [581, 188] on button "Standard Linking" at bounding box center [568, 196] width 157 height 23
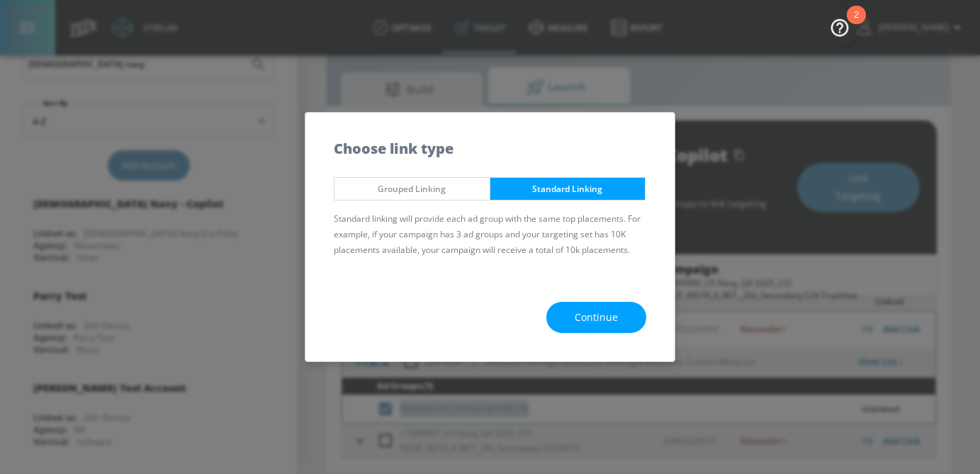
click at [588, 310] on span "Continue" at bounding box center [596, 318] width 43 height 18
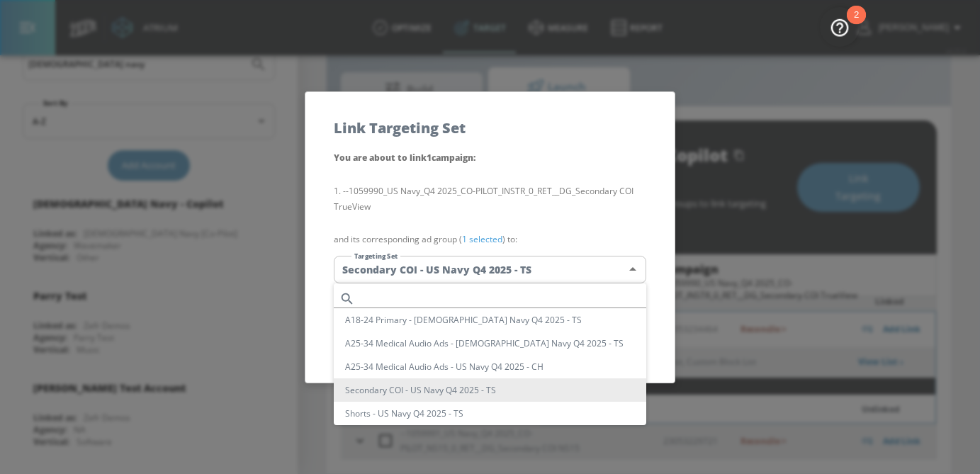
click at [512, 269] on body "Atrium optimize Target measure Report optimize Target measure Report v 4.25.4 […" at bounding box center [490, 220] width 980 height 507
click at [418, 294] on input "text" at bounding box center [504, 298] width 286 height 19
paste input "Secondary COI - US Navy Q4 2025 - TS"
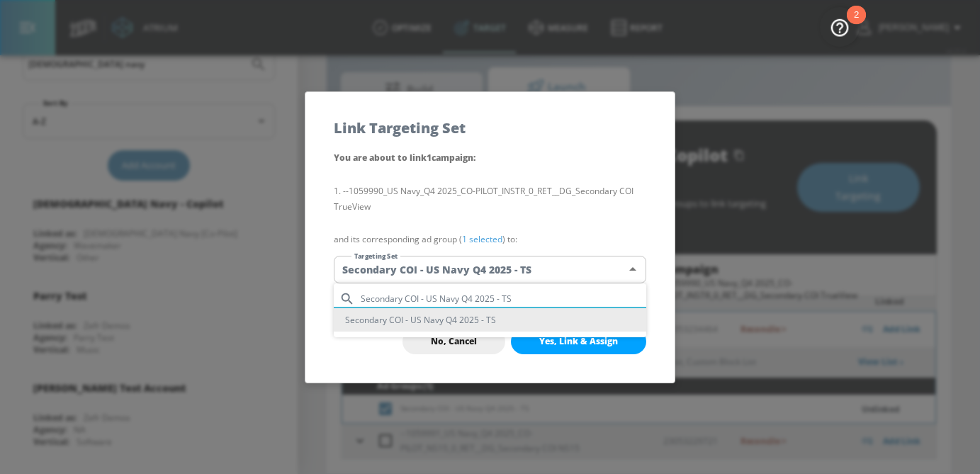
type input "Secondary COI - US Navy Q4 2025 - TS"
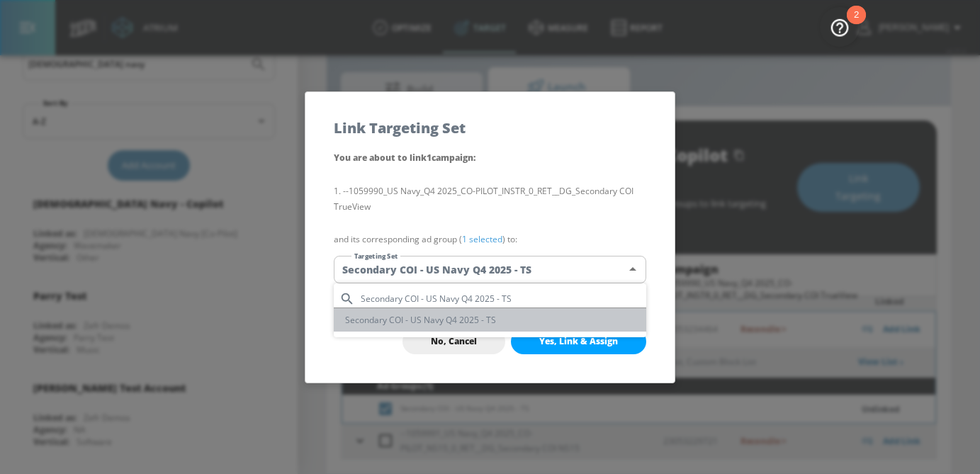
click at [436, 321] on li "Secondary COI - US Navy Q4 2025 - TS" at bounding box center [490, 319] width 312 height 23
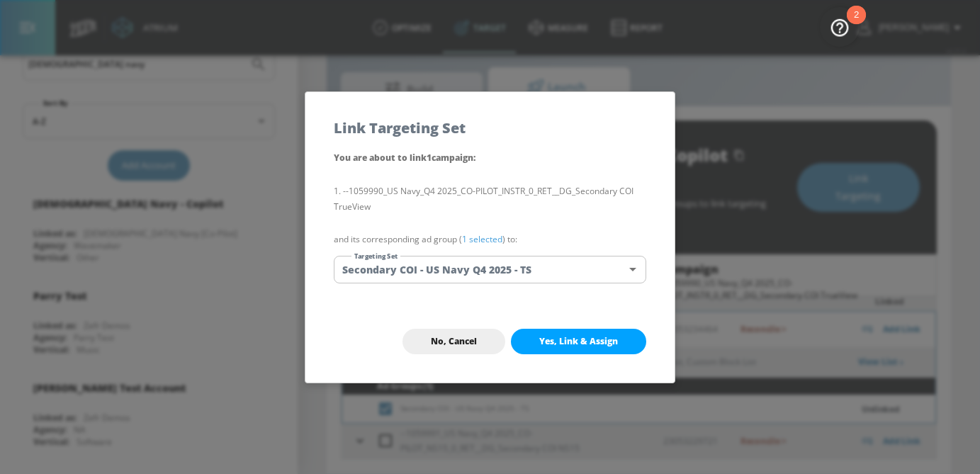
click at [487, 243] on link "1 selected" at bounding box center [482, 239] width 40 height 12
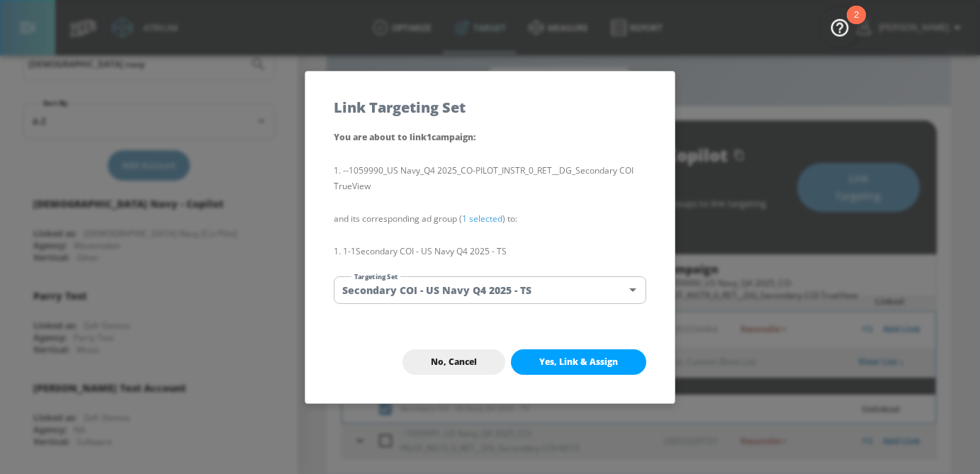
click at [560, 361] on span "Yes, Link & Assign" at bounding box center [578, 361] width 79 height 11
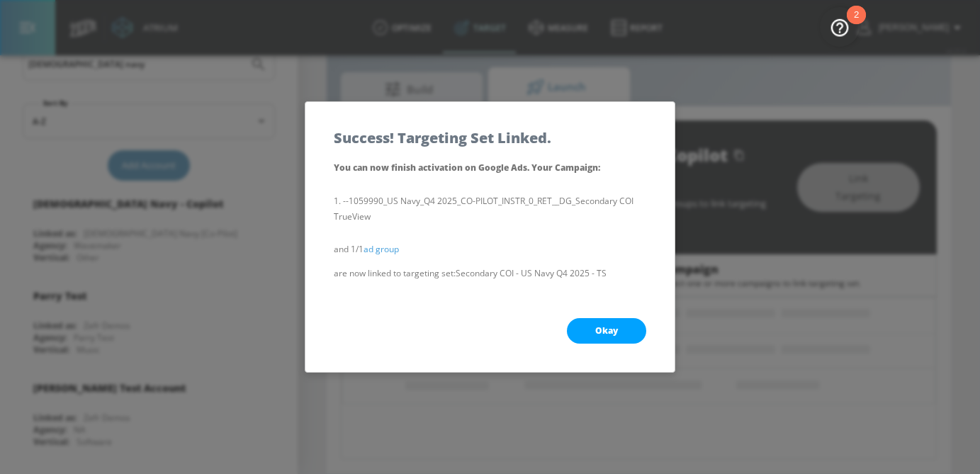
scroll to position [169, 0]
click at [612, 340] on button "Okay" at bounding box center [606, 331] width 79 height 26
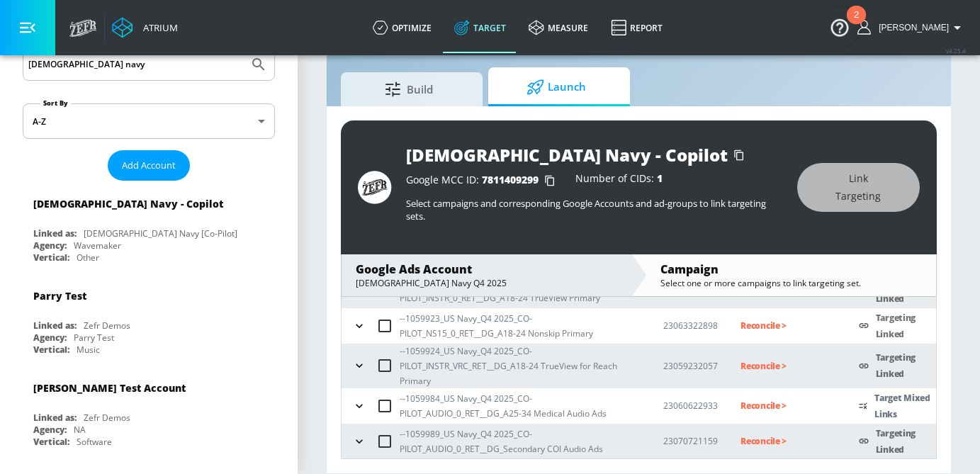
scroll to position [239, 0]
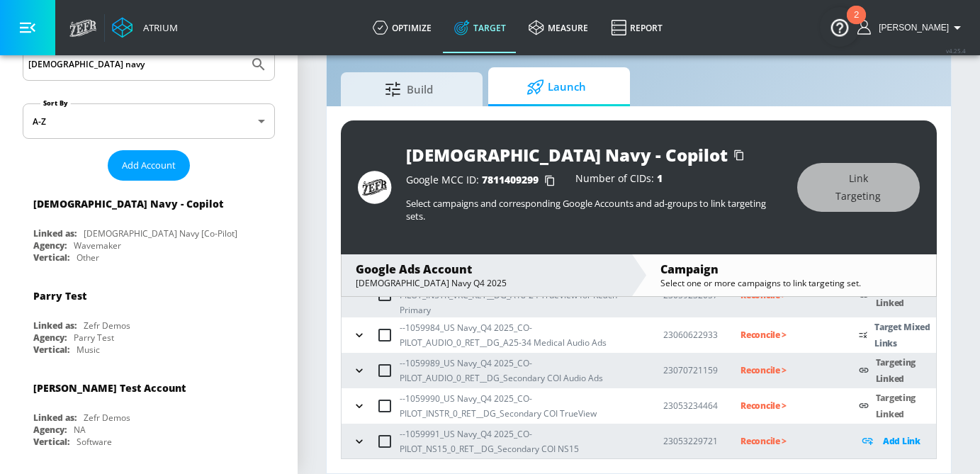
click at [351, 434] on button "button" at bounding box center [359, 441] width 21 height 21
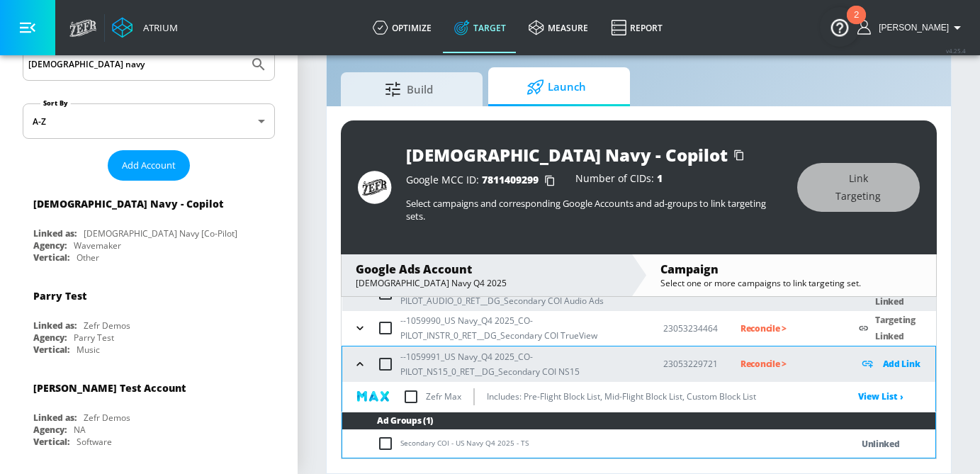
click at [377, 443] on input "checkbox" at bounding box center [388, 443] width 23 height 17
checkbox input "true"
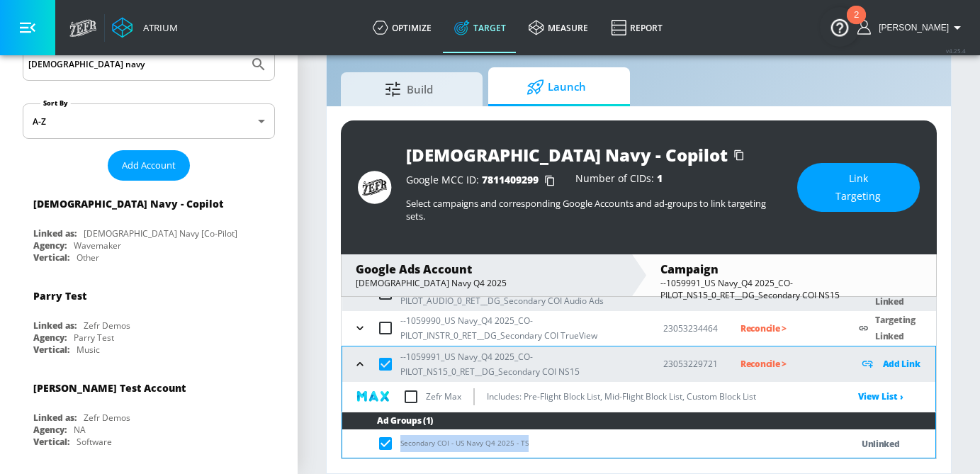
drag, startPoint x: 548, startPoint y: 448, endPoint x: 397, endPoint y: 448, distance: 150.9
click at [397, 448] on td "Secondary COI - US Navy Q4 2025 - TS" at bounding box center [582, 444] width 480 height 28
copy td "Secondary COI - US Navy Q4 2025 - TS"
click at [862, 175] on span "Link Targeting" at bounding box center [858, 187] width 66 height 35
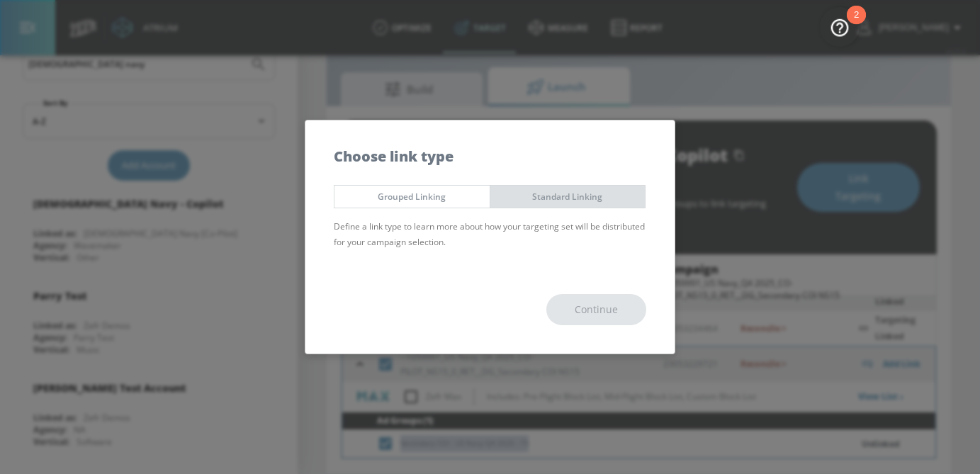
click at [580, 199] on span "Standard Linking" at bounding box center [568, 196] width 134 height 15
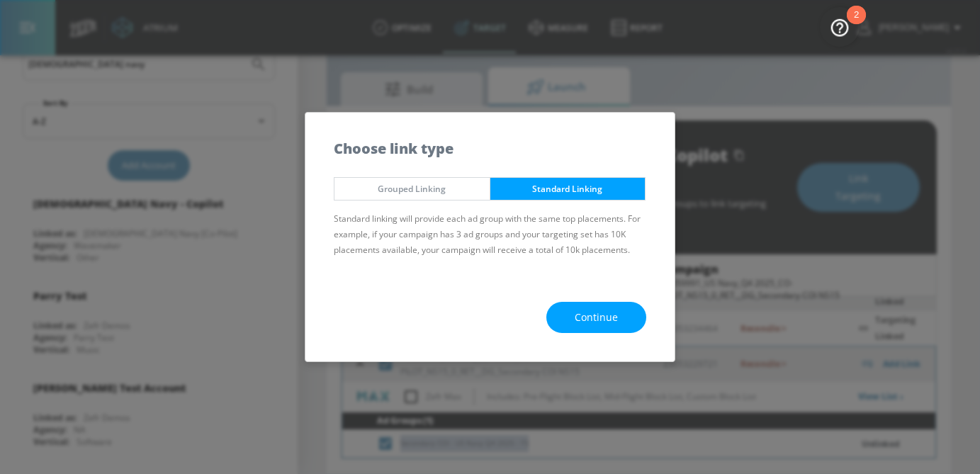
click at [587, 326] on button "Continue" at bounding box center [596, 318] width 100 height 32
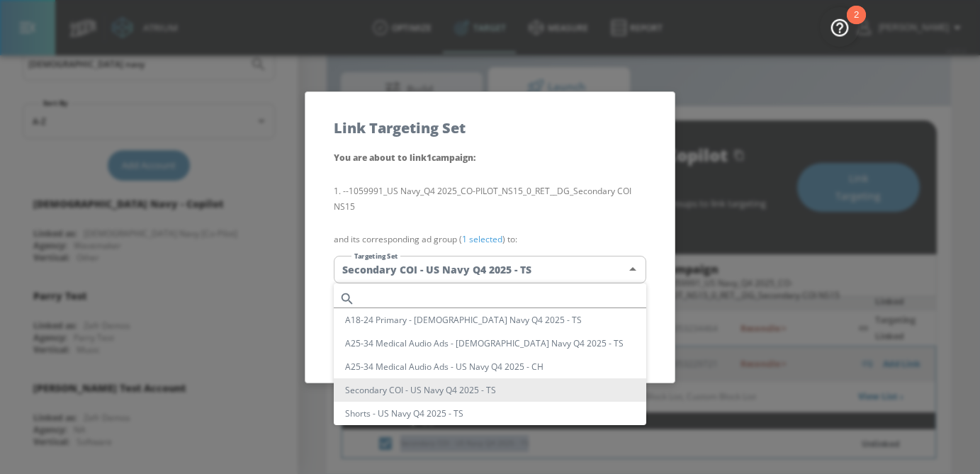
click at [490, 280] on body "Atrium optimize Target measure Report optimize Target measure Report v 4.25.4 […" at bounding box center [490, 220] width 980 height 507
click at [461, 288] on ul "A18-24 Primary - [DEMOGRAPHIC_DATA] Navy Q4 2025 - TS A25-34 Medical Audio Ads …" at bounding box center [490, 368] width 312 height 171
click at [461, 297] on input "text" at bounding box center [504, 298] width 286 height 19
paste input "Secondary COI - US Navy Q4 2025 - TS"
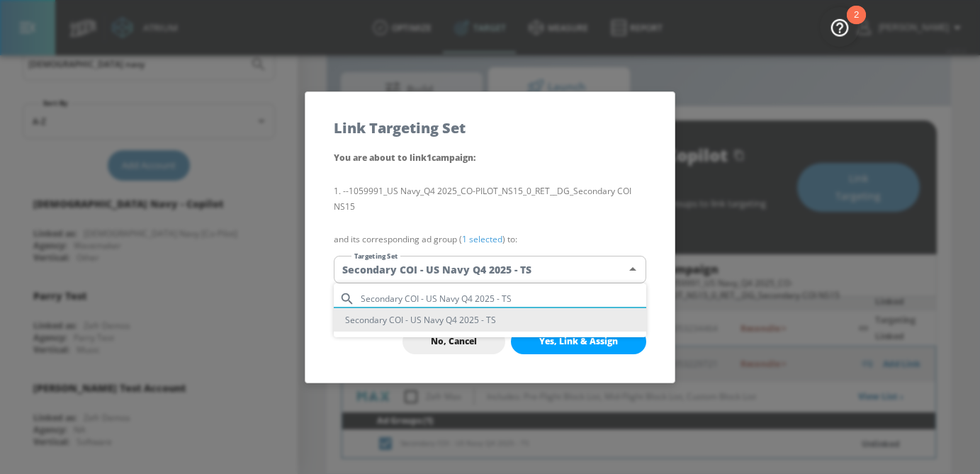
type input "Secondary COI - US Navy Q4 2025 - TS"
click at [449, 323] on li "Secondary COI - US Navy Q4 2025 - TS" at bounding box center [490, 319] width 312 height 23
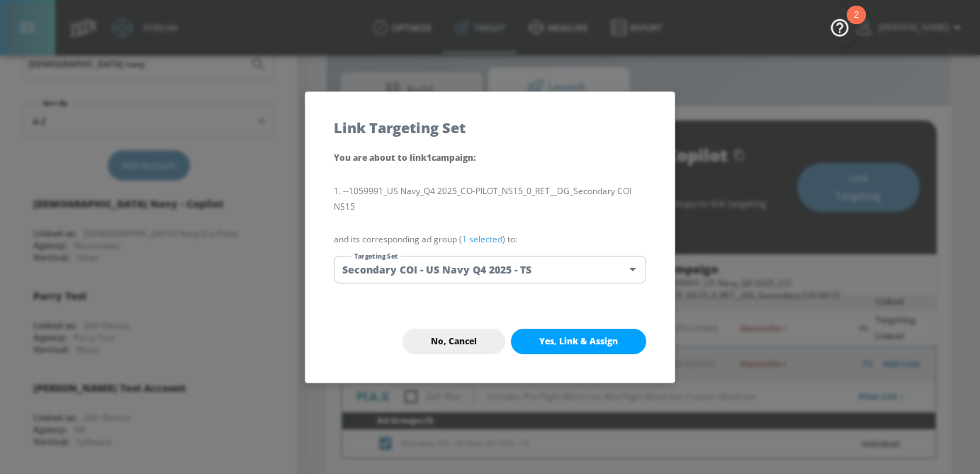
click at [487, 227] on div "You are about to link 1 campaign : --1059991_US Navy_Q4 2025_CO-PILOT_NS15_0_RE…" at bounding box center [489, 225] width 369 height 151
click at [492, 239] on link "1 selected" at bounding box center [482, 239] width 40 height 12
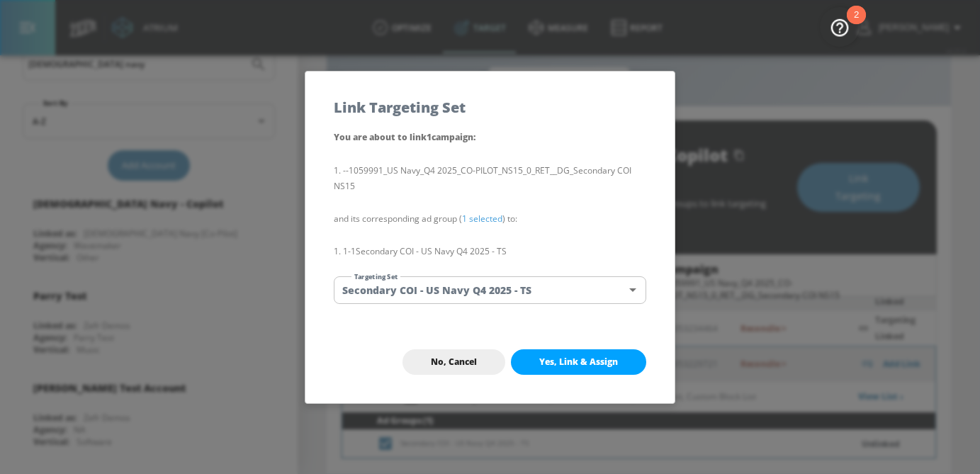
click at [544, 362] on span "Yes, Link & Assign" at bounding box center [578, 361] width 79 height 11
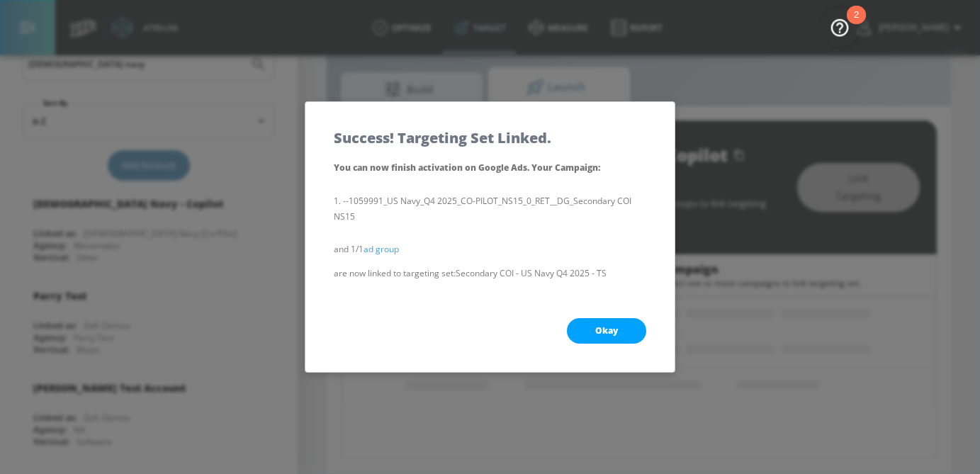
scroll to position [169, 0]
click at [620, 303] on div "Okay" at bounding box center [489, 331] width 369 height 82
click at [617, 333] on span "Okay" at bounding box center [606, 330] width 23 height 11
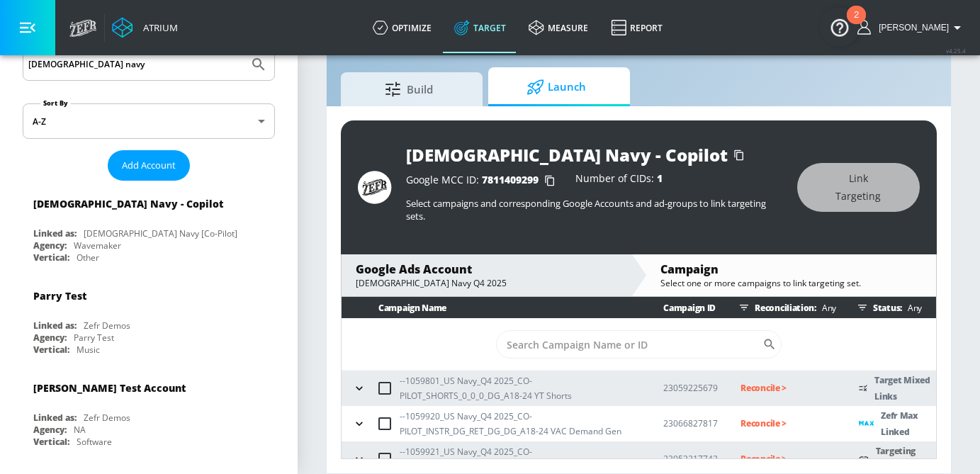
scroll to position [46, 0]
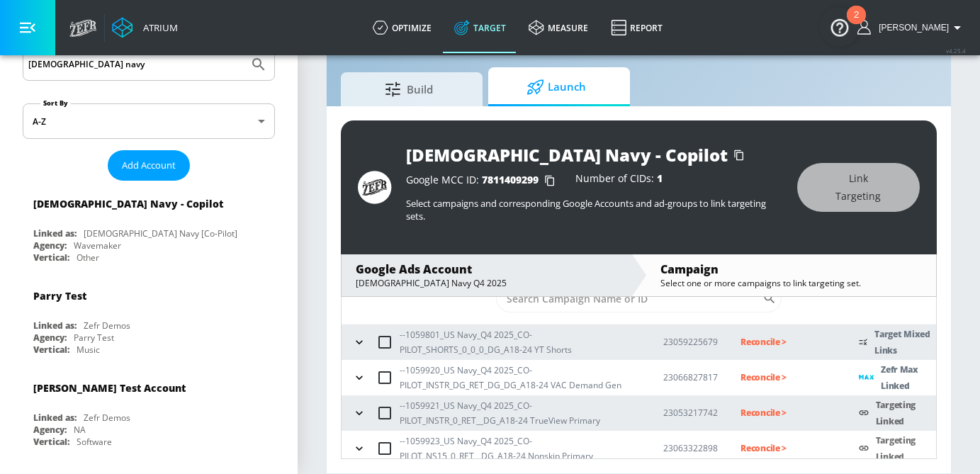
click at [361, 342] on icon "button" at bounding box center [359, 342] width 14 height 14
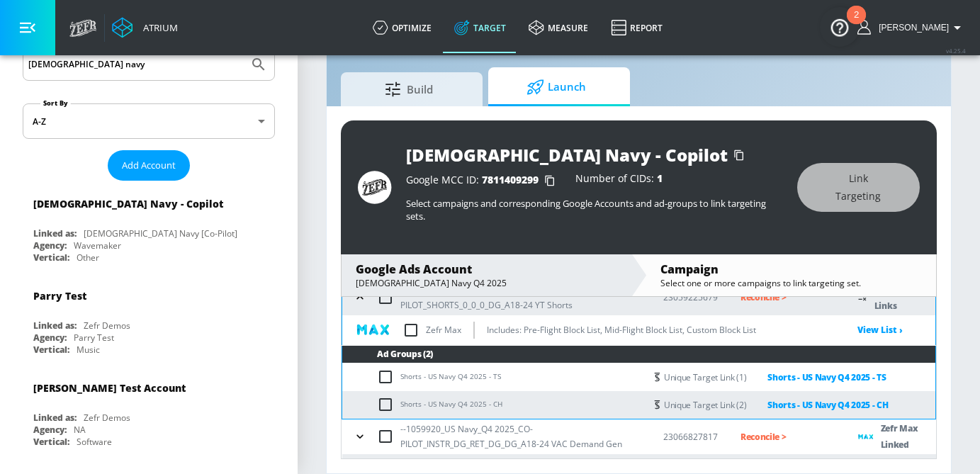
scroll to position [67, 0]
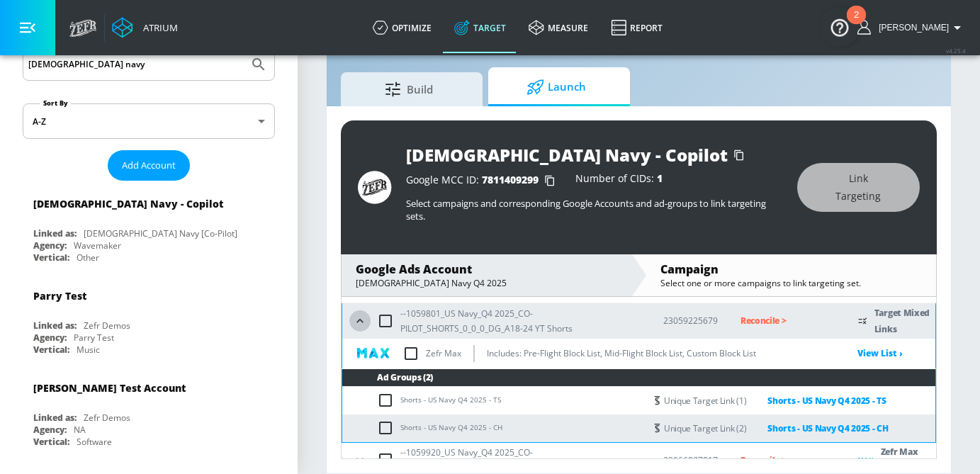
click at [358, 326] on icon "button" at bounding box center [360, 321] width 14 height 14
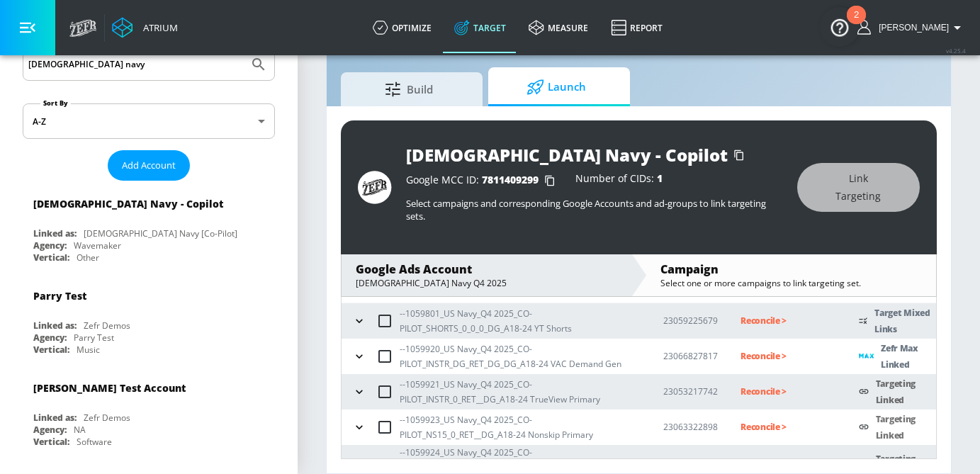
click at [358, 326] on icon "button" at bounding box center [359, 321] width 14 height 14
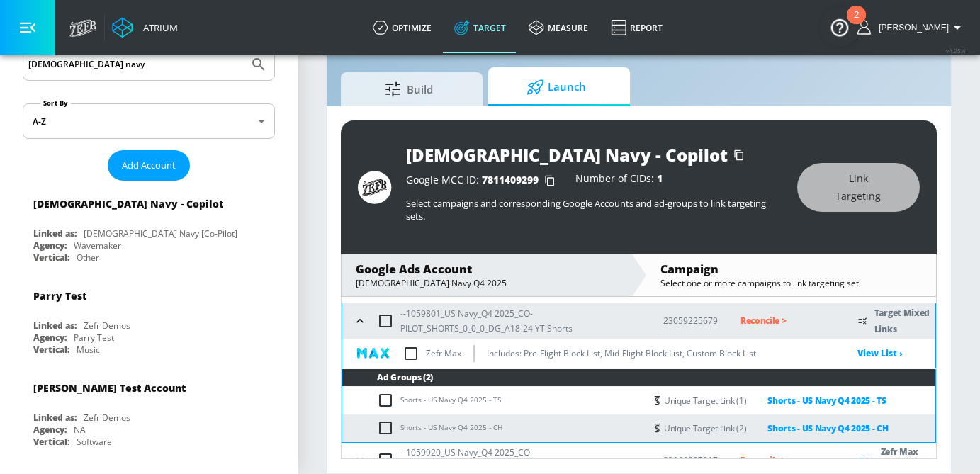
click at [358, 326] on icon "button" at bounding box center [360, 321] width 14 height 14
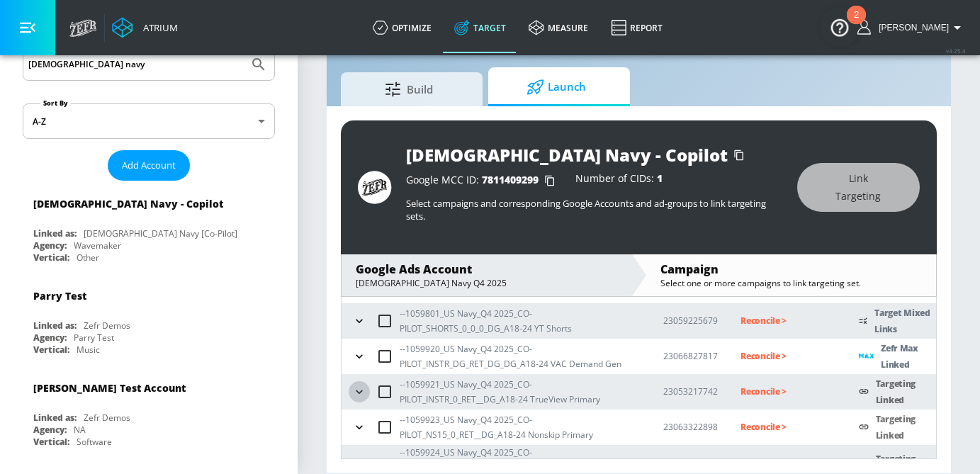
click at [361, 391] on icon "button" at bounding box center [359, 392] width 14 height 14
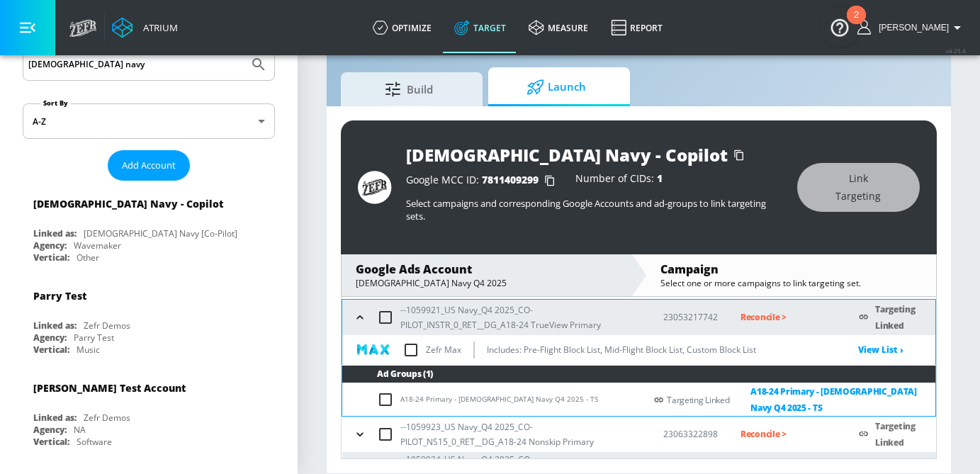
scroll to position [144, 0]
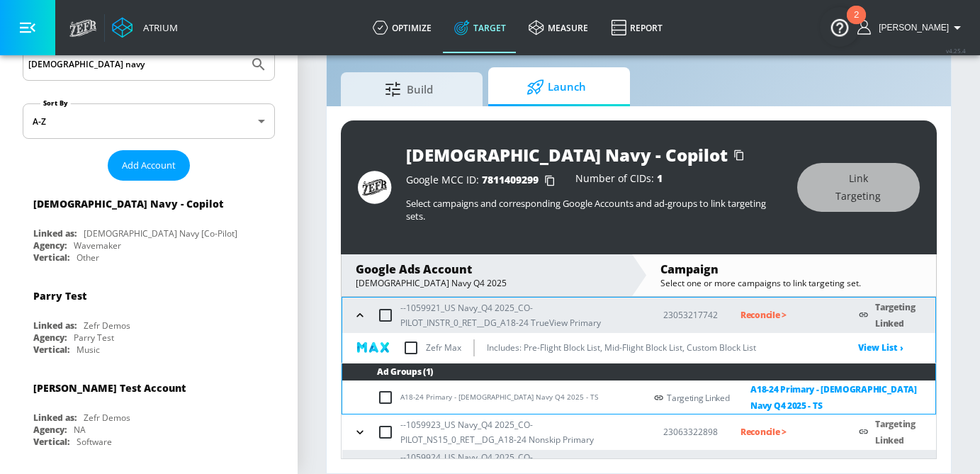
click at [362, 318] on icon "button" at bounding box center [360, 315] width 14 height 14
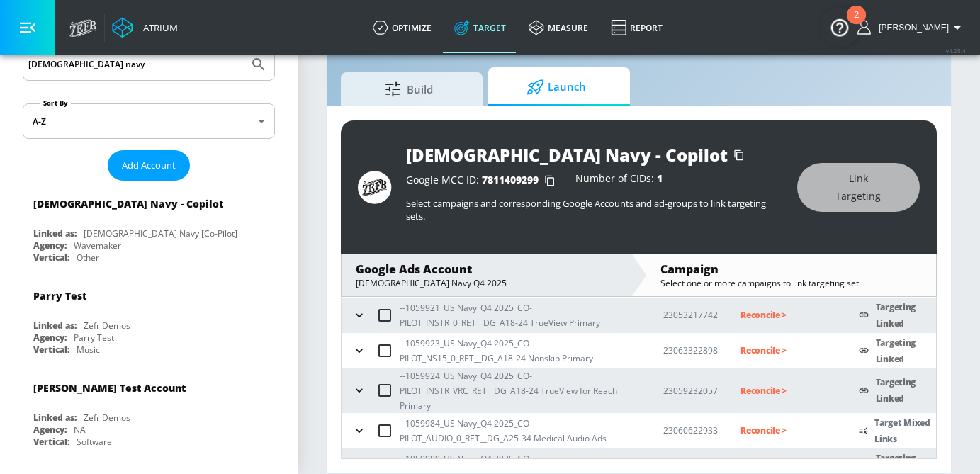
click at [362, 358] on button "button" at bounding box center [359, 350] width 21 height 21
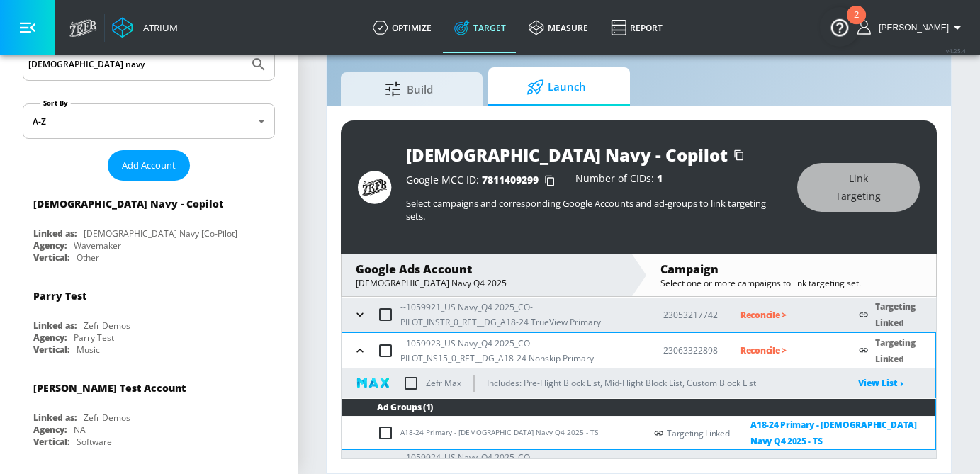
scroll to position [175, 0]
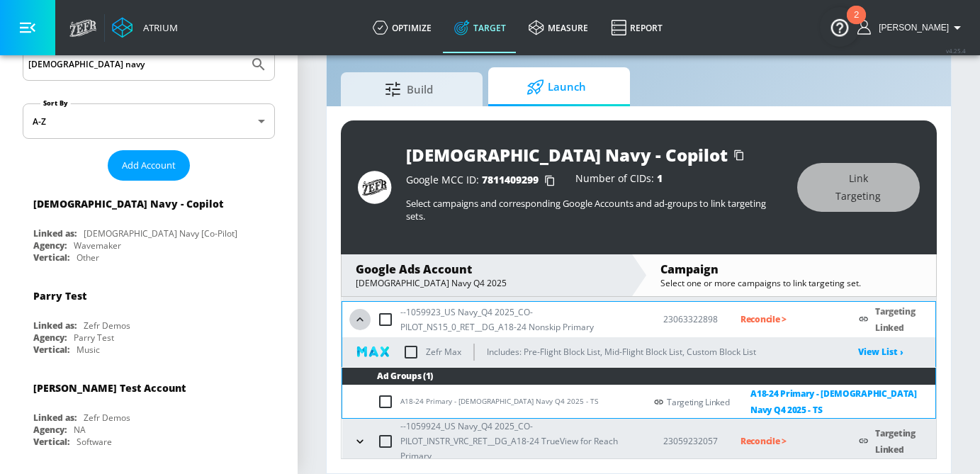
click at [359, 309] on button "button" at bounding box center [359, 319] width 21 height 21
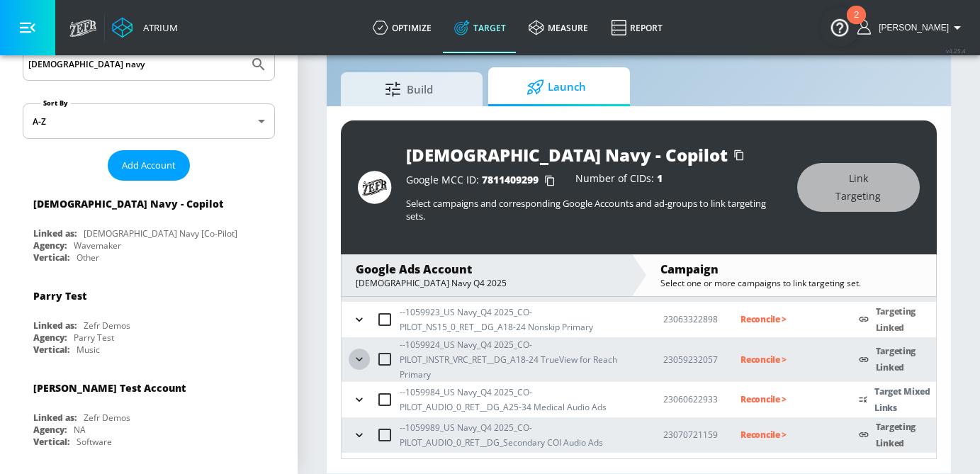
click at [360, 359] on icon "button" at bounding box center [359, 360] width 6 height 4
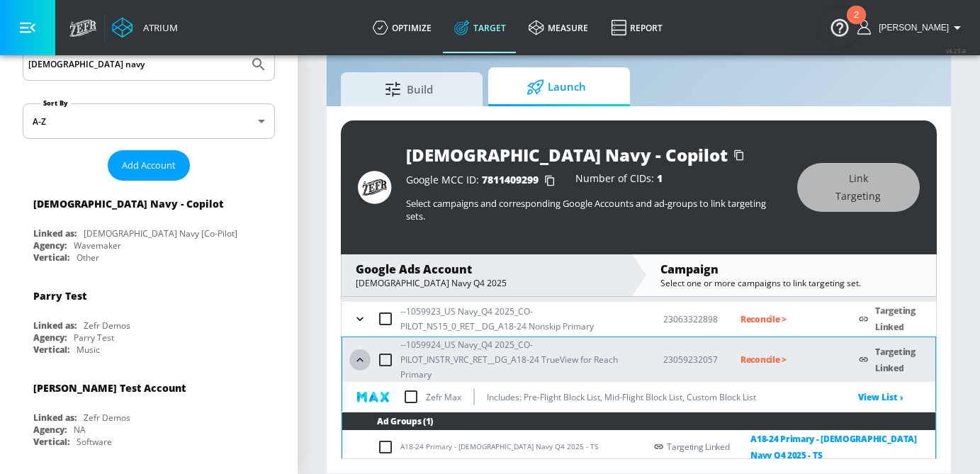
click at [357, 363] on icon "button" at bounding box center [360, 360] width 14 height 14
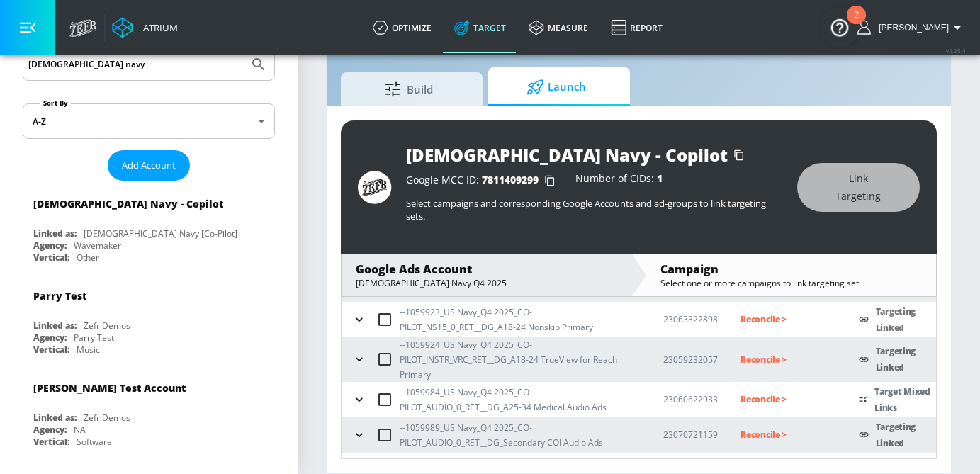
click at [359, 406] on button "button" at bounding box center [359, 399] width 21 height 21
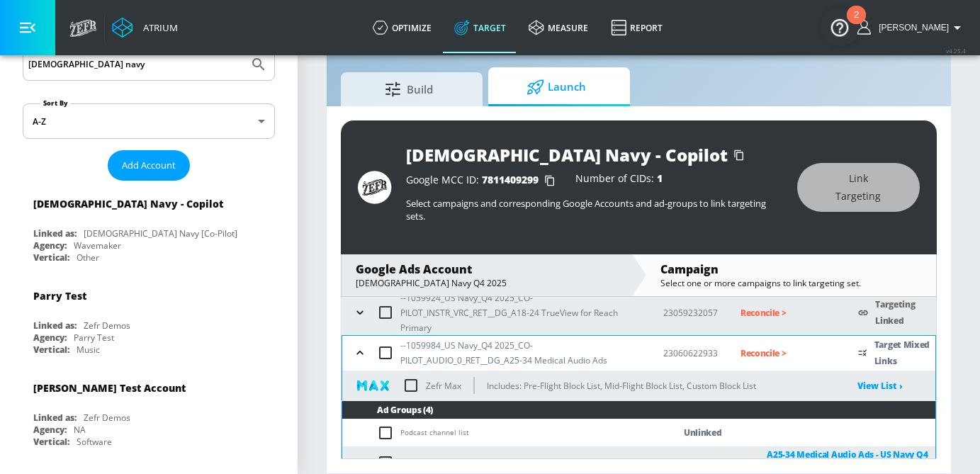
scroll to position [220, 0]
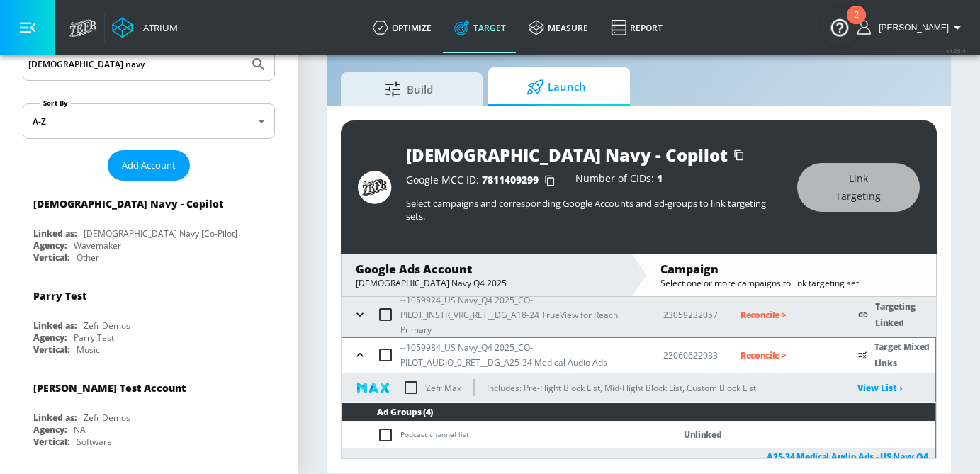
click at [359, 355] on icon "button" at bounding box center [359, 355] width 6 height 4
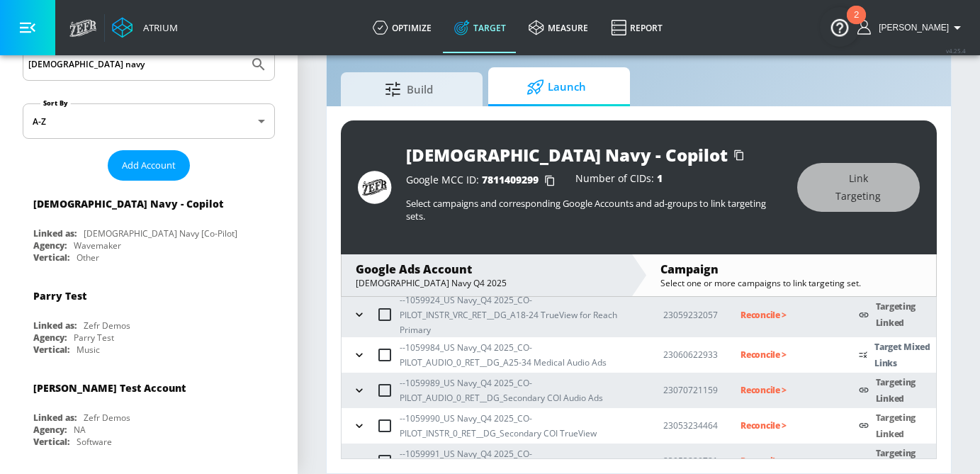
click at [359, 396] on icon "button" at bounding box center [359, 390] width 14 height 14
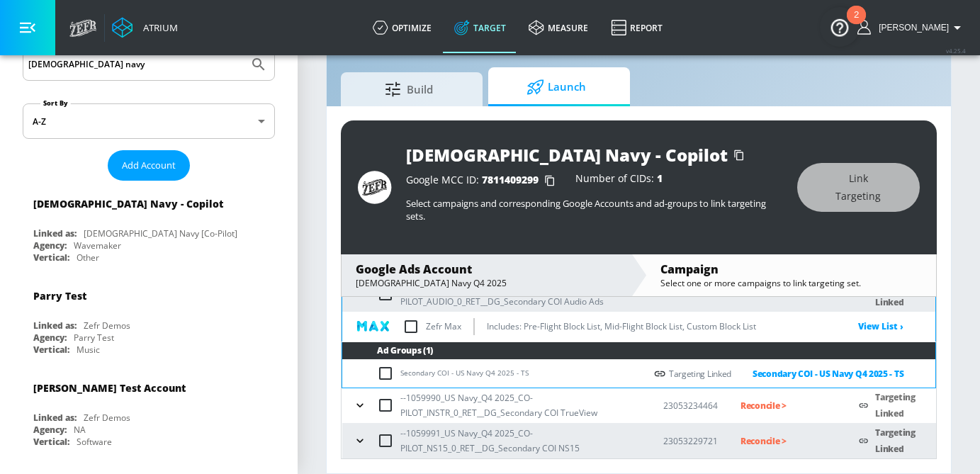
scroll to position [276, 0]
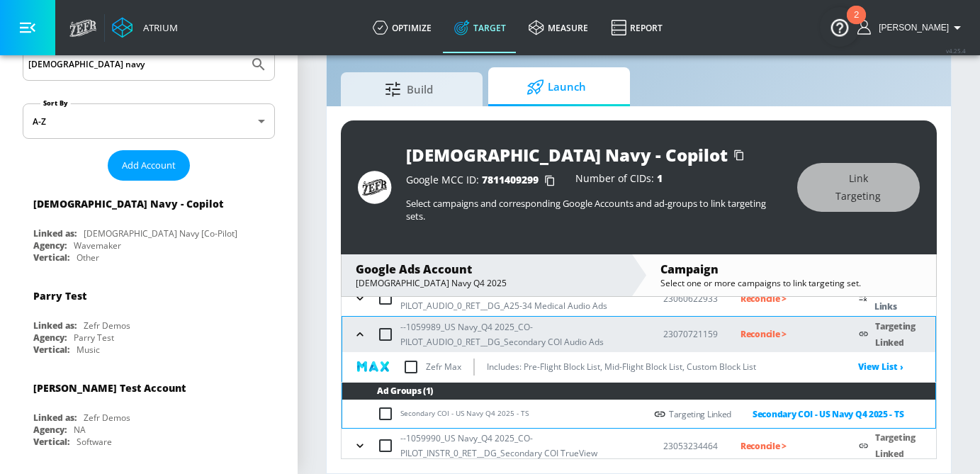
click at [361, 339] on icon "button" at bounding box center [360, 334] width 14 height 14
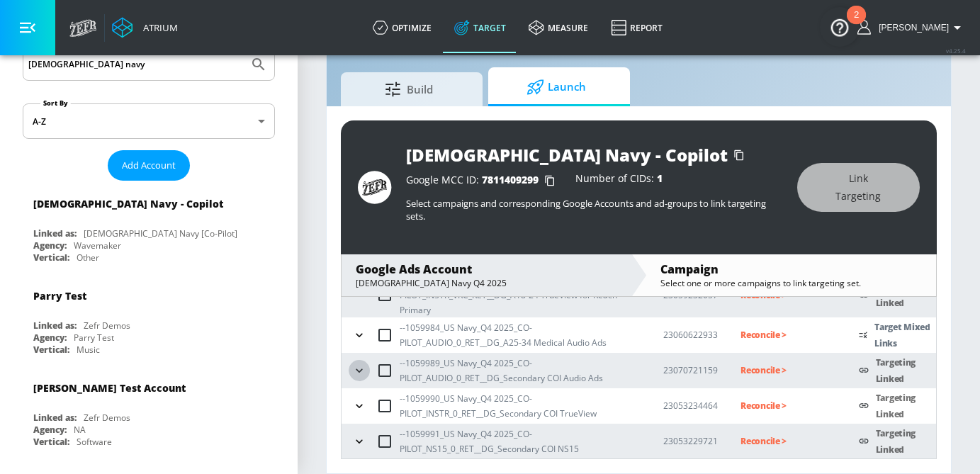
click at [363, 366] on icon "button" at bounding box center [359, 370] width 14 height 14
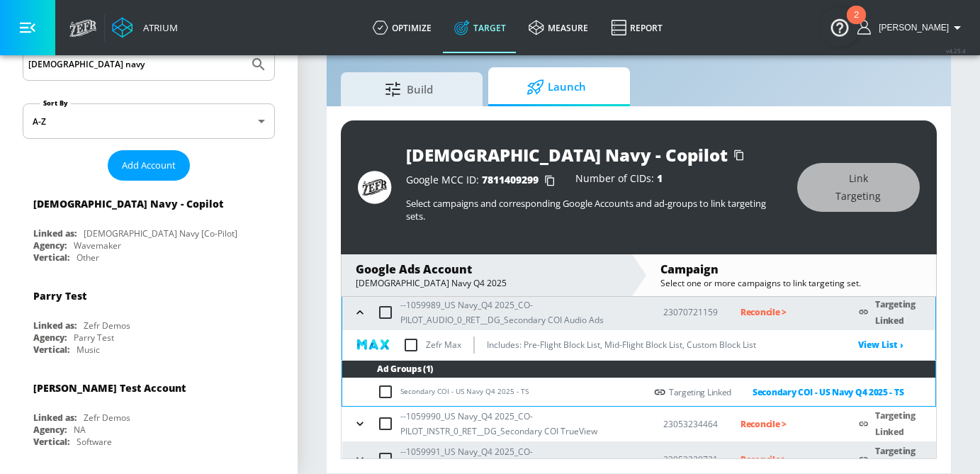
click at [359, 314] on icon "button" at bounding box center [360, 312] width 14 height 14
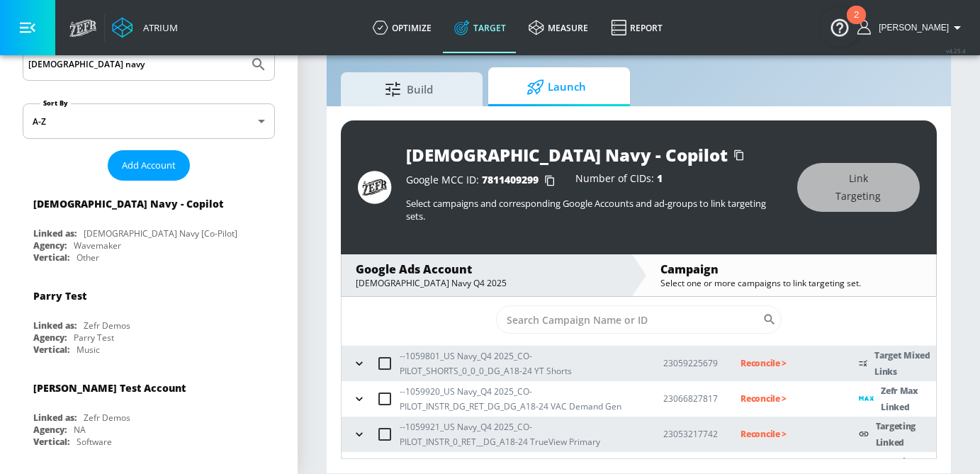
scroll to position [24, 0]
click at [784, 371] on p "Reconcile >" at bounding box center [788, 364] width 96 height 16
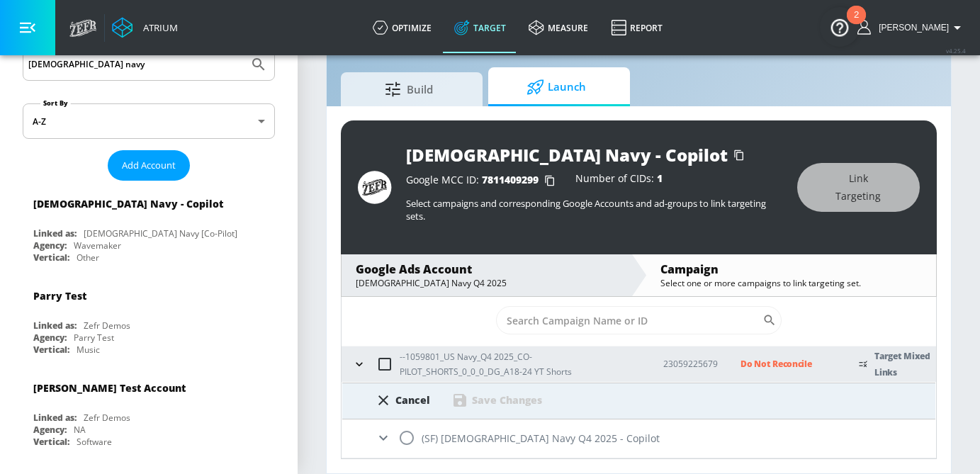
click at [398, 432] on input "radio" at bounding box center [407, 438] width 30 height 30
radio input "true"
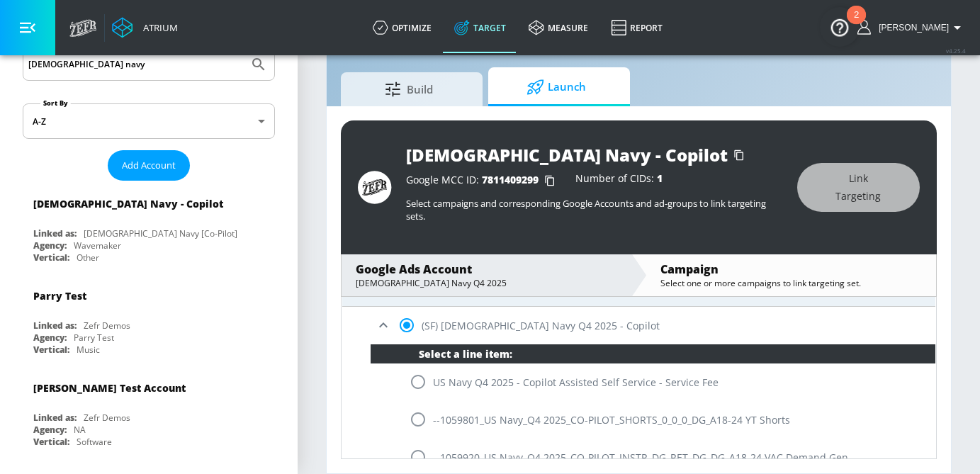
scroll to position [140, 0]
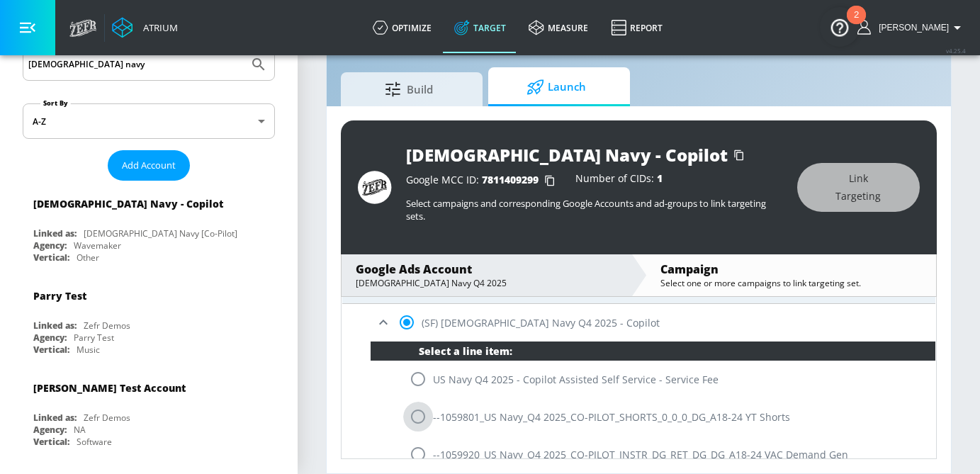
click at [422, 411] on input "radio" at bounding box center [418, 417] width 30 height 30
radio input "true"
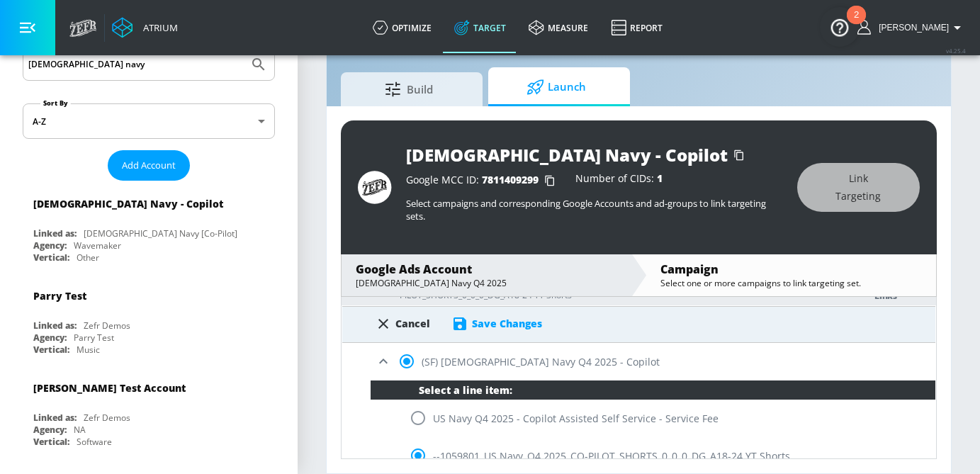
scroll to position [86, 0]
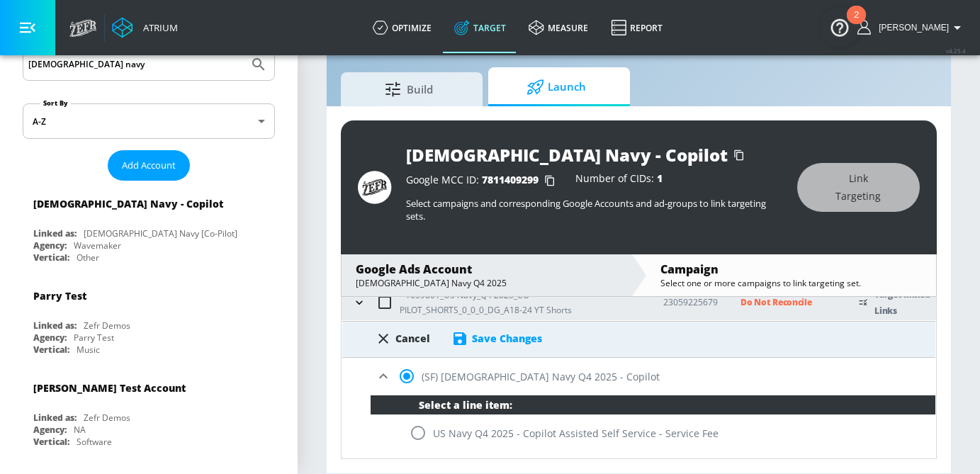
click at [498, 341] on div "Save Changes" at bounding box center [507, 338] width 70 height 13
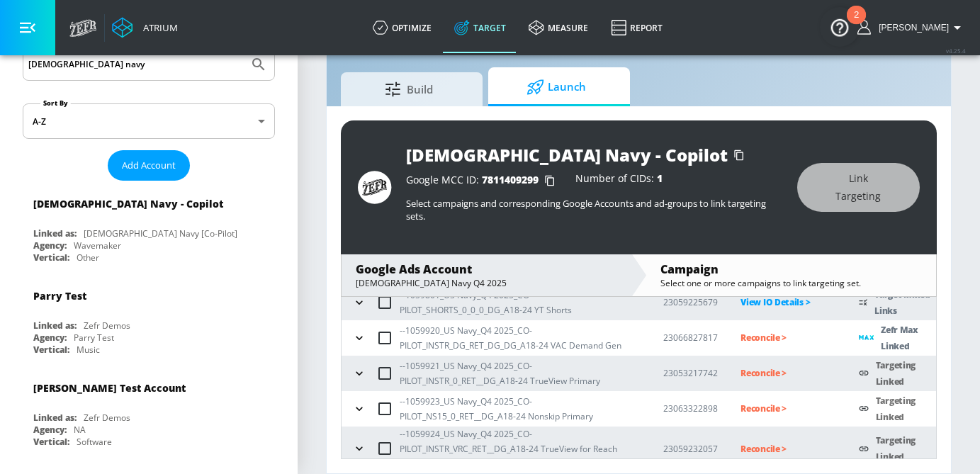
click at [763, 338] on p "Reconcile >" at bounding box center [788, 337] width 96 height 16
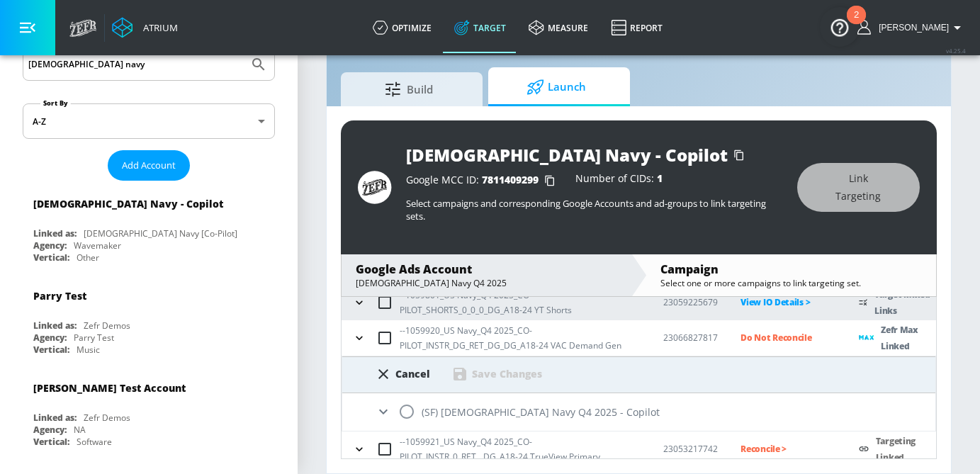
click at [405, 412] on input "radio" at bounding box center [407, 412] width 30 height 30
radio input "true"
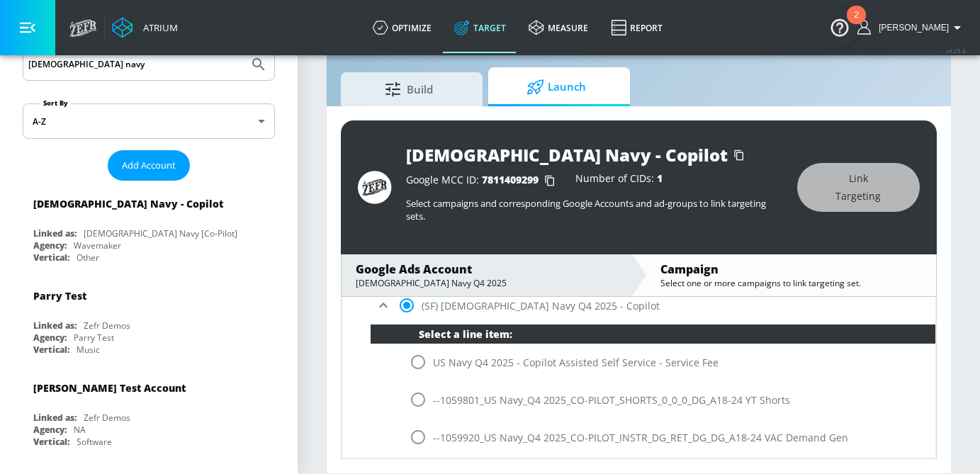
scroll to position [203, 0]
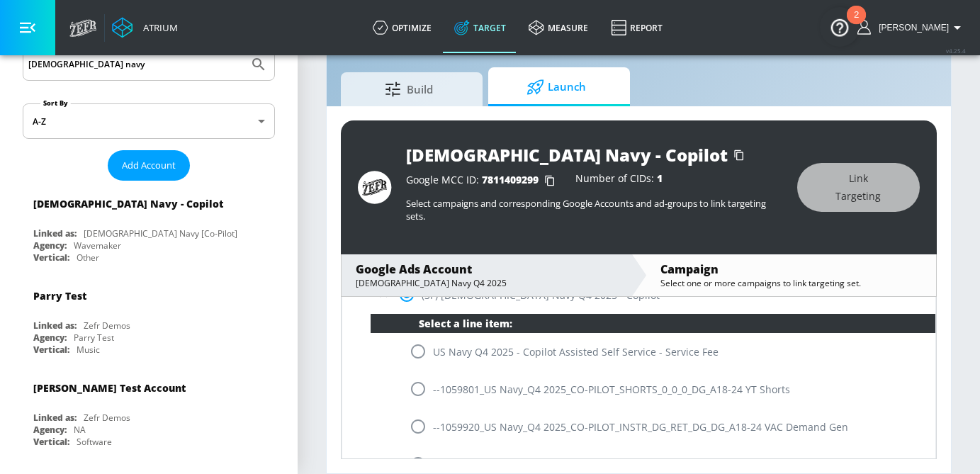
click at [407, 418] on input "radio" at bounding box center [418, 427] width 30 height 30
radio input "true"
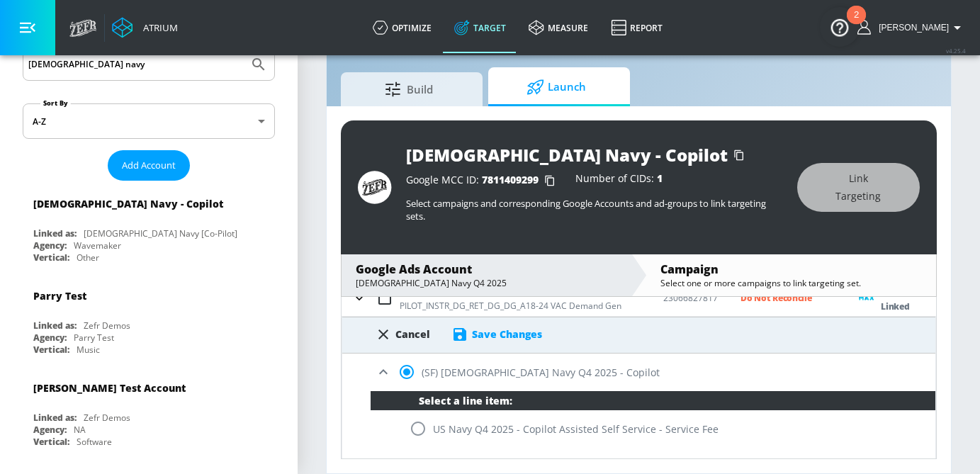
scroll to position [115, 0]
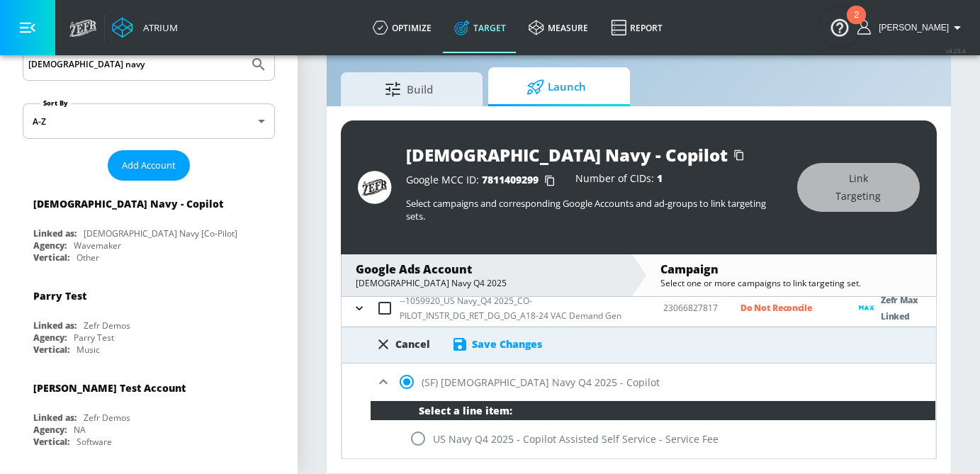
click at [510, 345] on div "Save Changes" at bounding box center [507, 343] width 70 height 13
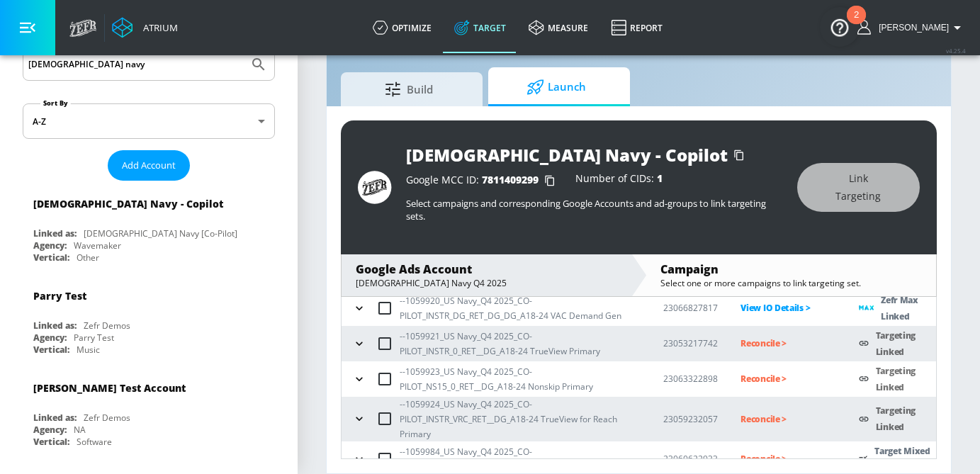
click at [768, 345] on p "Reconcile >" at bounding box center [788, 343] width 96 height 16
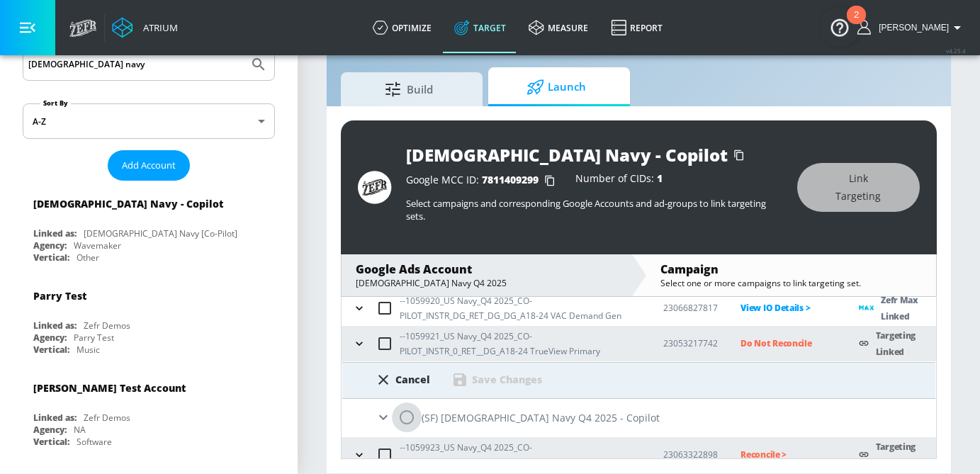
click at [403, 419] on input "radio" at bounding box center [407, 417] width 30 height 30
radio input "true"
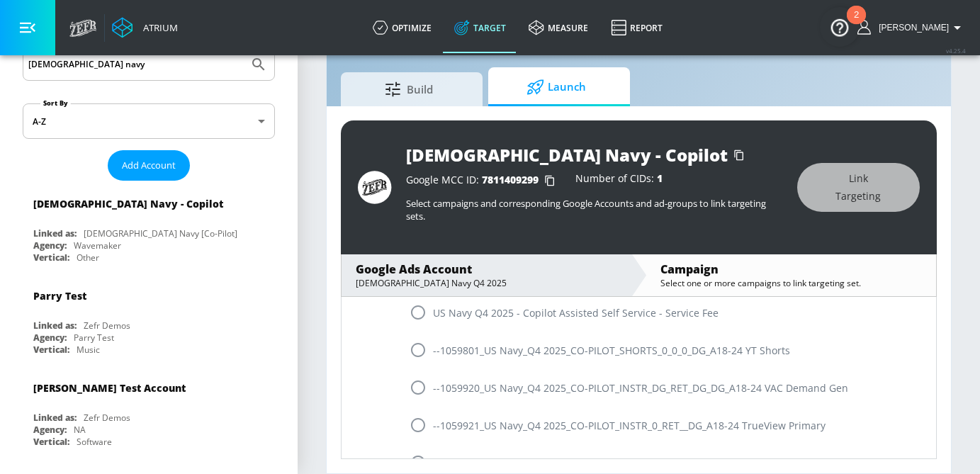
scroll to position [279, 0]
click at [417, 419] on input "radio" at bounding box center [418, 423] width 30 height 30
radio input "true"
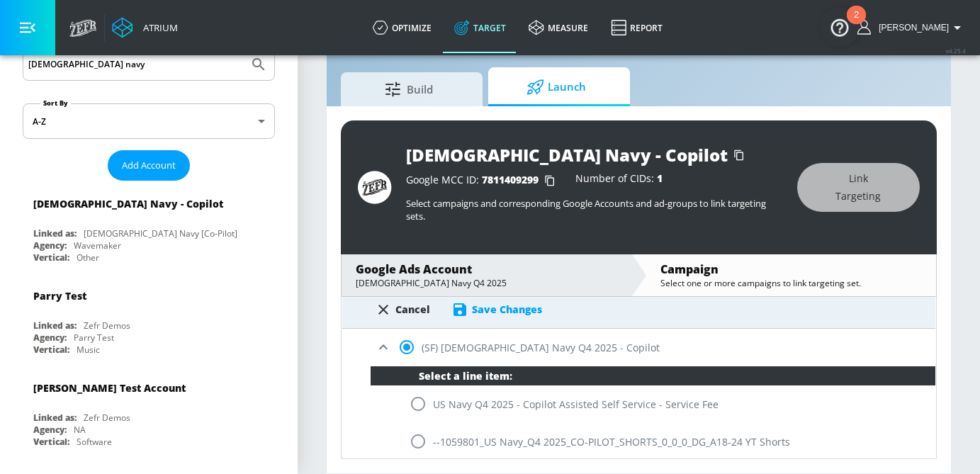
scroll to position [175, 0]
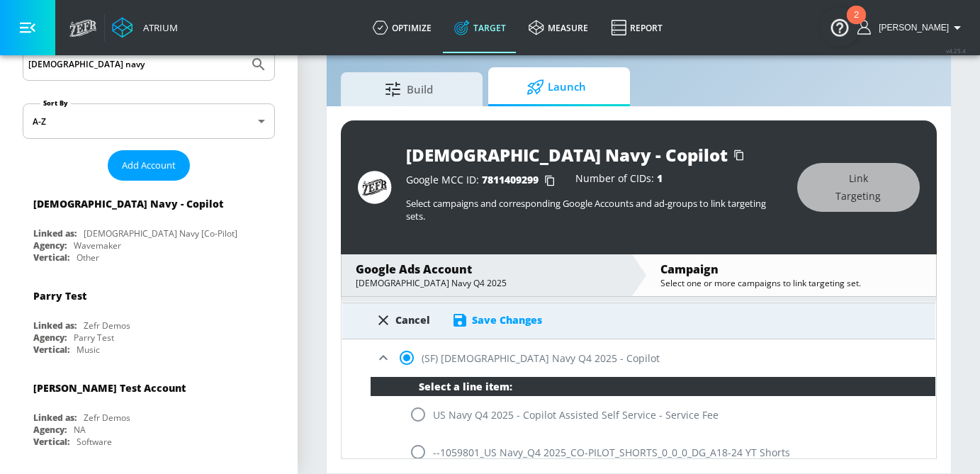
click at [512, 325] on div "Save Changes" at bounding box center [507, 319] width 70 height 13
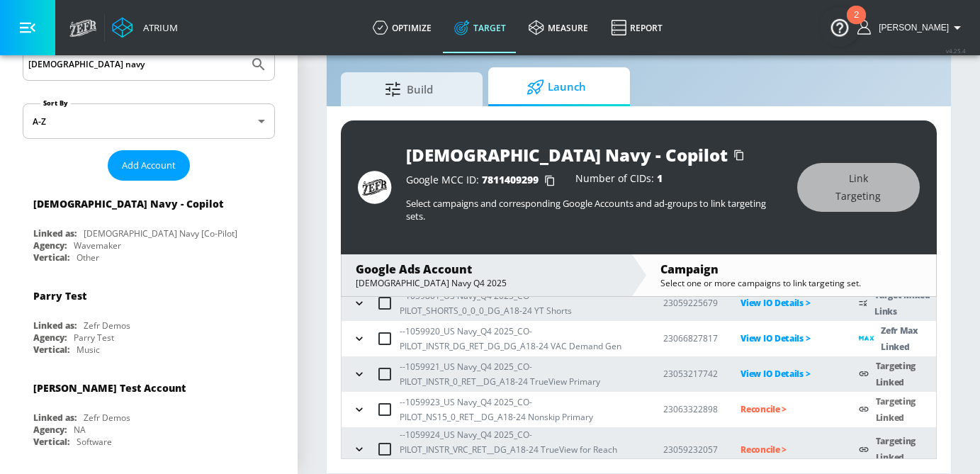
scroll to position [84, 0]
click at [752, 411] on p "Reconcile >" at bounding box center [788, 410] width 96 height 16
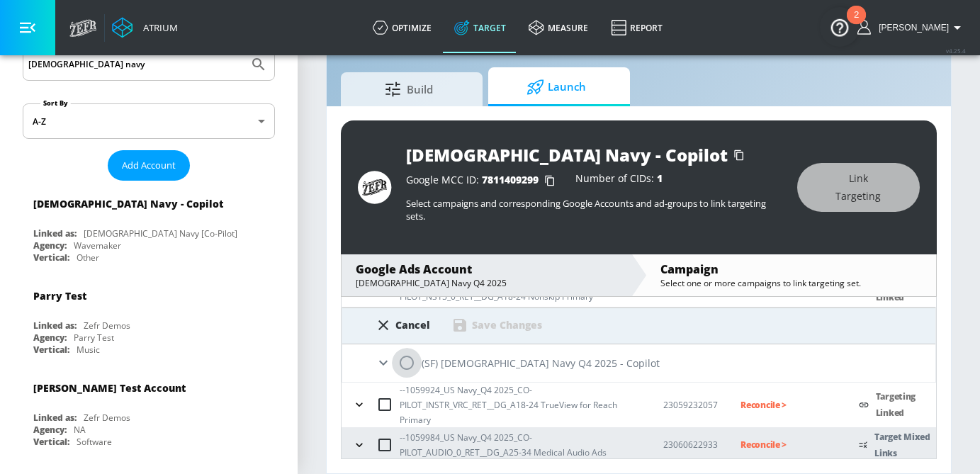
click at [406, 363] on input "radio" at bounding box center [407, 363] width 30 height 30
radio input "true"
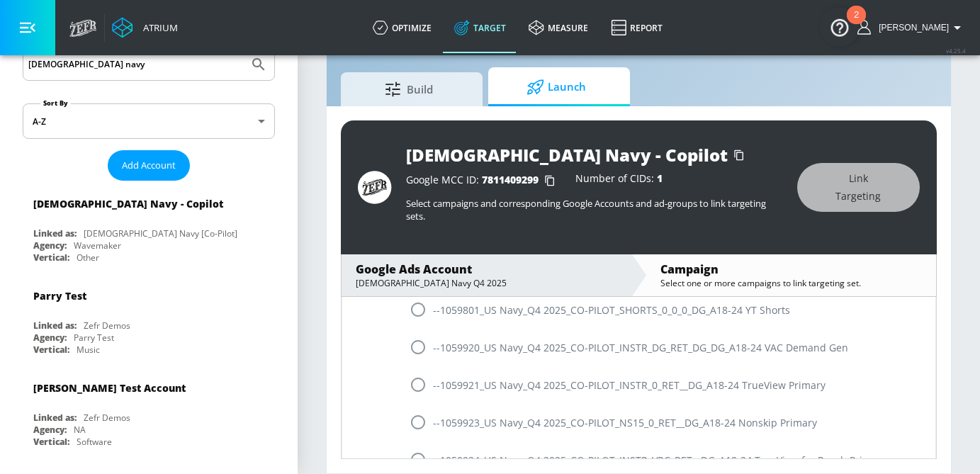
scroll to position [358, 0]
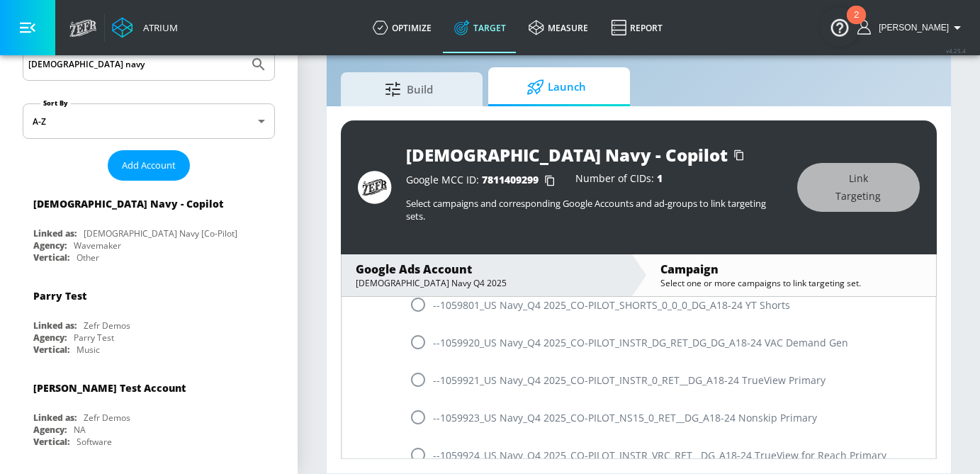
click at [419, 418] on input "radio" at bounding box center [418, 417] width 30 height 30
radio input "true"
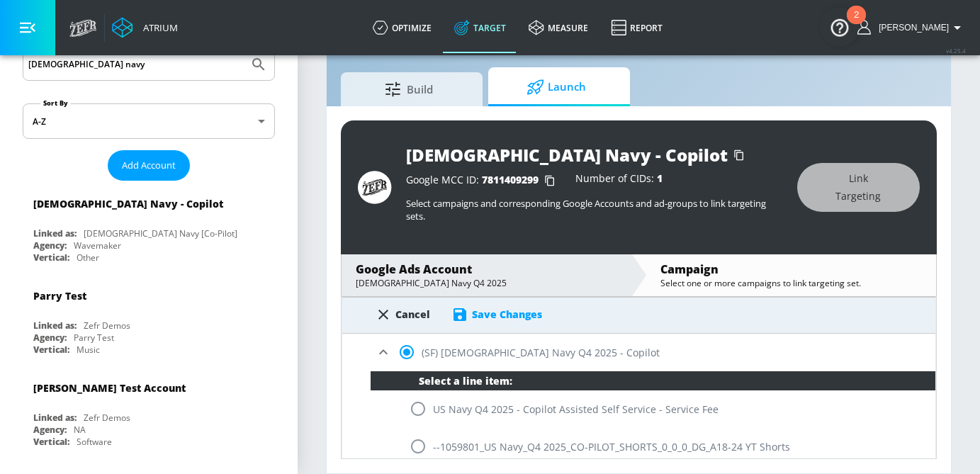
scroll to position [141, 0]
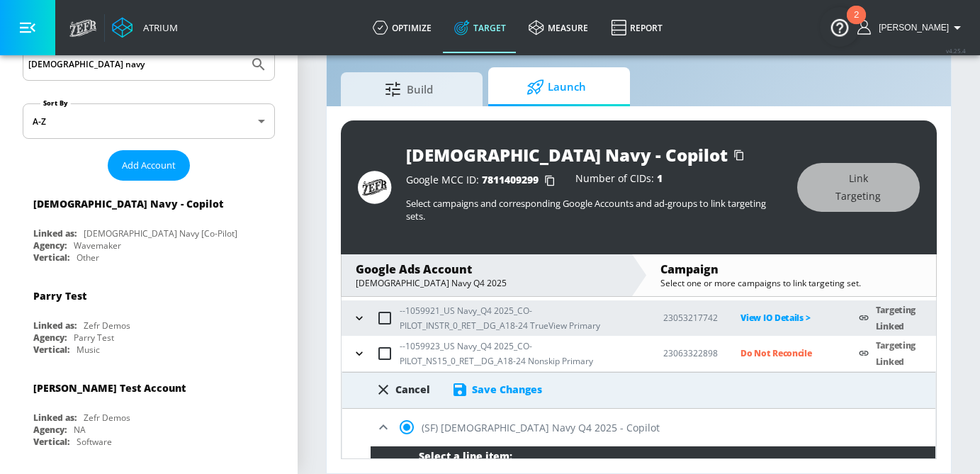
click at [510, 383] on div "Save Changes" at bounding box center [507, 389] width 70 height 13
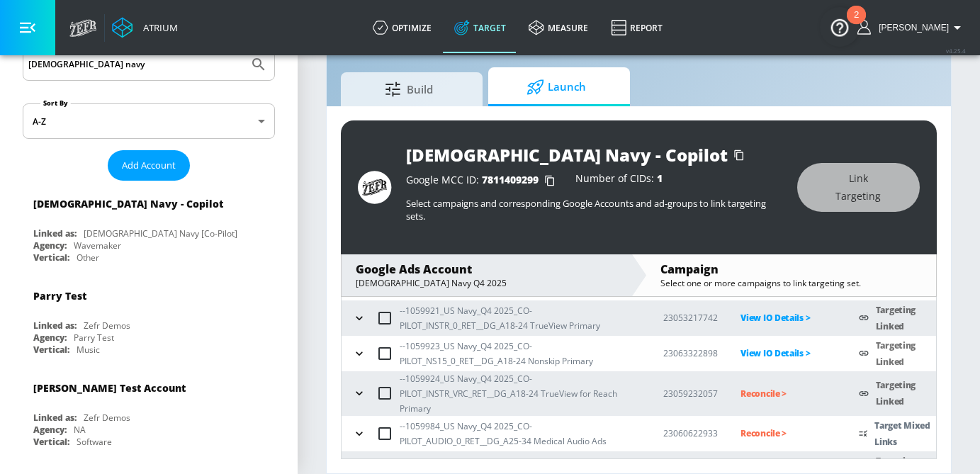
click at [770, 402] on td "Reconcile >" at bounding box center [777, 393] width 118 height 45
click at [767, 397] on p "Reconcile >" at bounding box center [788, 393] width 96 height 16
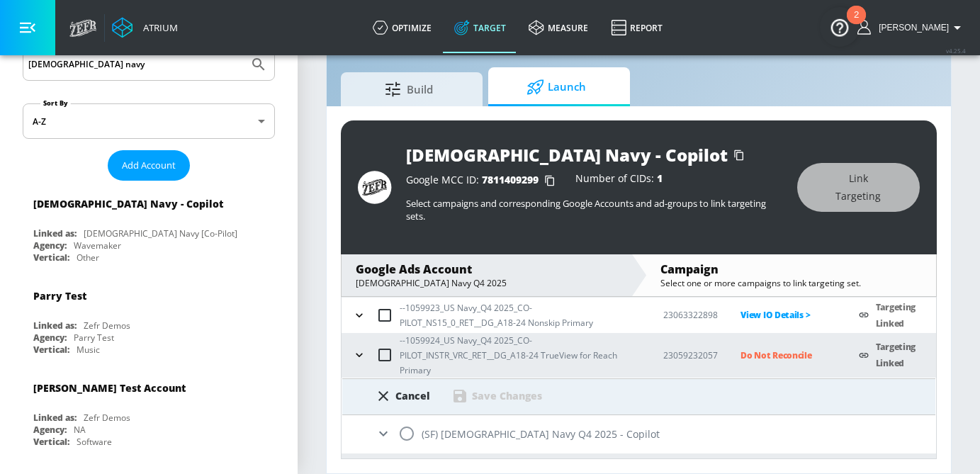
scroll to position [214, 0]
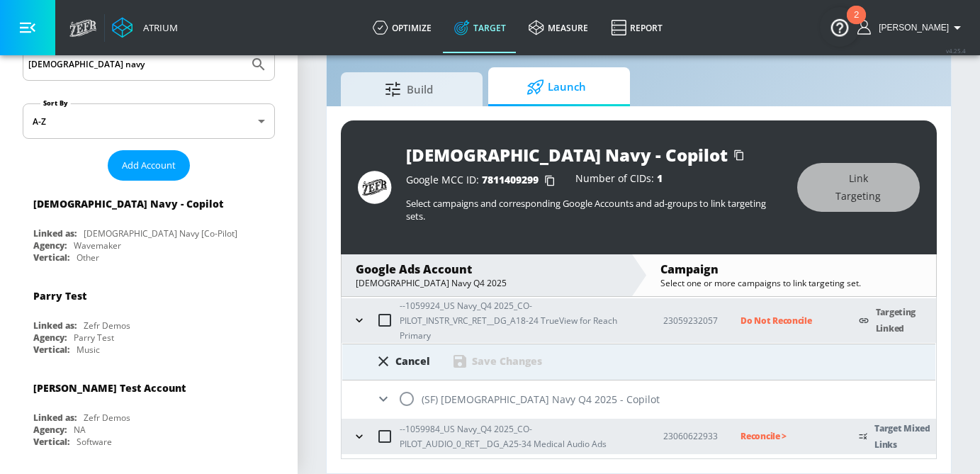
click at [406, 399] on input "radio" at bounding box center [407, 399] width 30 height 30
radio input "true"
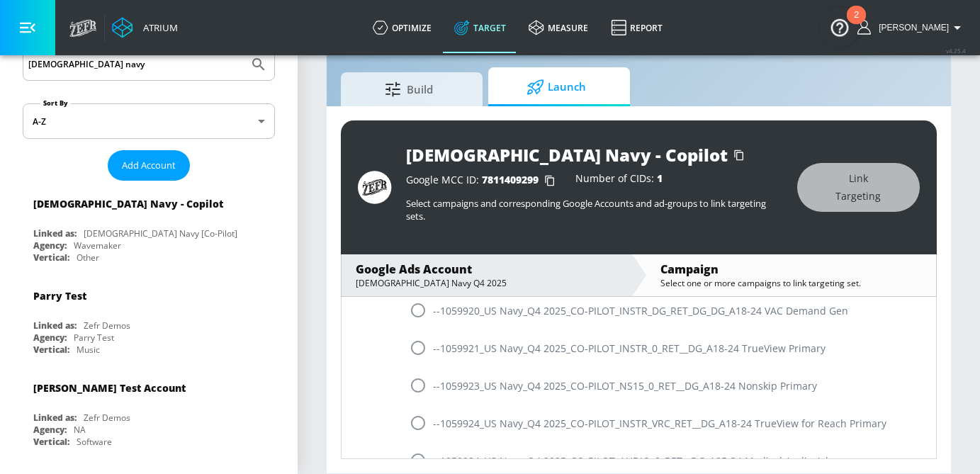
scroll to position [443, 0]
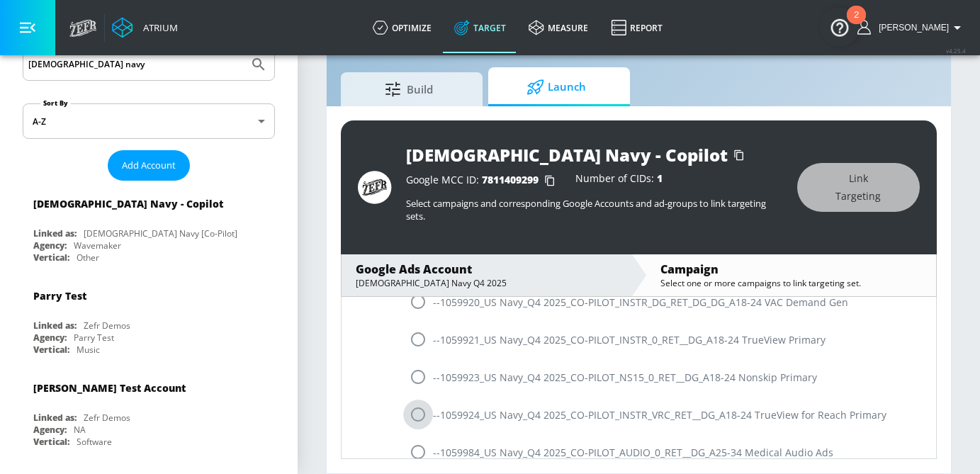
click at [414, 408] on input "radio" at bounding box center [418, 415] width 30 height 30
radio input "true"
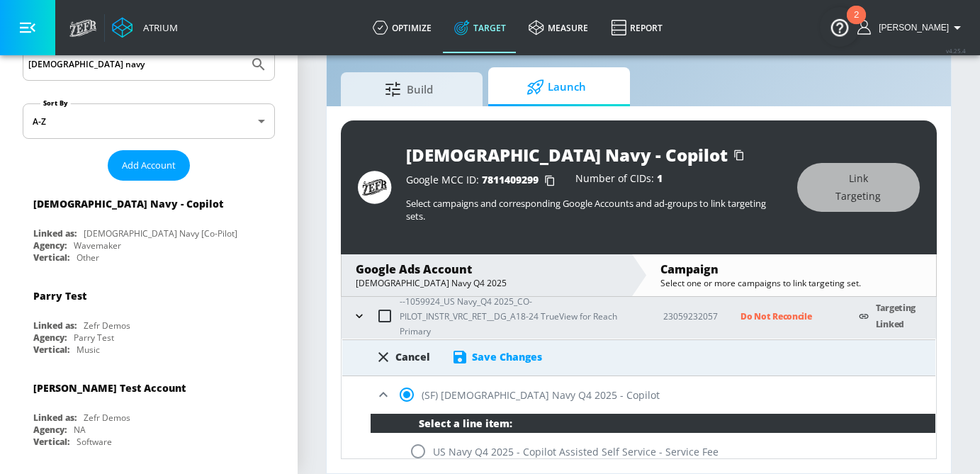
scroll to position [176, 0]
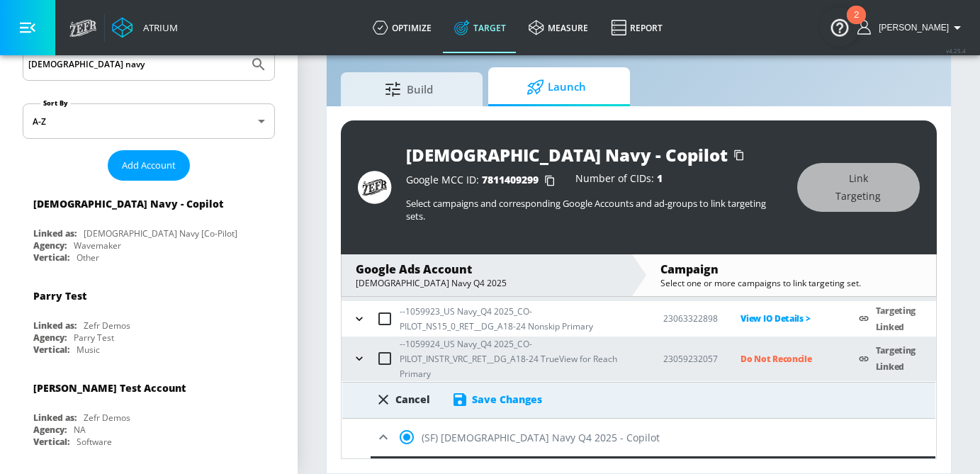
click at [526, 393] on div "Save Changes" at bounding box center [507, 399] width 70 height 13
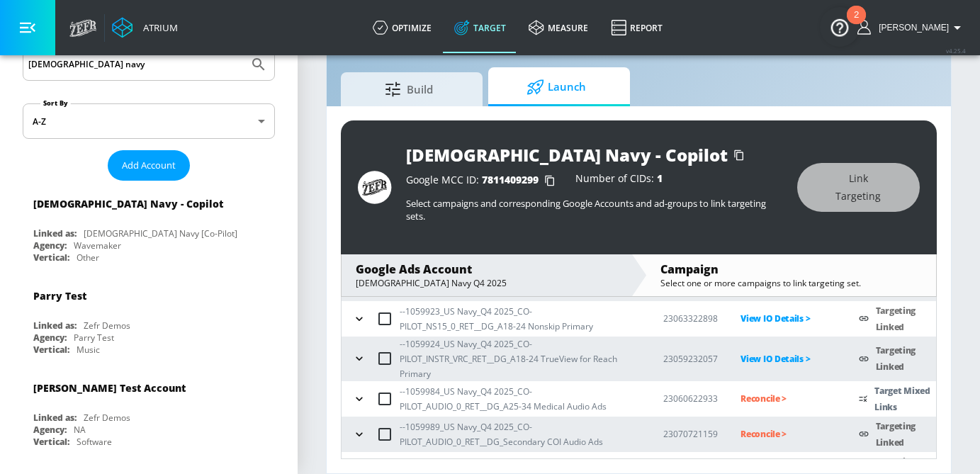
click at [755, 396] on p "Reconcile >" at bounding box center [788, 398] width 96 height 16
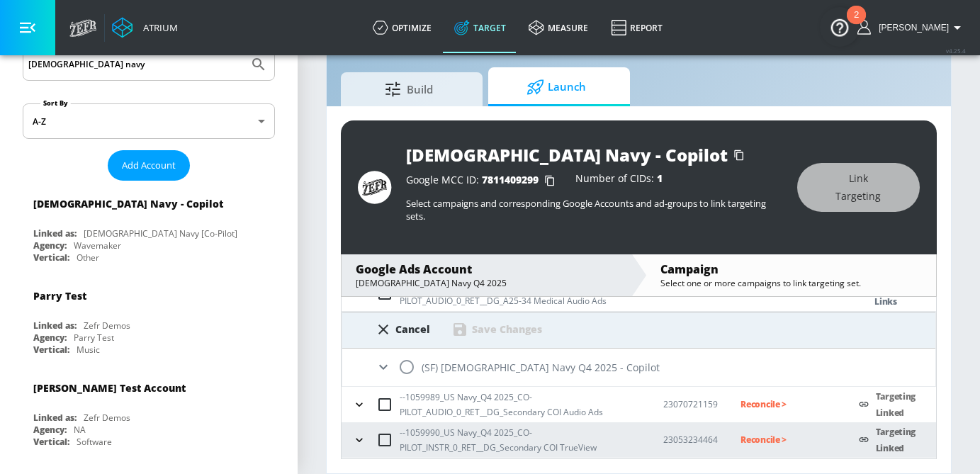
scroll to position [300, 0]
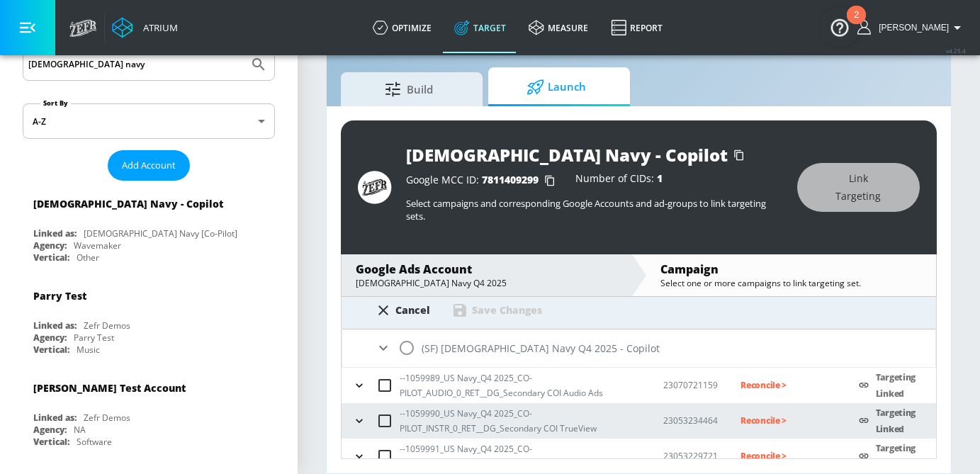
click at [410, 350] on input "radio" at bounding box center [407, 348] width 30 height 30
radio input "true"
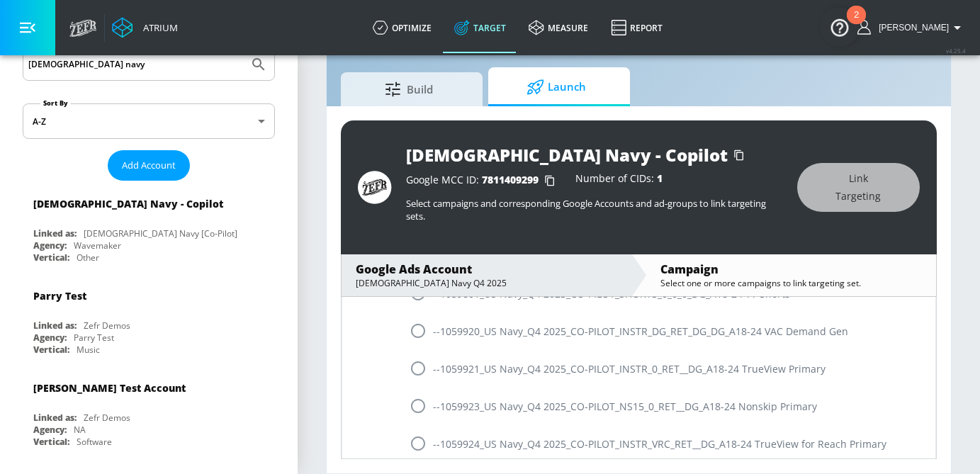
scroll to position [530, 0]
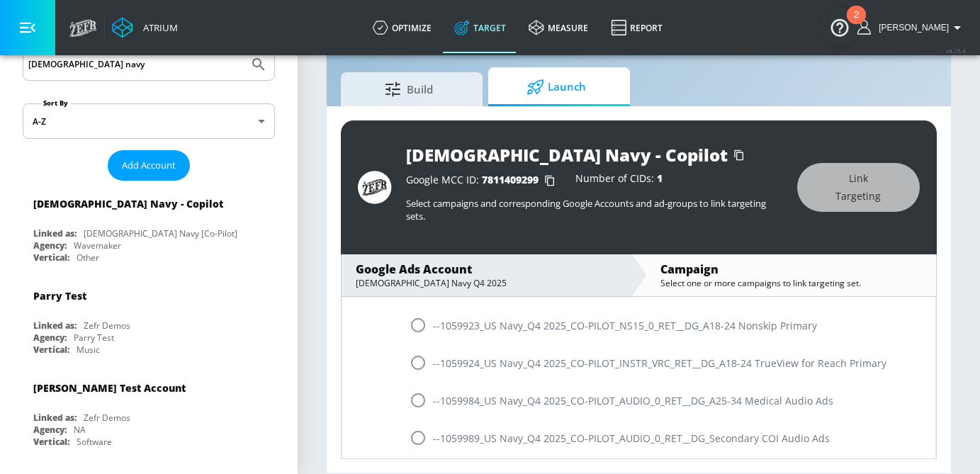
click at [413, 395] on input "radio" at bounding box center [418, 400] width 30 height 30
radio input "true"
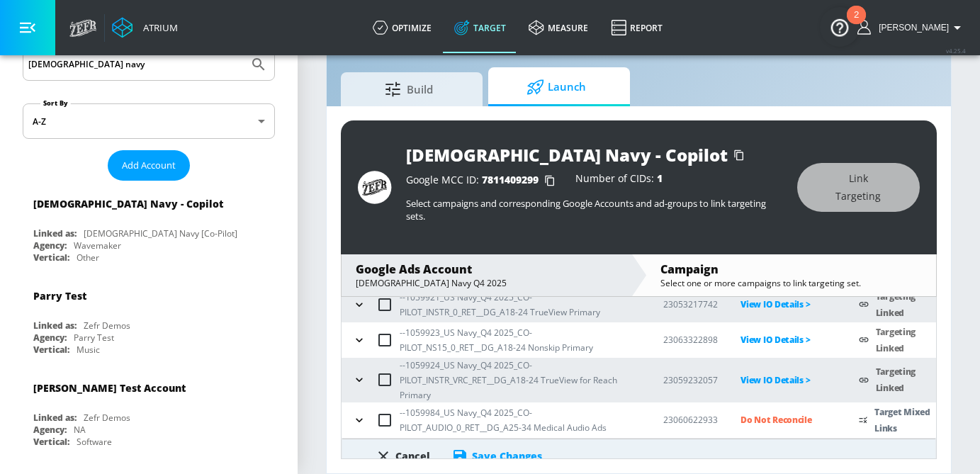
scroll to position [188, 0]
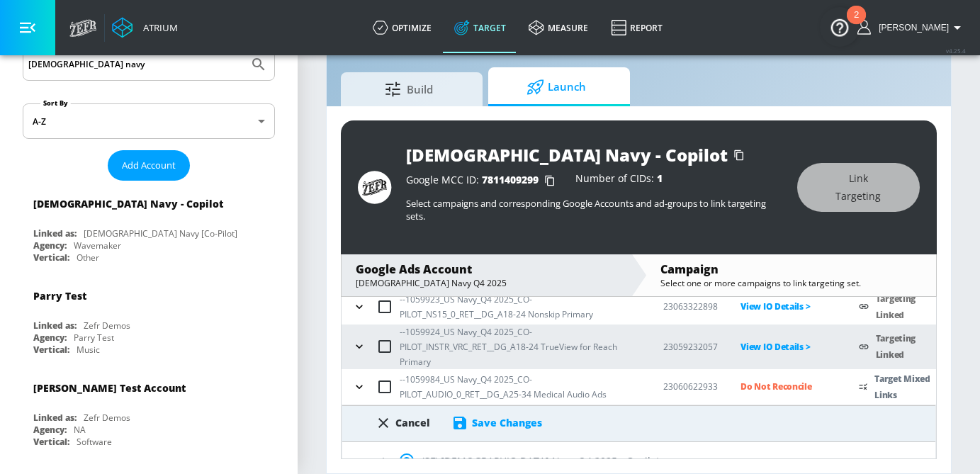
click at [514, 414] on div "Save Changes" at bounding box center [496, 422] width 91 height 17
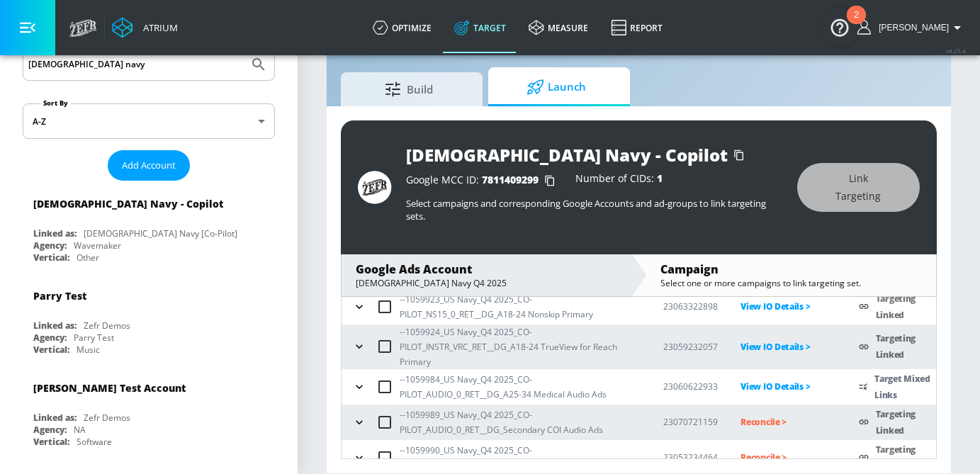
click at [774, 422] on p "Reconcile >" at bounding box center [788, 422] width 96 height 16
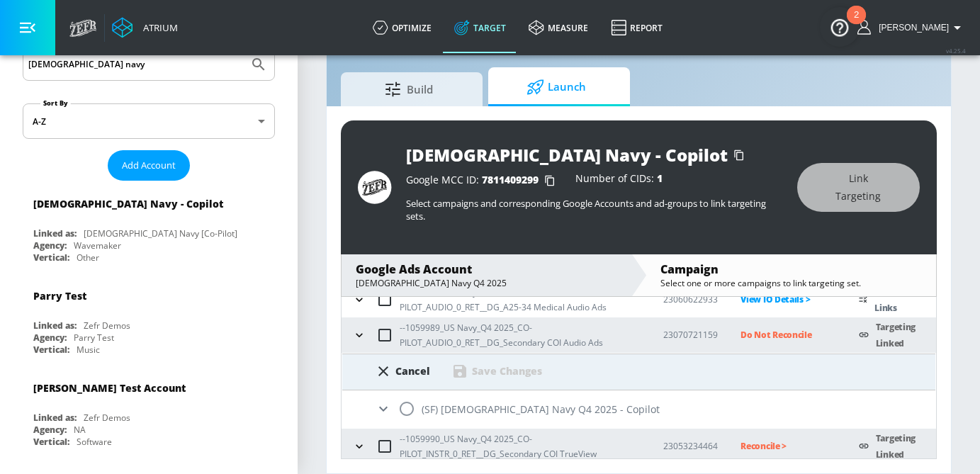
scroll to position [276, 0]
click at [407, 401] on input "radio" at bounding box center [407, 408] width 30 height 30
radio input "true"
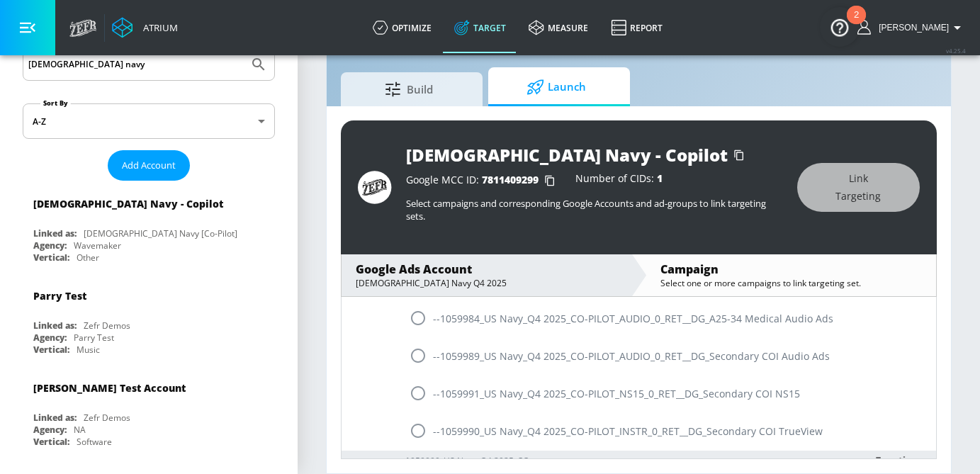
scroll to position [645, 0]
click at [419, 364] on input "radio" at bounding box center [418, 359] width 30 height 30
radio input "true"
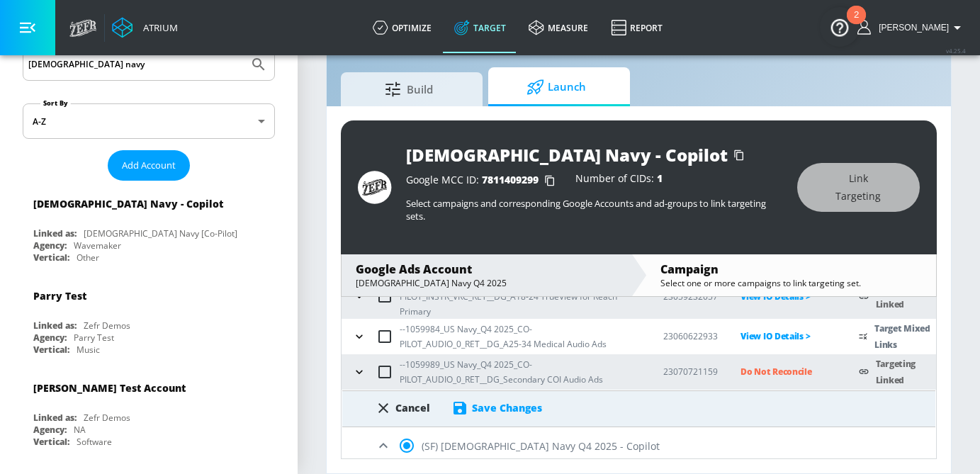
scroll to position [205, 0]
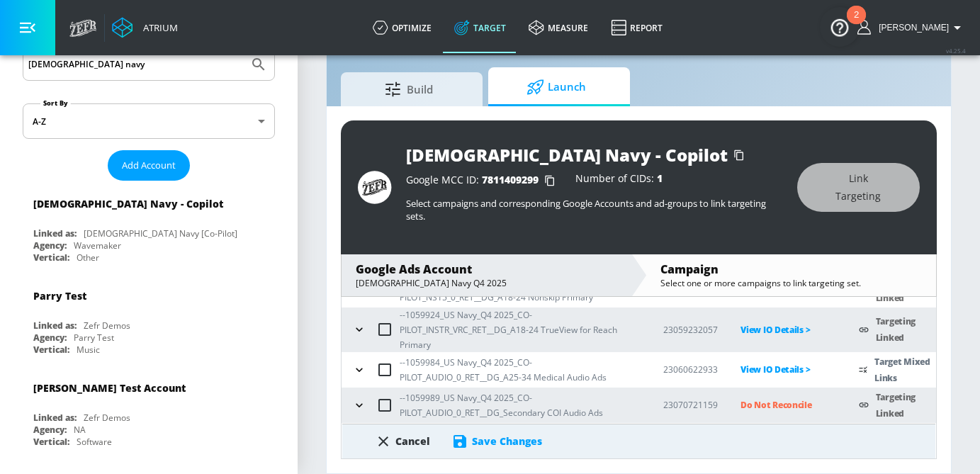
click at [485, 441] on div "Save Changes" at bounding box center [507, 440] width 70 height 13
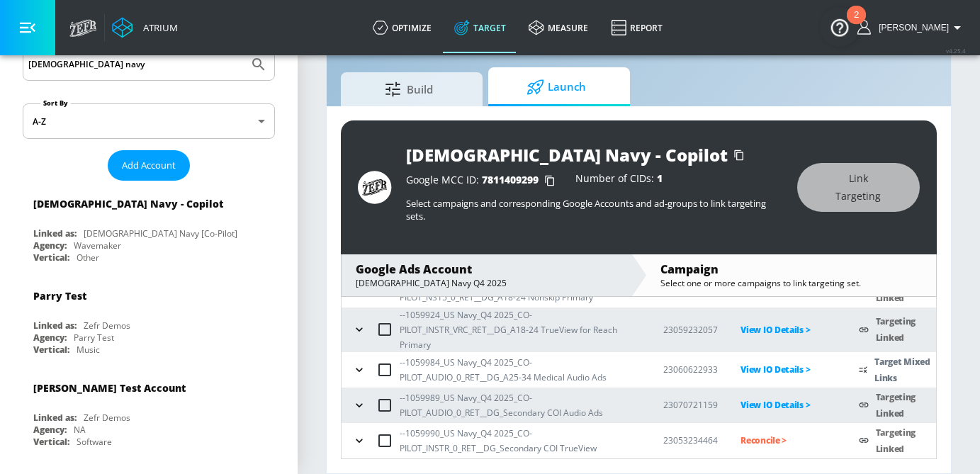
scroll to position [239, 0]
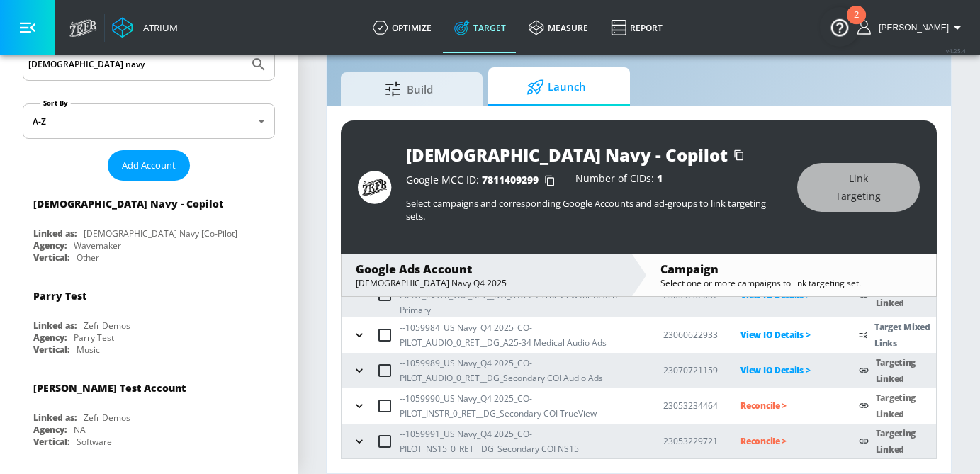
click at [782, 410] on p "Reconcile >" at bounding box center [788, 405] width 96 height 16
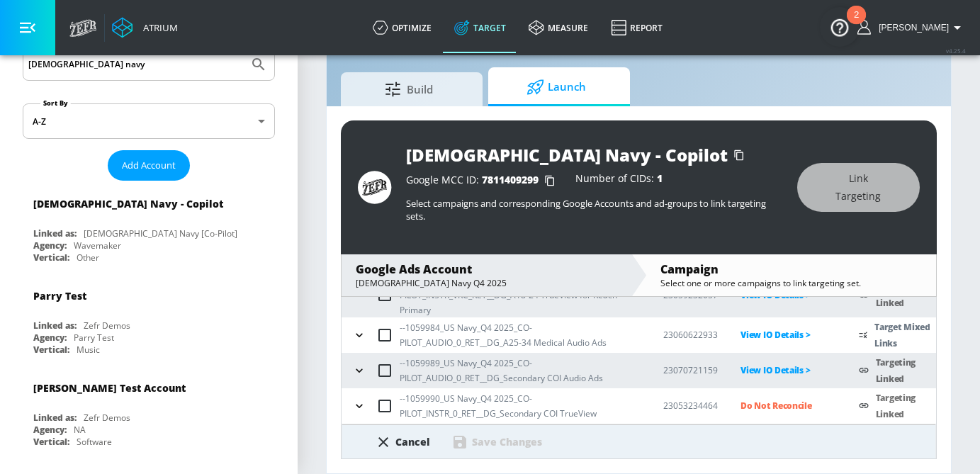
scroll to position [315, 0]
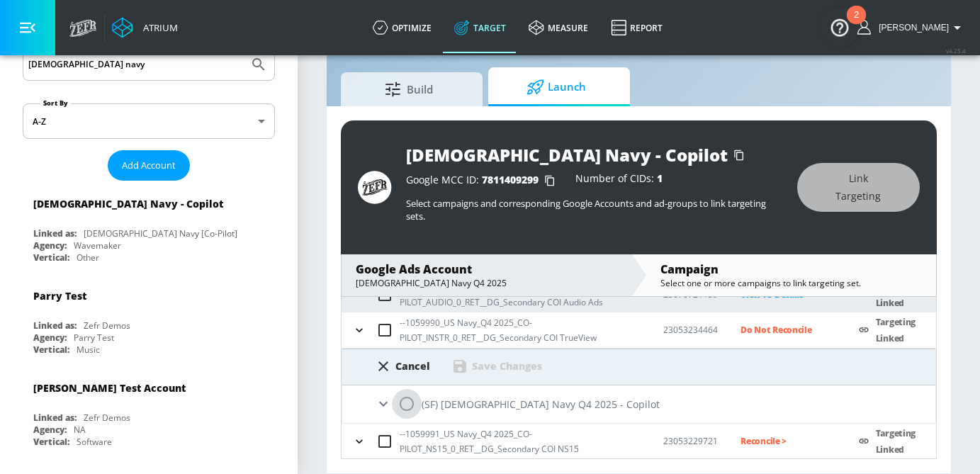
click at [410, 411] on input "radio" at bounding box center [407, 404] width 30 height 30
radio input "true"
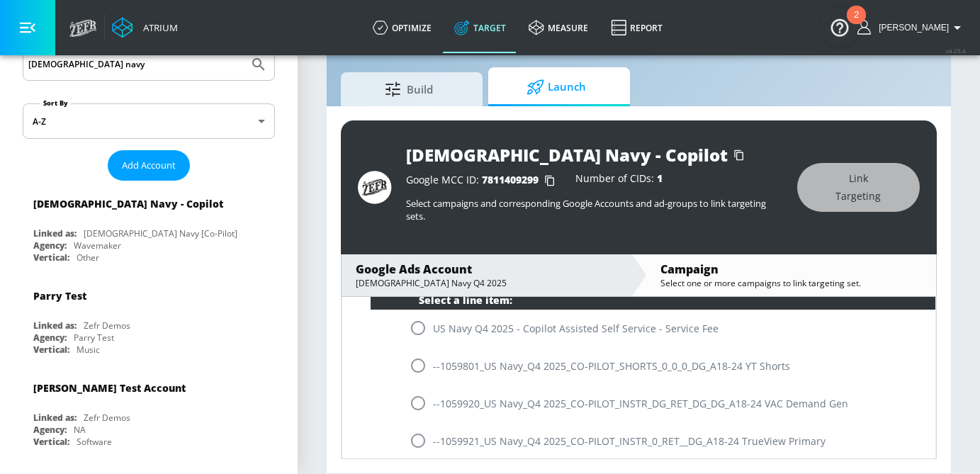
scroll to position [710, 0]
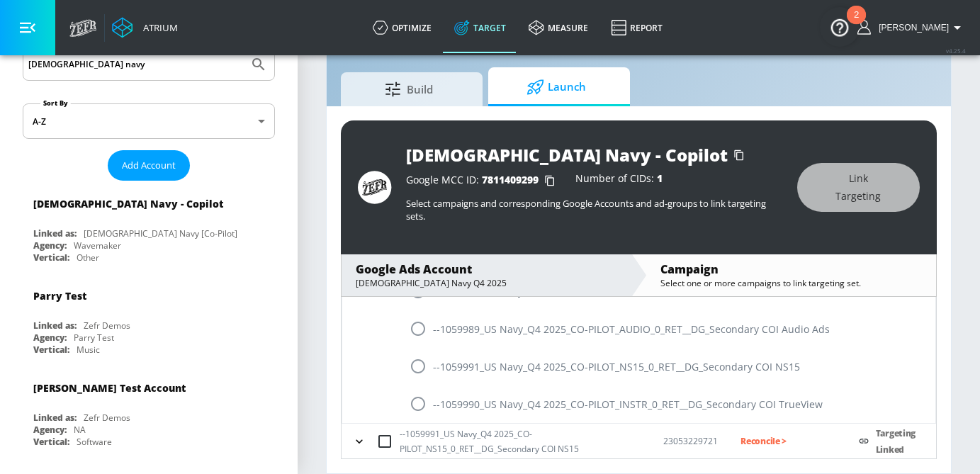
click at [408, 409] on input "radio" at bounding box center [418, 404] width 30 height 30
radio input "true"
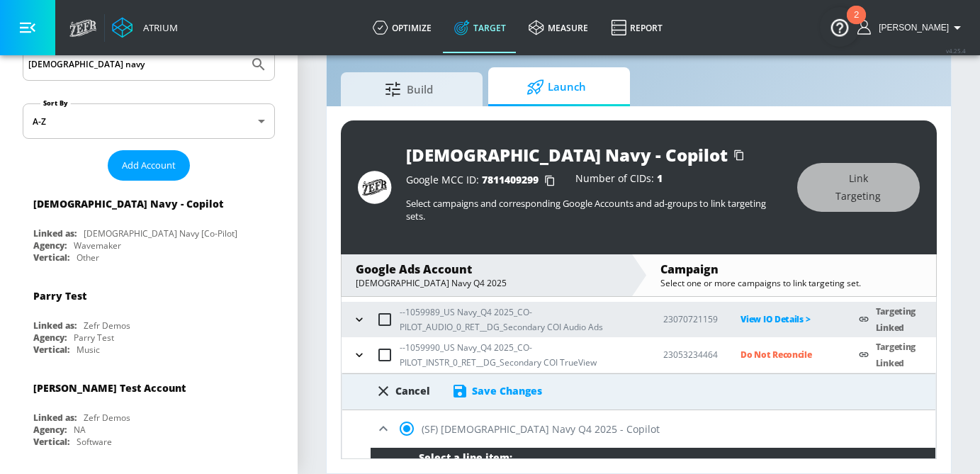
scroll to position [284, 0]
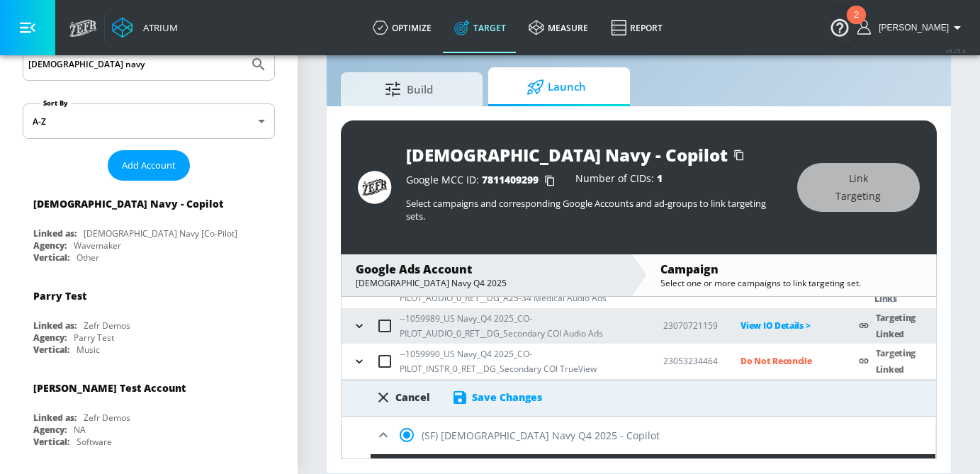
click at [496, 397] on div "Save Changes" at bounding box center [507, 396] width 70 height 13
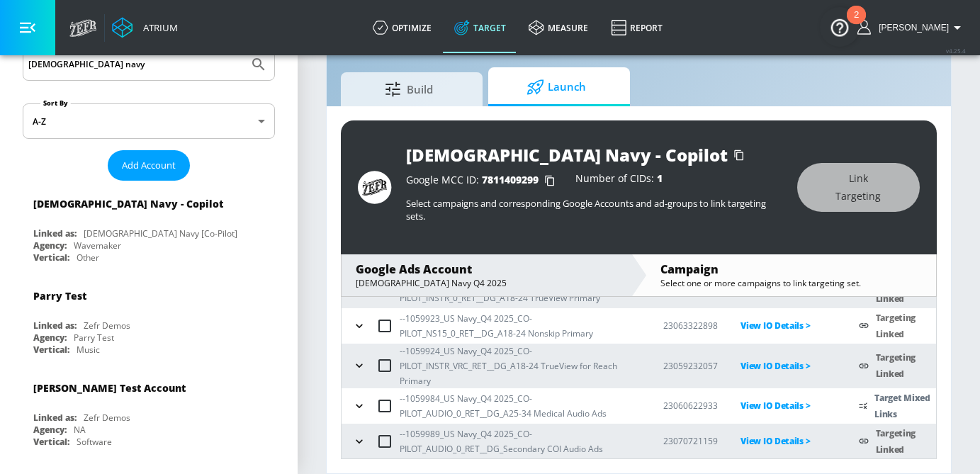
scroll to position [239, 0]
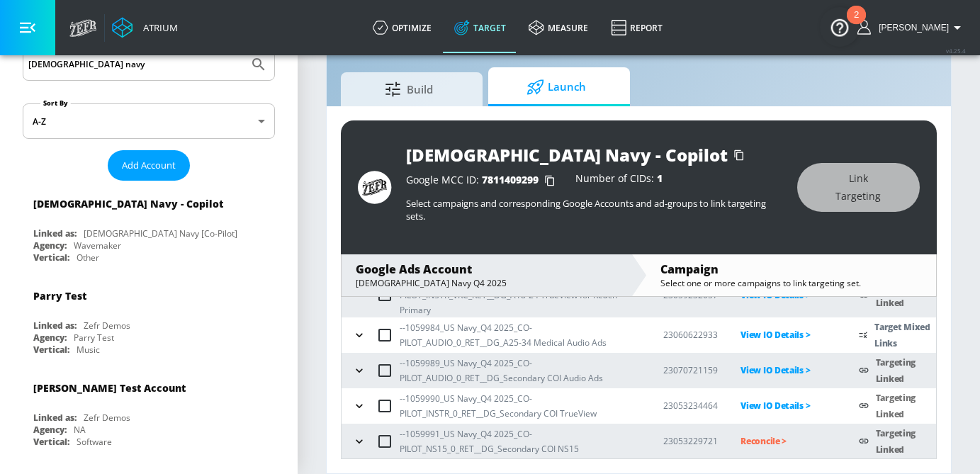
click at [774, 441] on p "Reconcile >" at bounding box center [788, 441] width 96 height 16
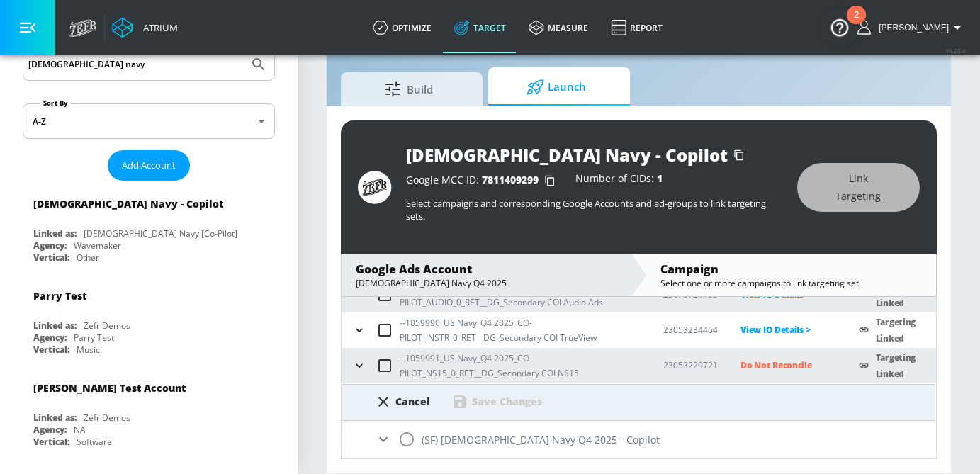
click at [405, 436] on input "radio" at bounding box center [407, 439] width 30 height 30
radio input "true"
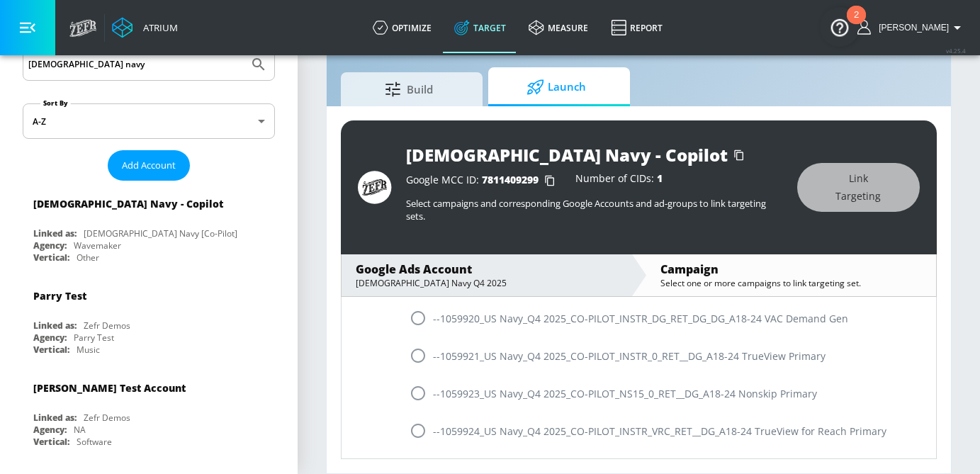
scroll to position [710, 0]
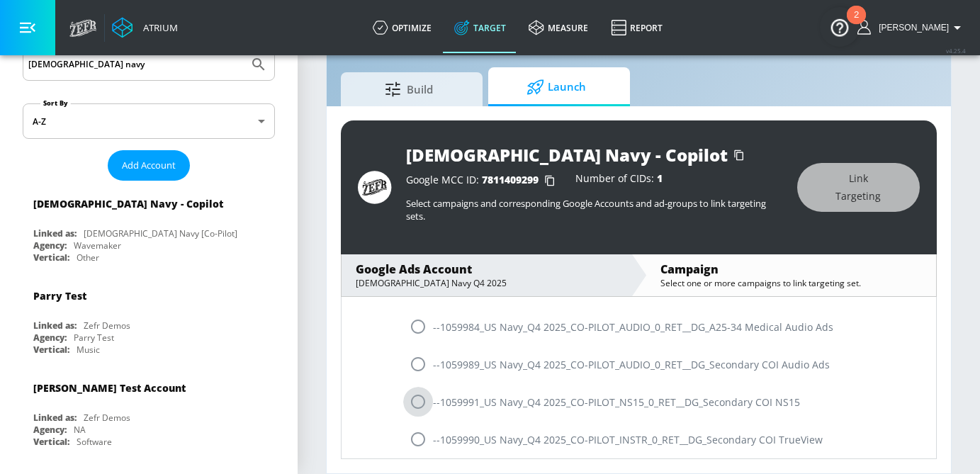
click at [419, 404] on input "radio" at bounding box center [418, 402] width 30 height 30
radio input "true"
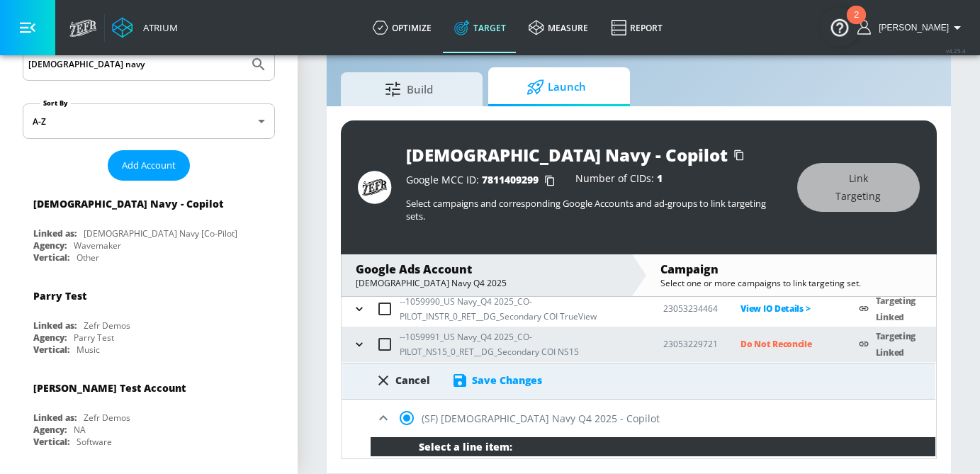
scroll to position [328, 0]
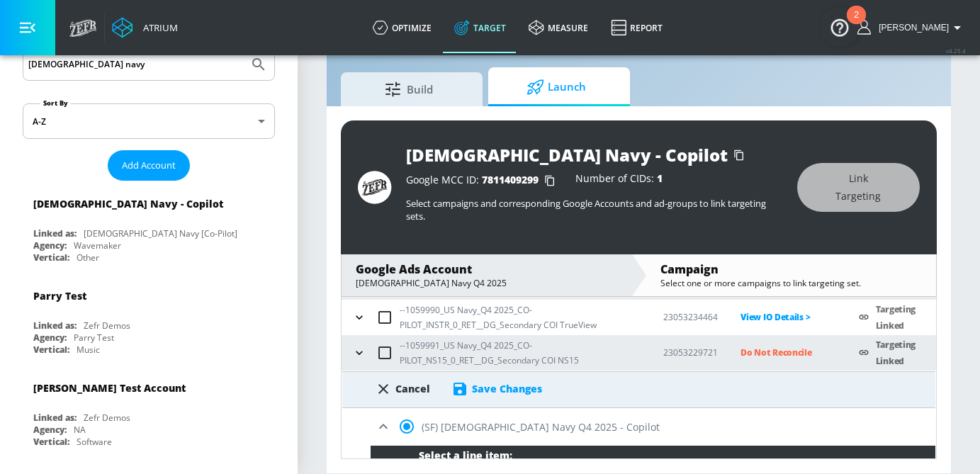
click at [516, 388] on div "Save Changes" at bounding box center [507, 388] width 70 height 13
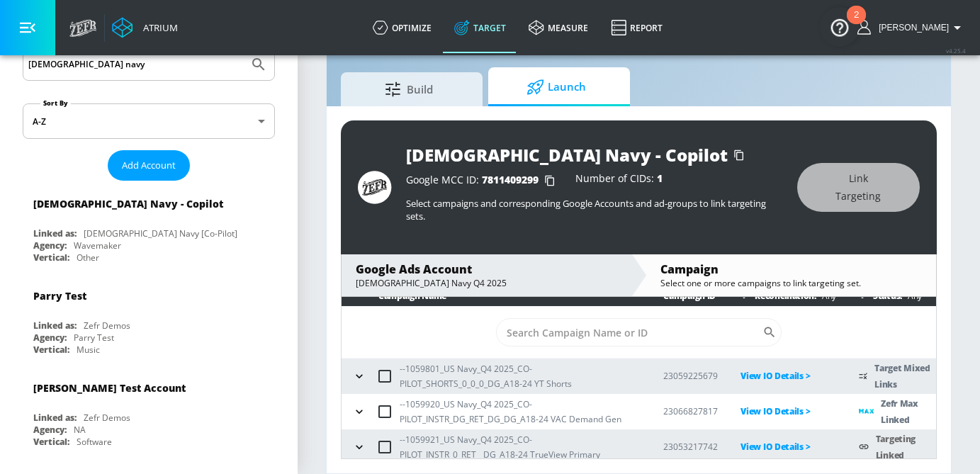
scroll to position [0, 0]
